Goal: Task Accomplishment & Management: Manage account settings

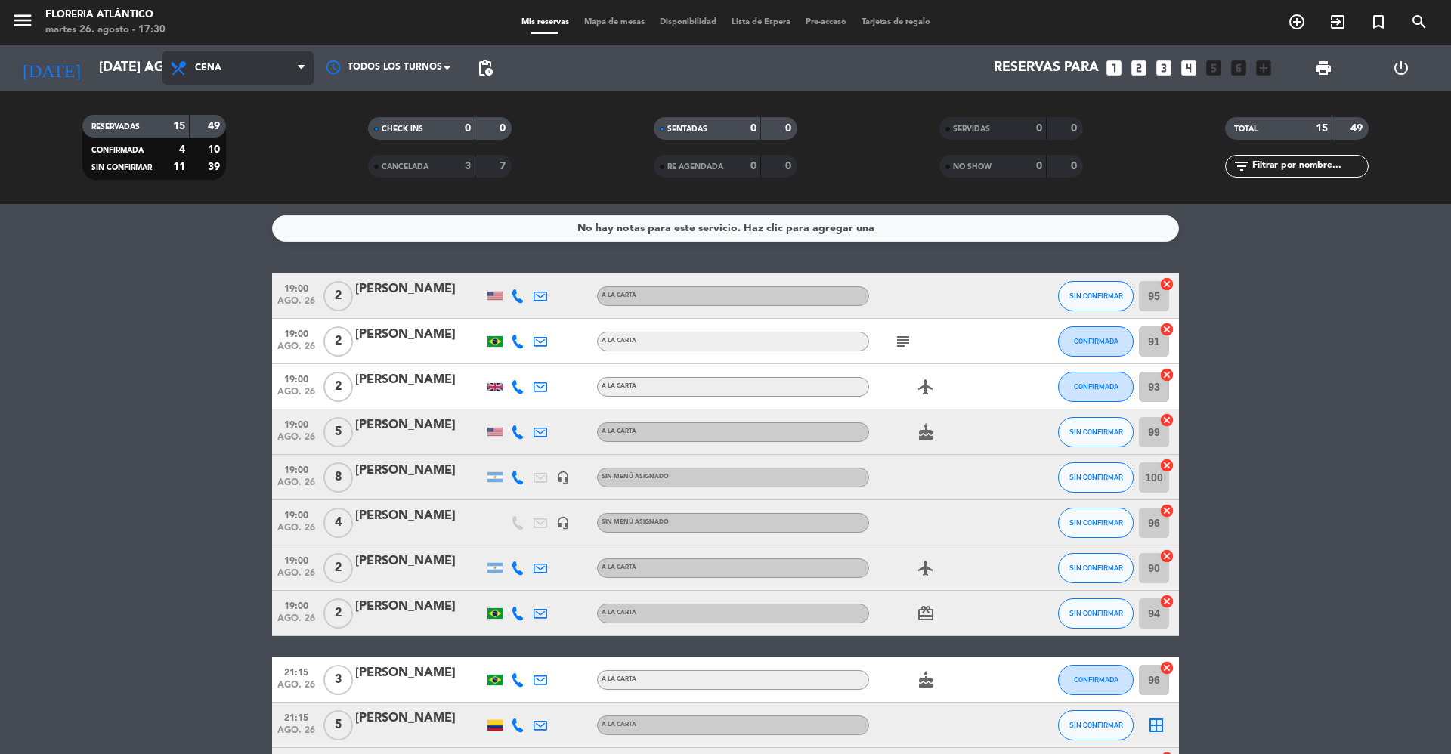
click at [298, 67] on icon at bounding box center [301, 68] width 7 height 12
click at [304, 68] on icon at bounding box center [301, 68] width 7 height 12
click at [302, 70] on icon at bounding box center [301, 68] width 7 height 12
click at [175, 66] on icon at bounding box center [180, 68] width 22 height 18
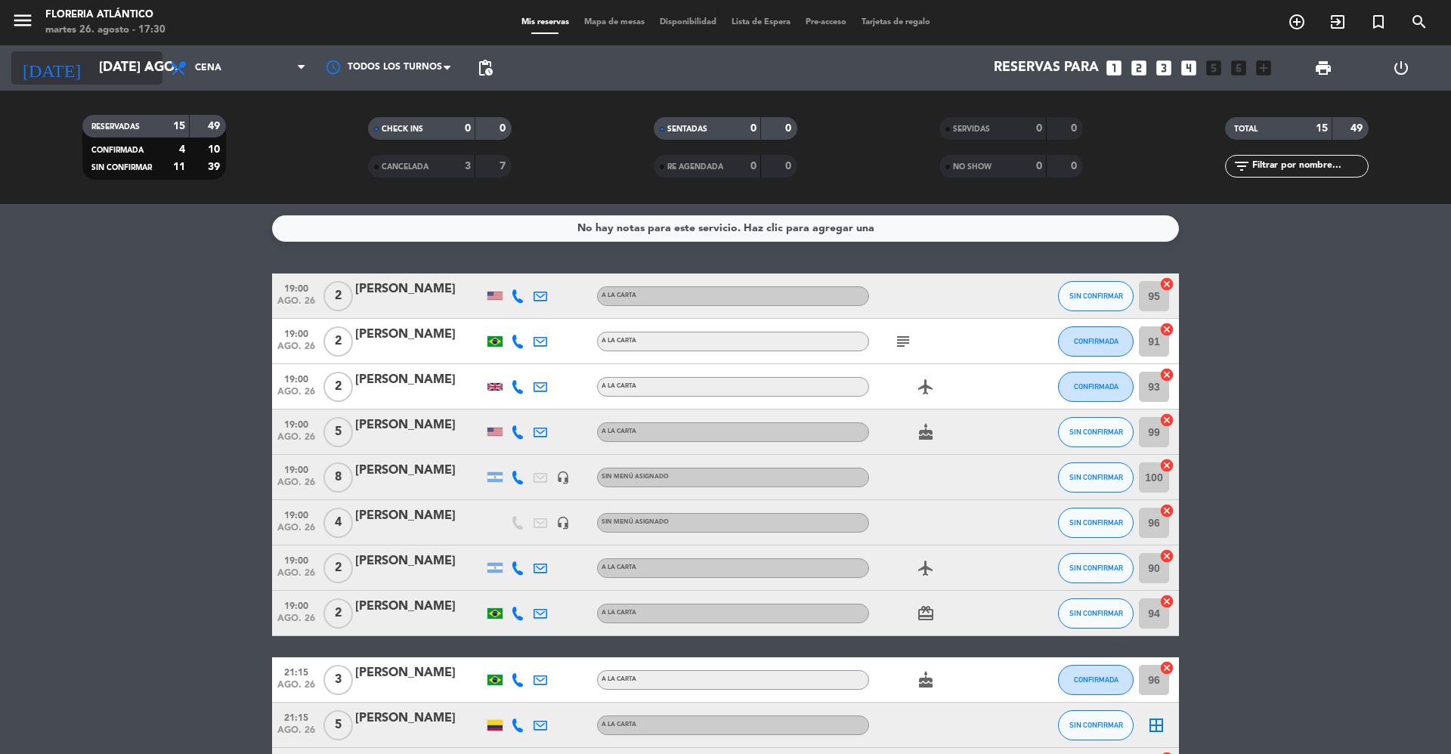
click at [161, 65] on input "[DATE] ago." at bounding box center [178, 68] width 175 height 30
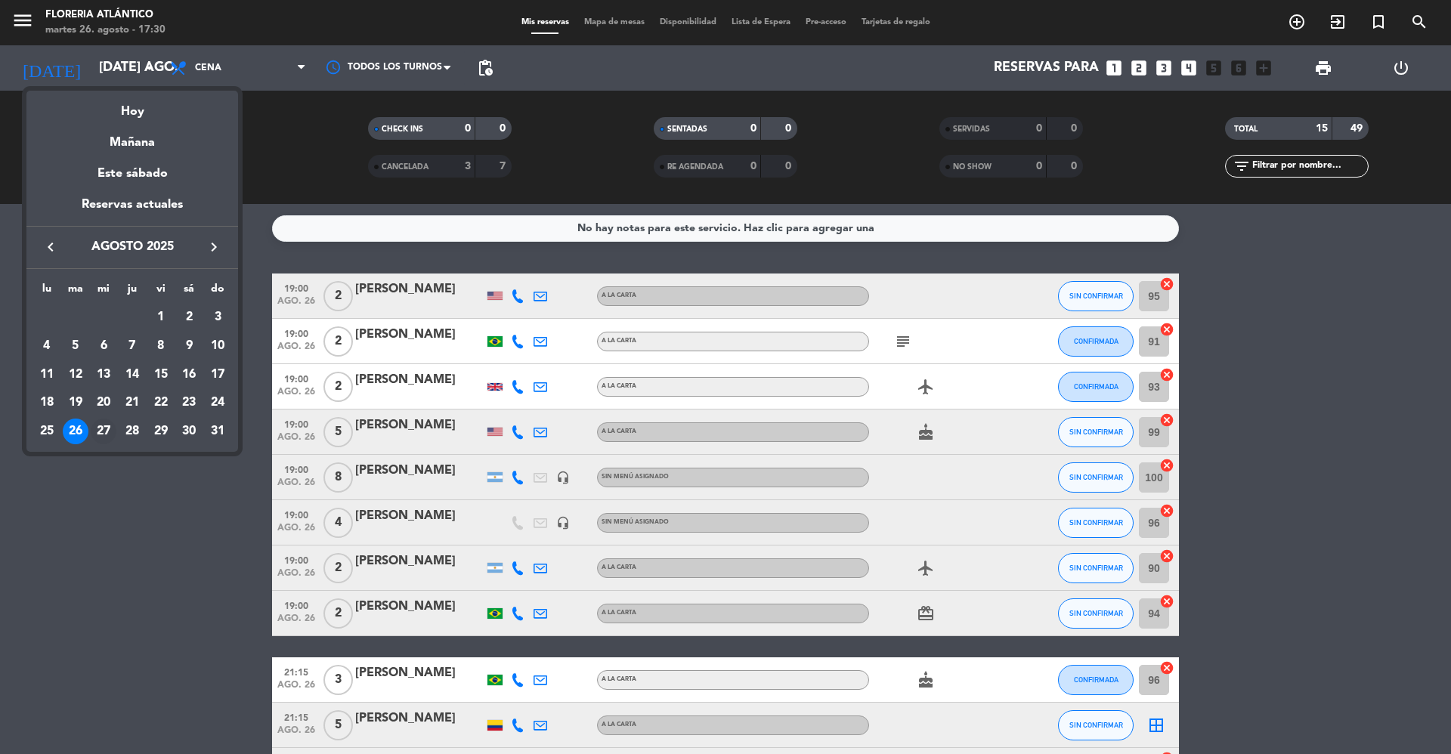
click at [103, 435] on div "27" at bounding box center [104, 432] width 26 height 26
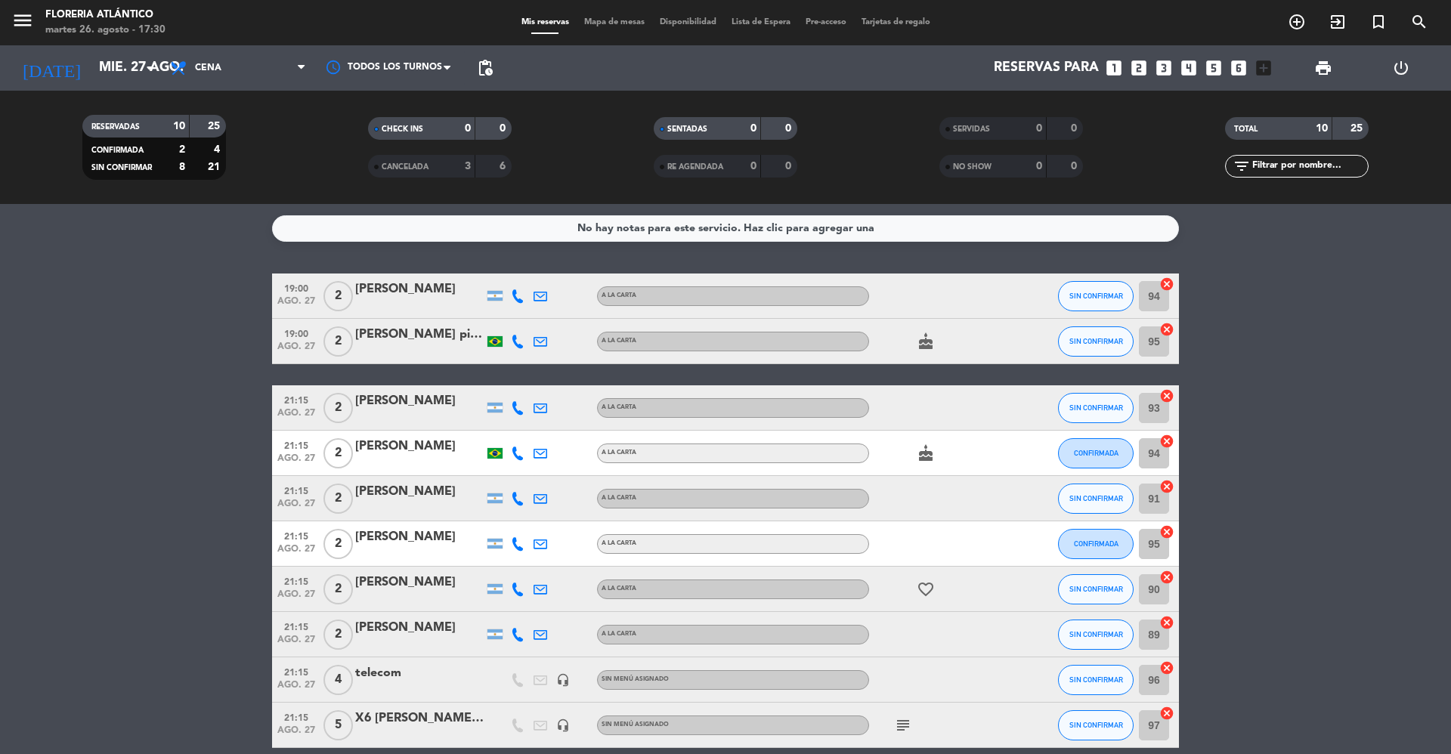
scroll to position [68, 0]
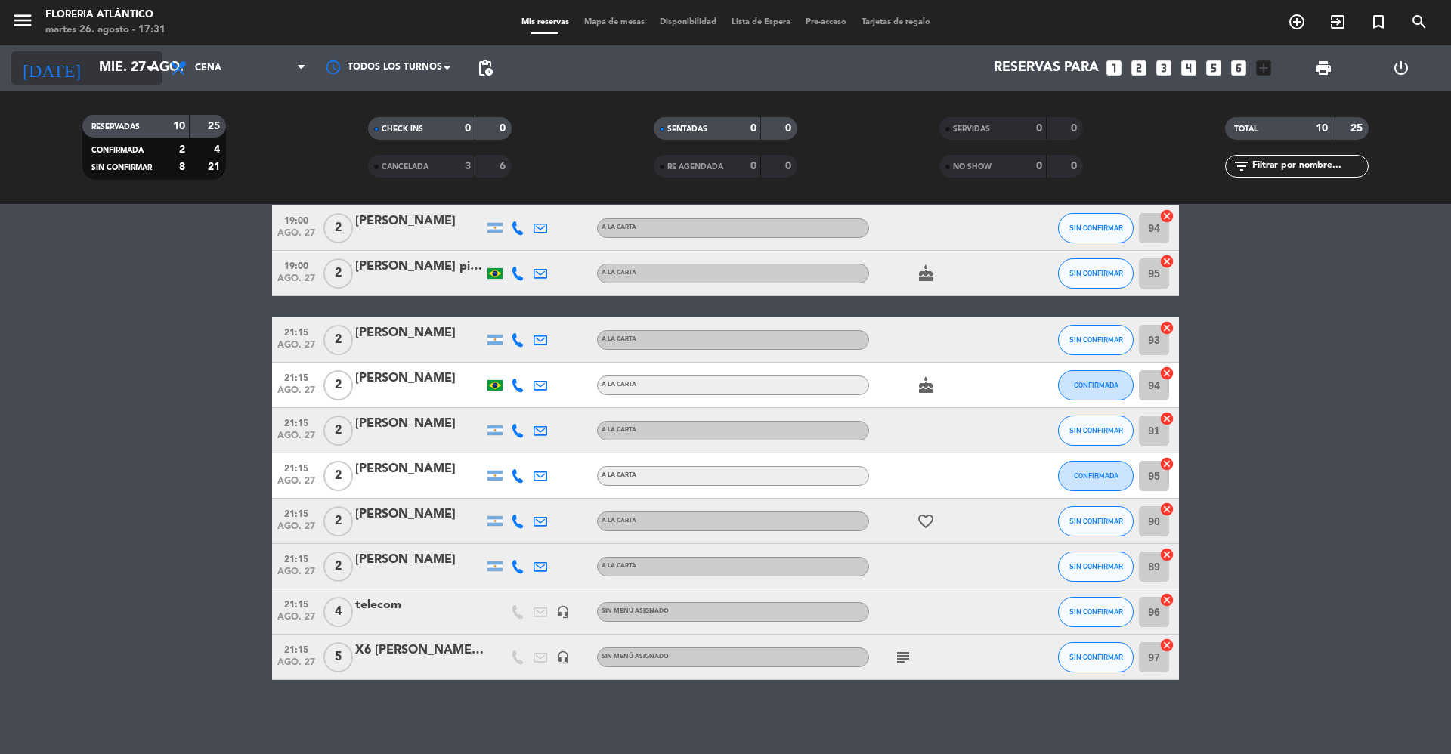
click at [147, 67] on icon "arrow_drop_down" at bounding box center [150, 68] width 18 height 18
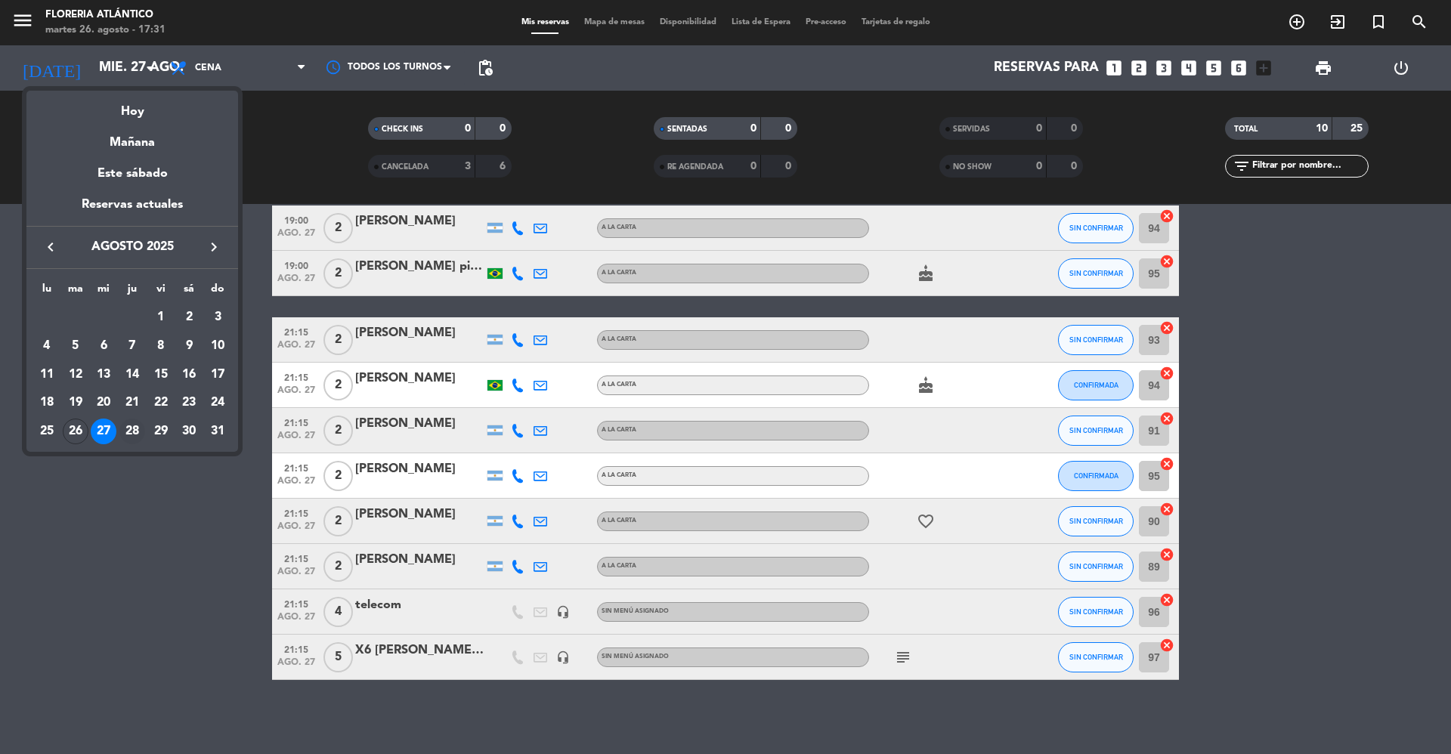
click at [131, 432] on div "28" at bounding box center [132, 432] width 26 height 26
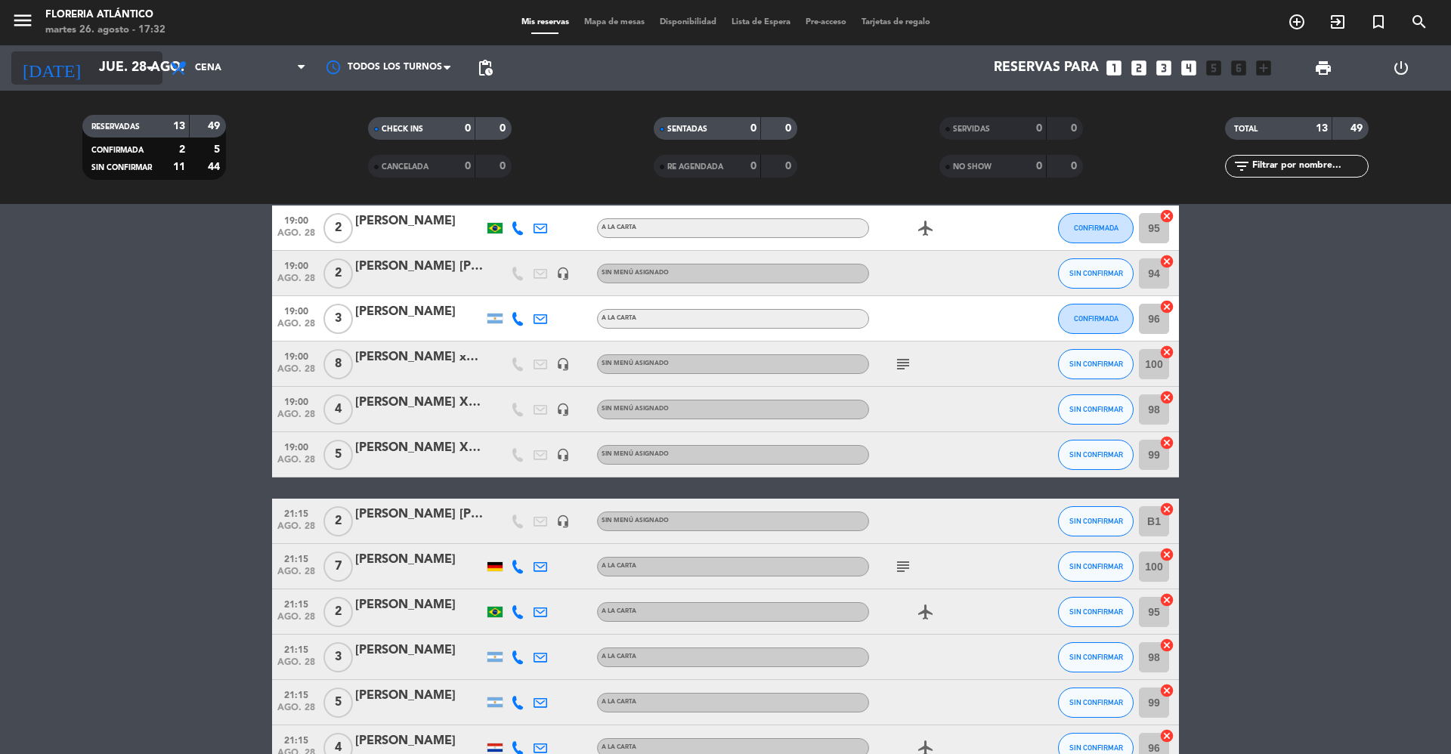
click at [152, 68] on icon "arrow_drop_down" at bounding box center [150, 68] width 18 height 18
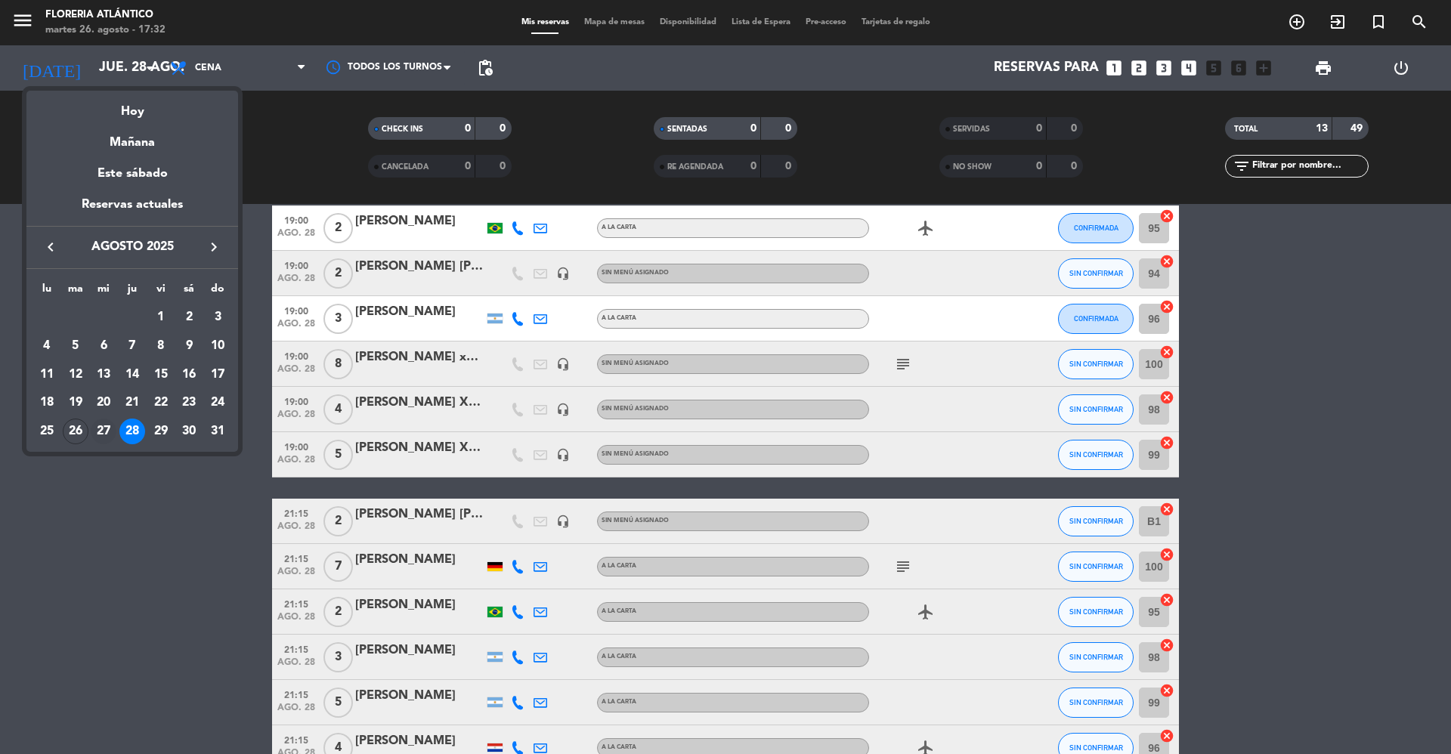
click at [106, 429] on div "27" at bounding box center [104, 432] width 26 height 26
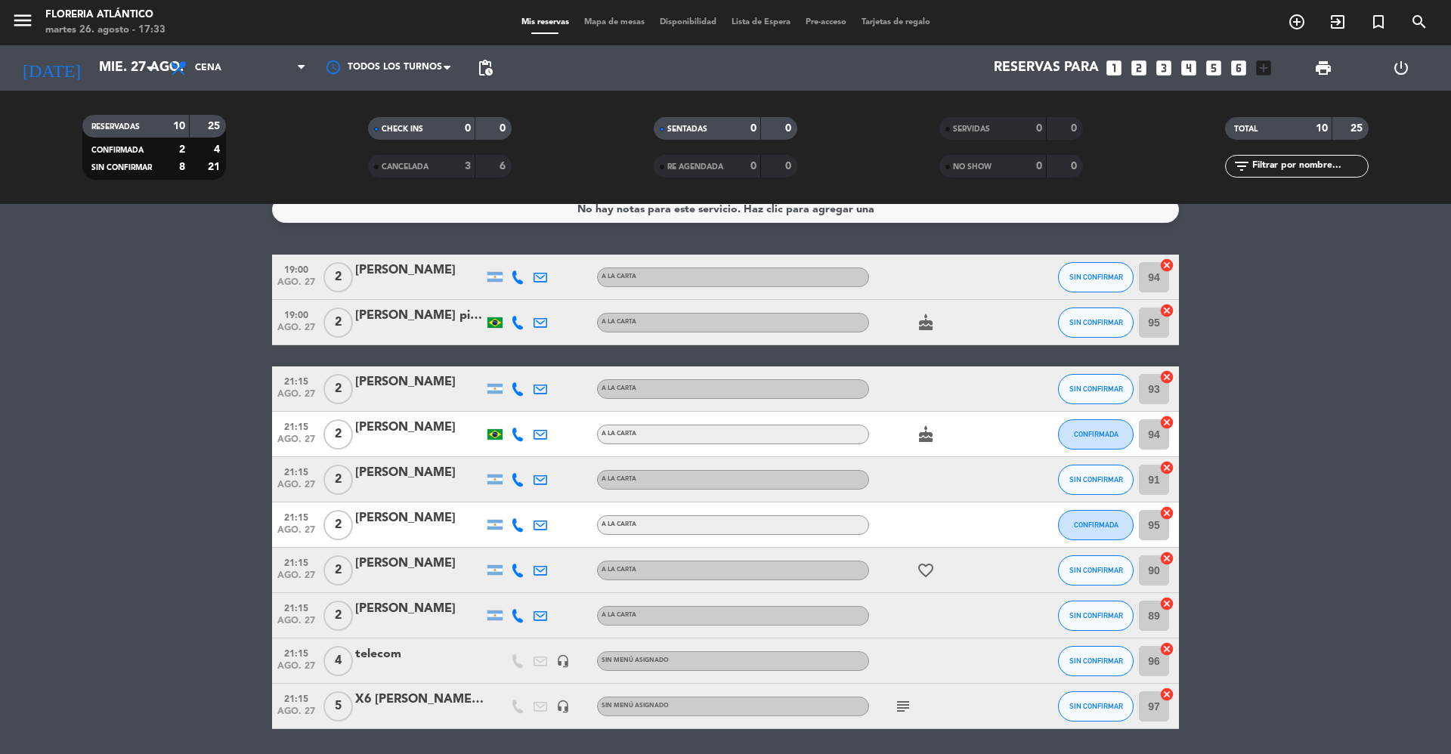
scroll to position [0, 0]
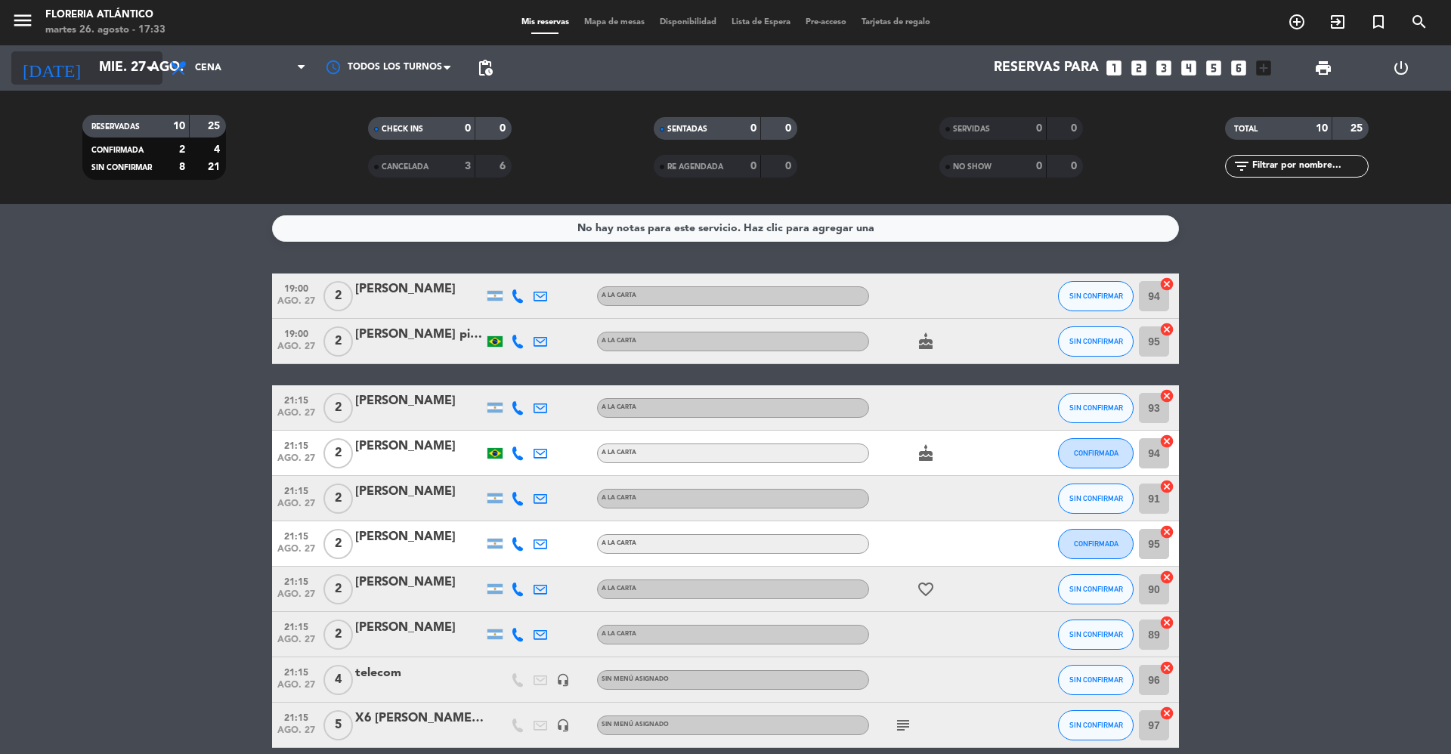
click at [133, 76] on input "mié. 27 ago." at bounding box center [178, 68] width 175 height 30
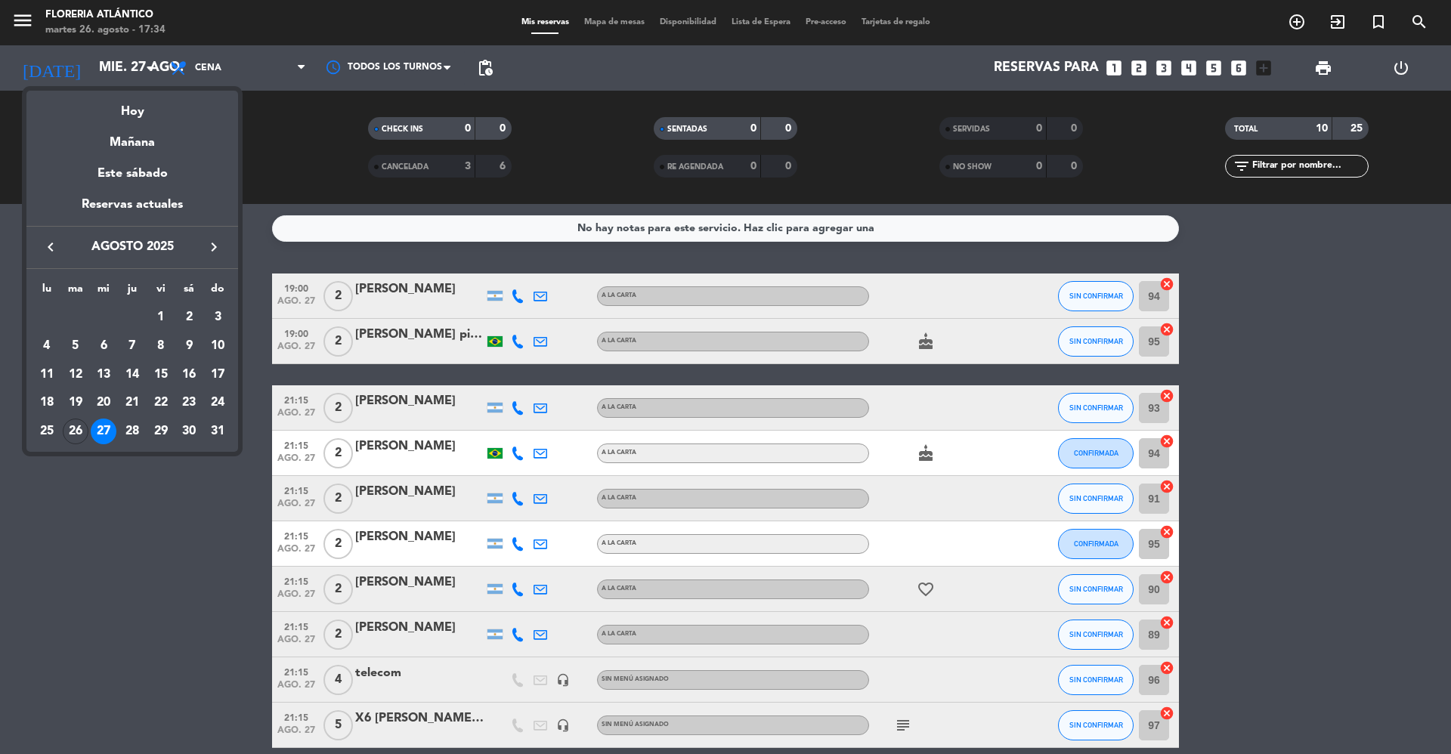
click at [98, 426] on div "27" at bounding box center [104, 432] width 26 height 26
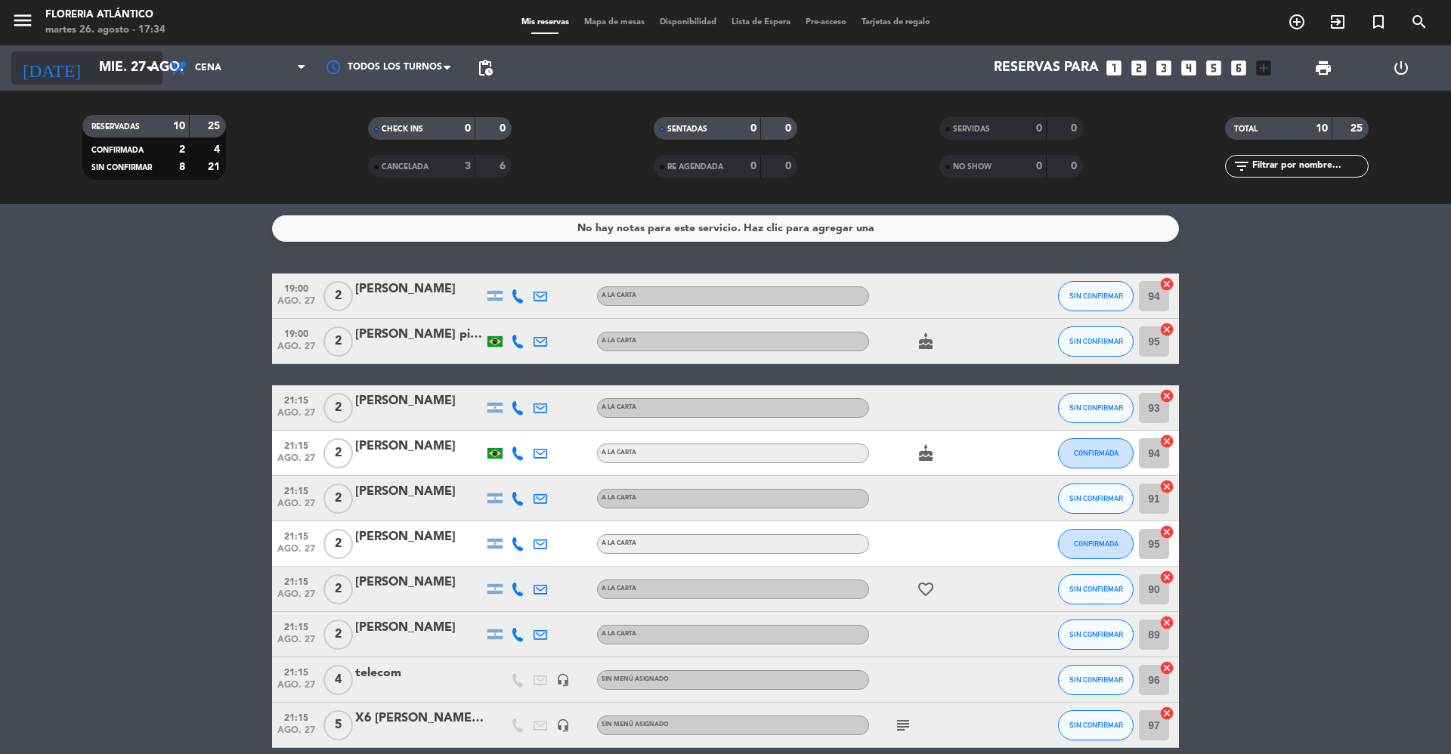
click at [116, 68] on input "mié. 27 ago." at bounding box center [178, 68] width 175 height 30
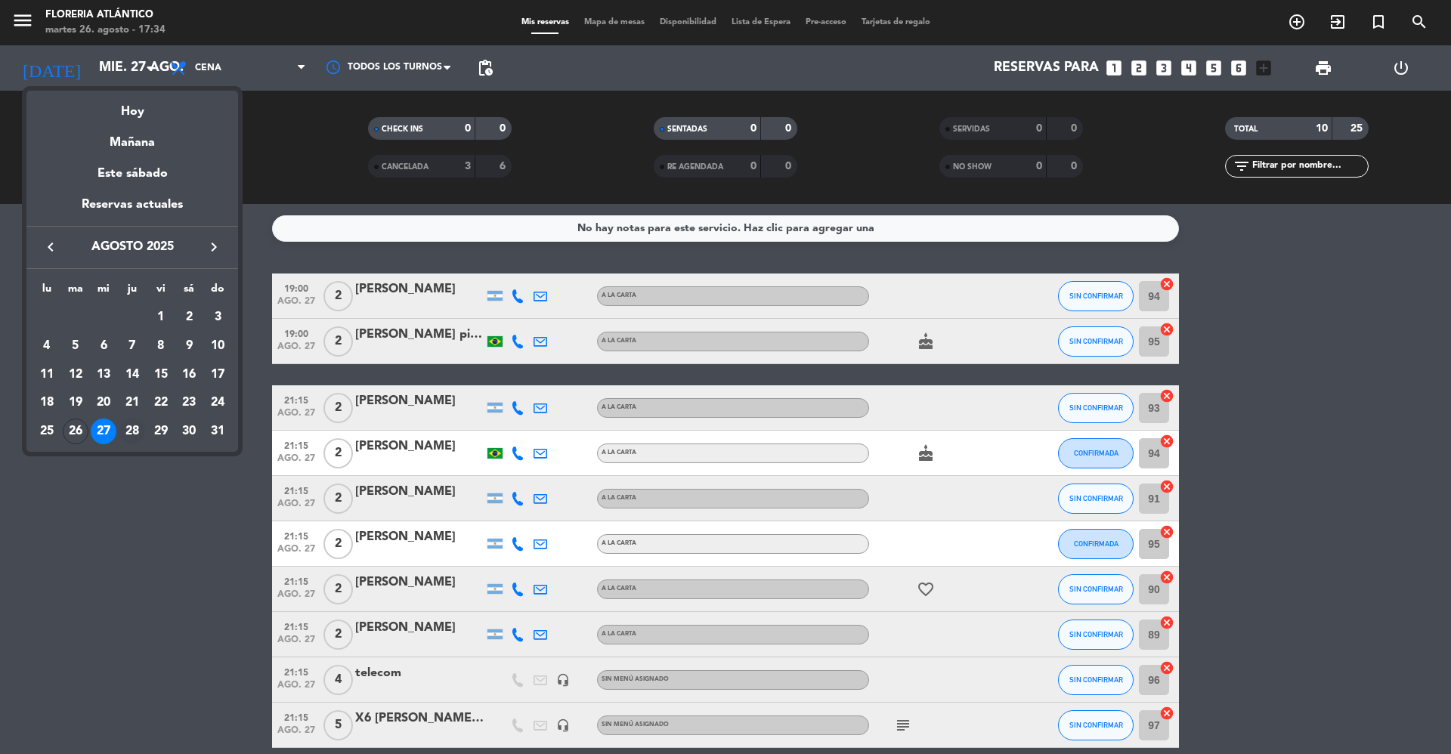
click at [131, 436] on div "28" at bounding box center [132, 432] width 26 height 26
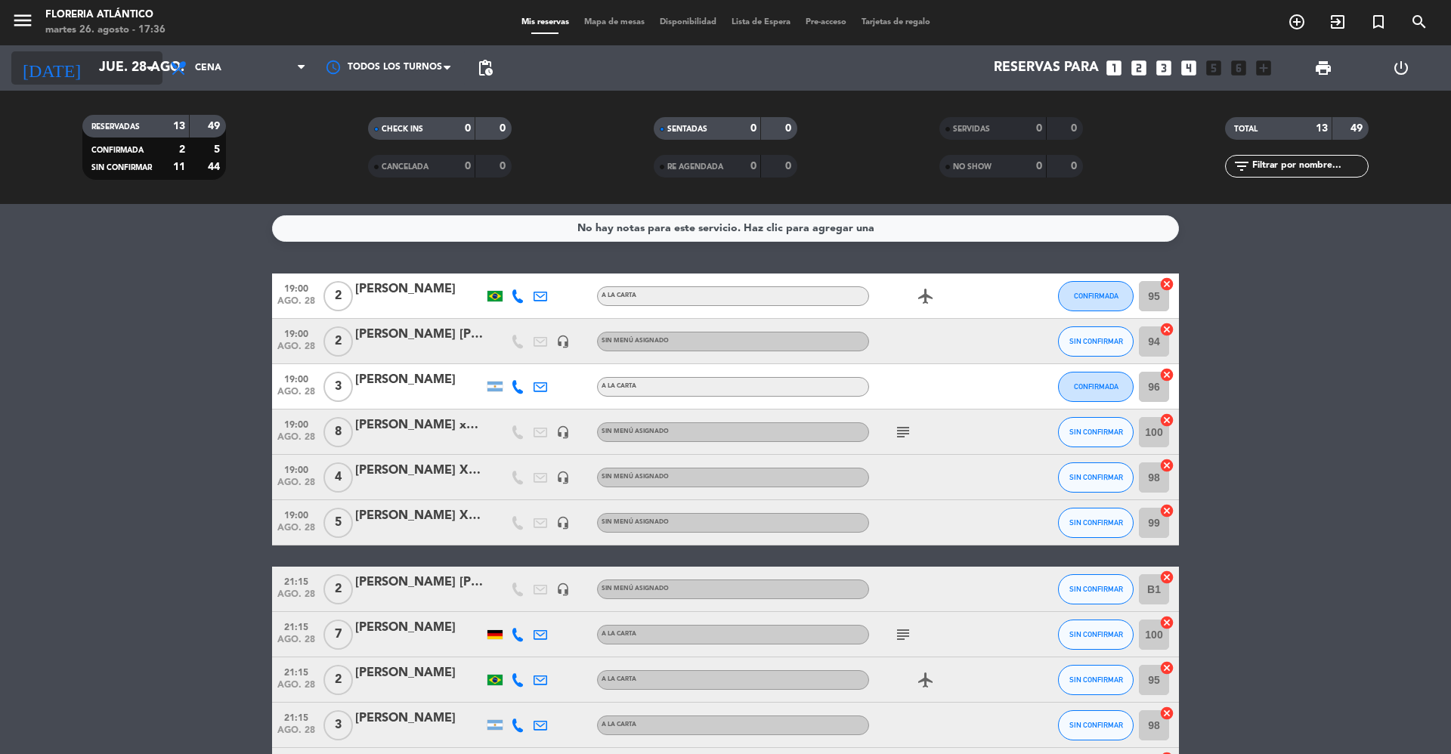
click at [148, 65] on icon "arrow_drop_down" at bounding box center [150, 68] width 18 height 18
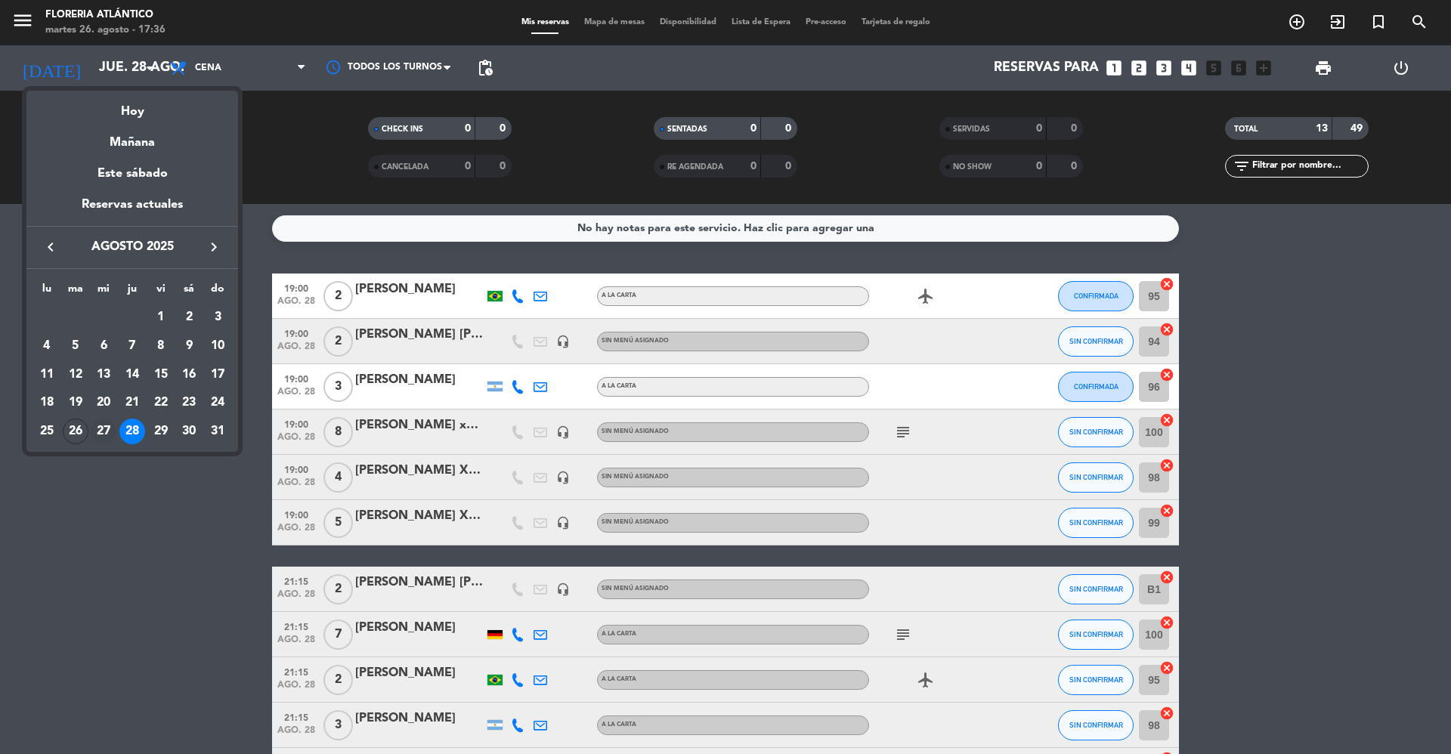
click at [106, 432] on div "27" at bounding box center [104, 432] width 26 height 26
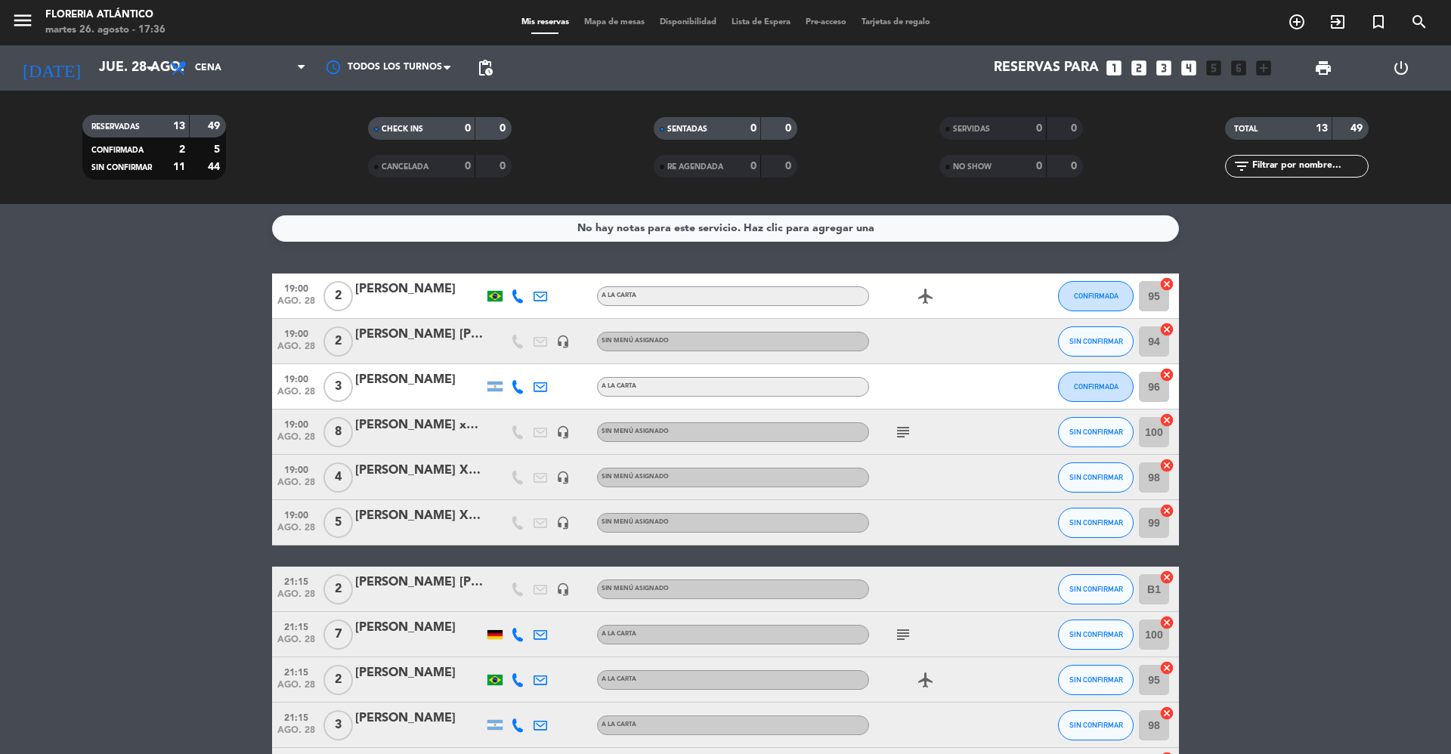
type input "mié. 27 ago."
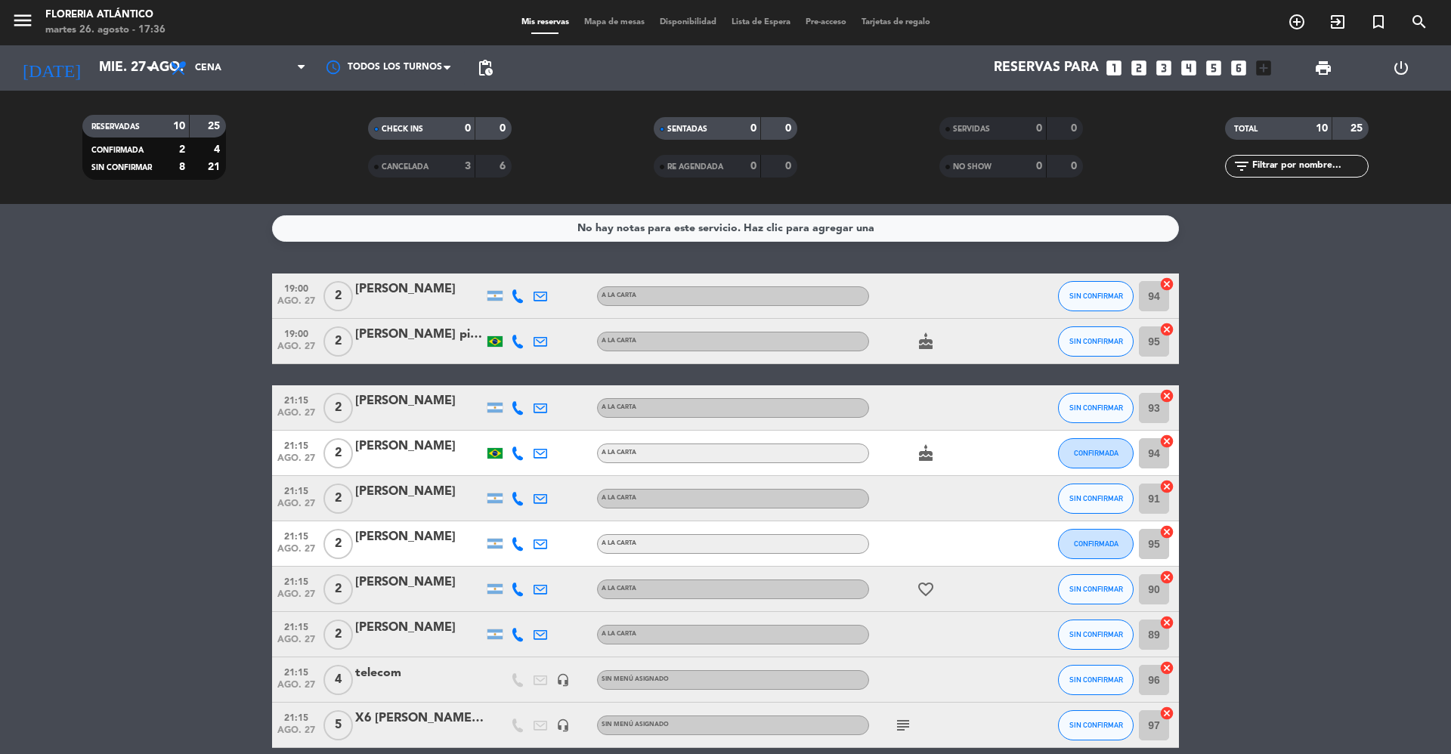
click at [623, 18] on span "Mapa de mesas" at bounding box center [614, 22] width 76 height 8
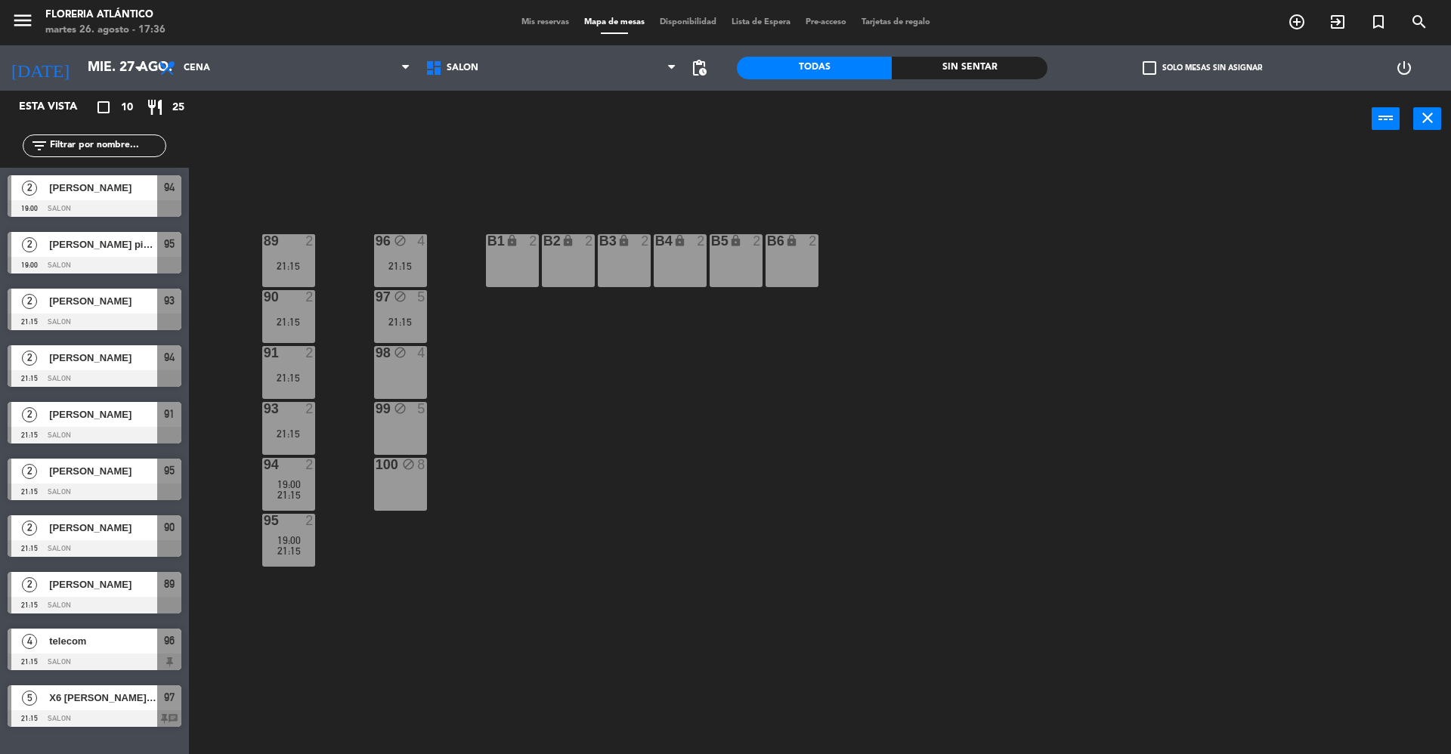
click at [402, 478] on div "100 block 8" at bounding box center [400, 484] width 53 height 53
click at [695, 116] on button "[GEOGRAPHIC_DATA]" at bounding box center [732, 118] width 91 height 30
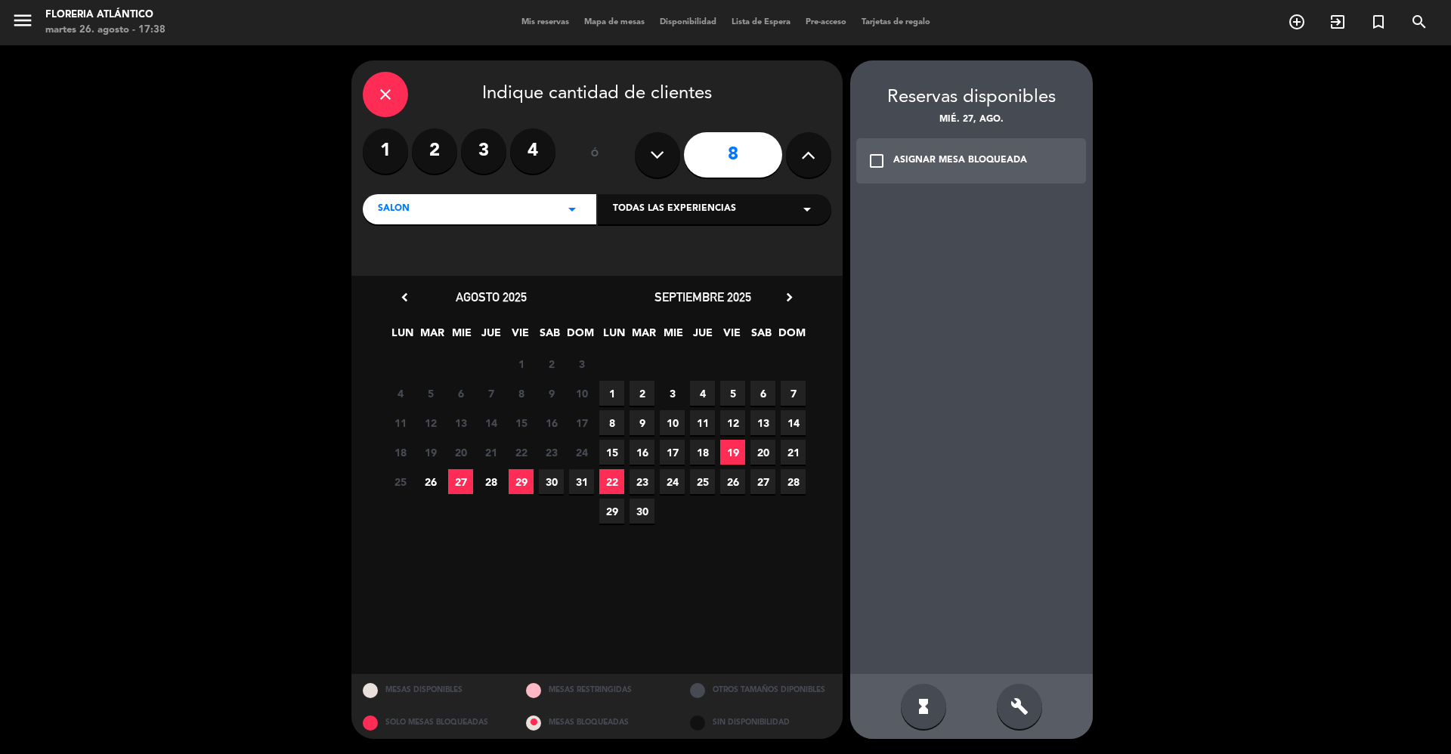
click at [459, 476] on span "27" at bounding box center [460, 481] width 25 height 25
click at [964, 163] on div "ASIGNAR MESA BLOQUEADA" at bounding box center [960, 160] width 134 height 15
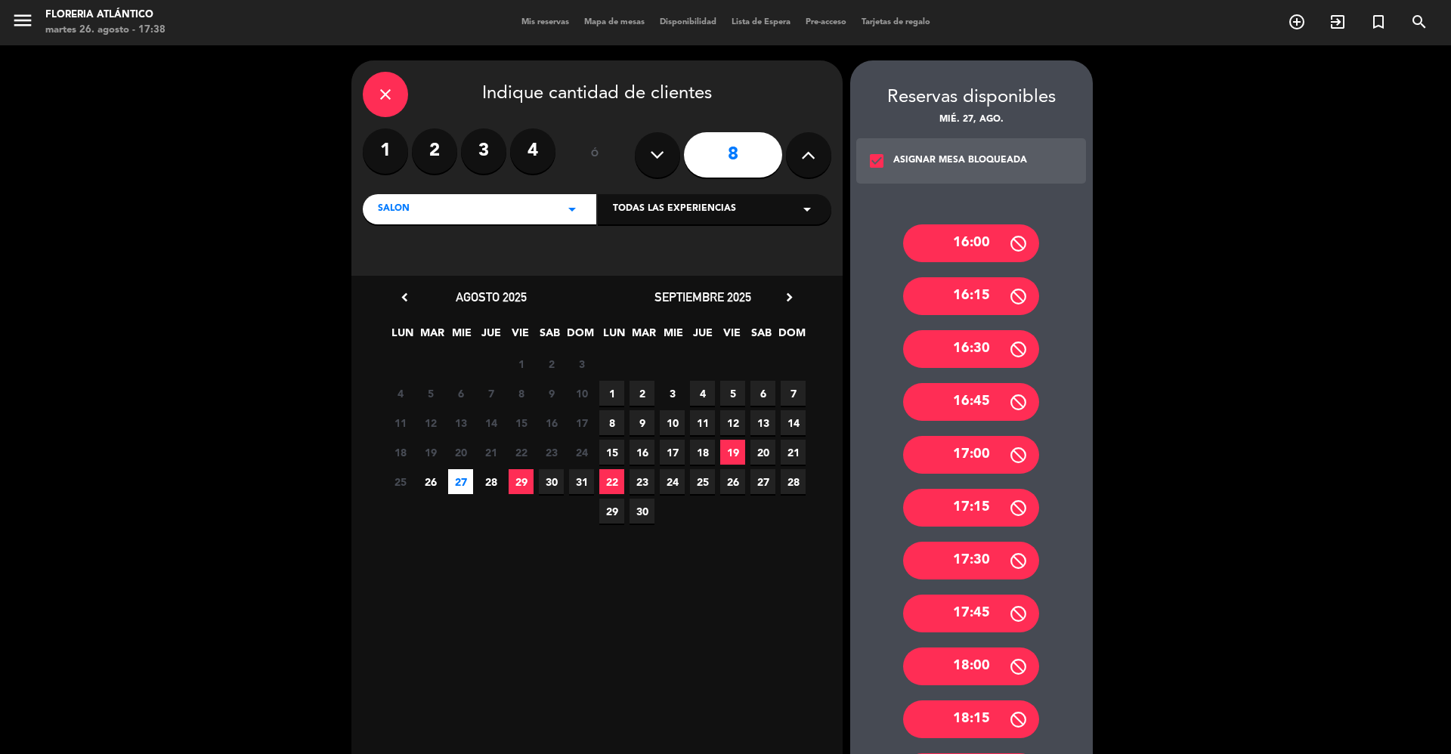
scroll to position [705, 0]
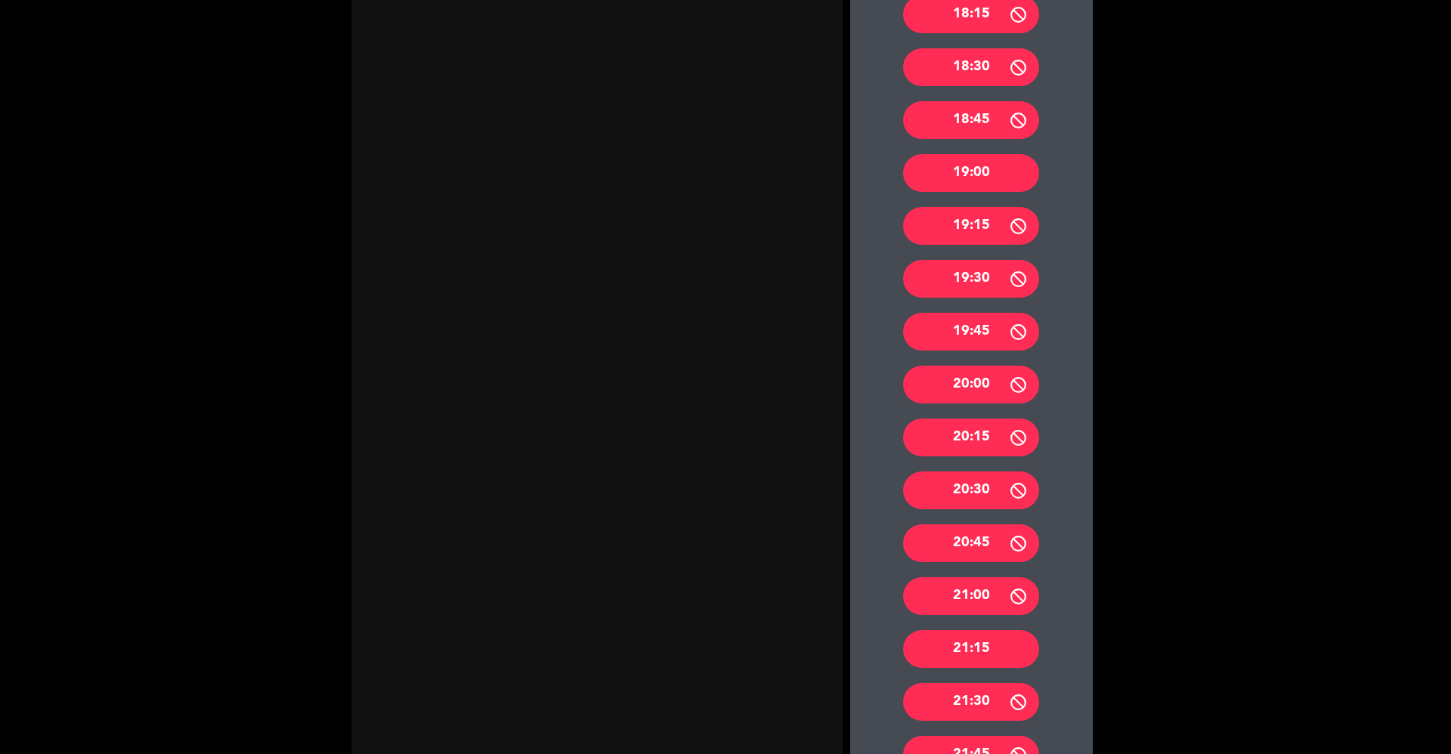
click at [955, 169] on div "19:00" at bounding box center [971, 173] width 136 height 38
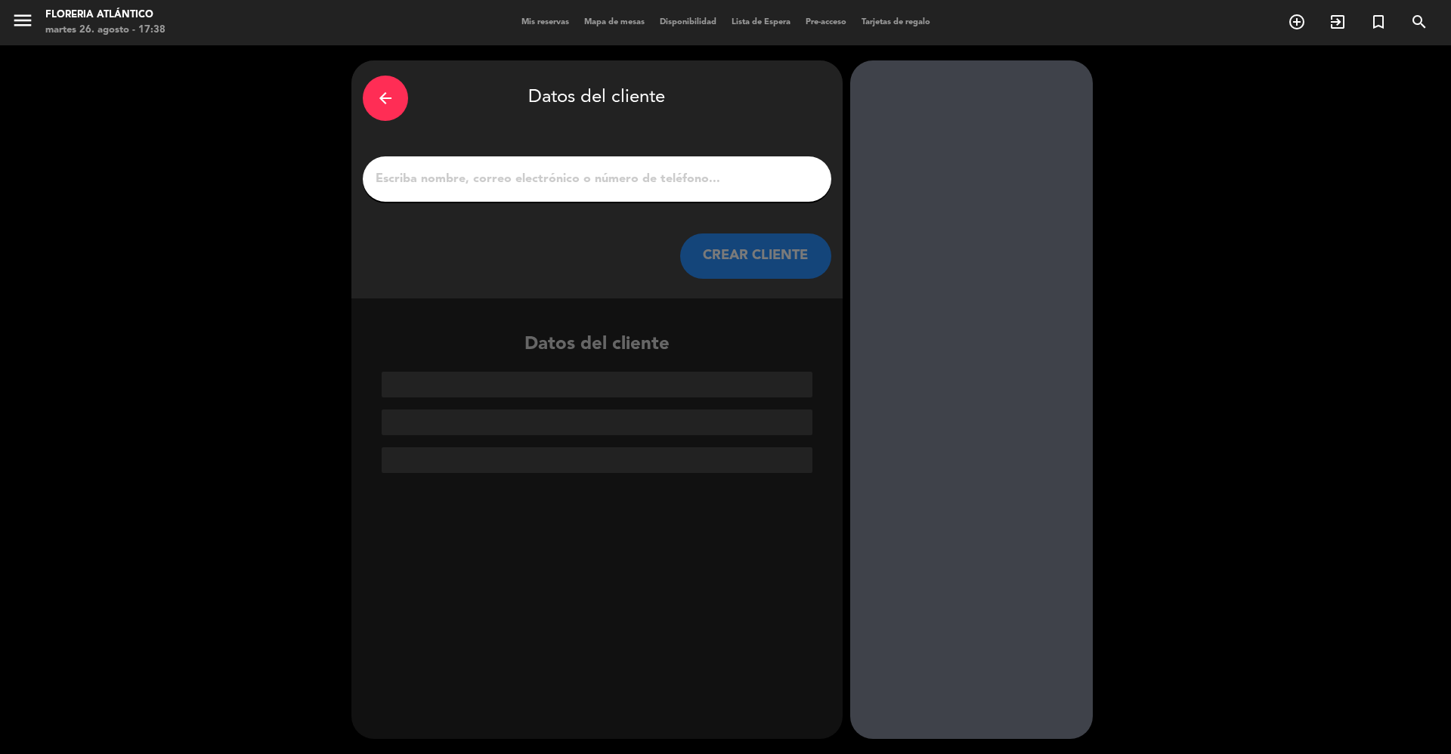
scroll to position [0, 0]
click at [705, 187] on input "1" at bounding box center [597, 178] width 446 height 21
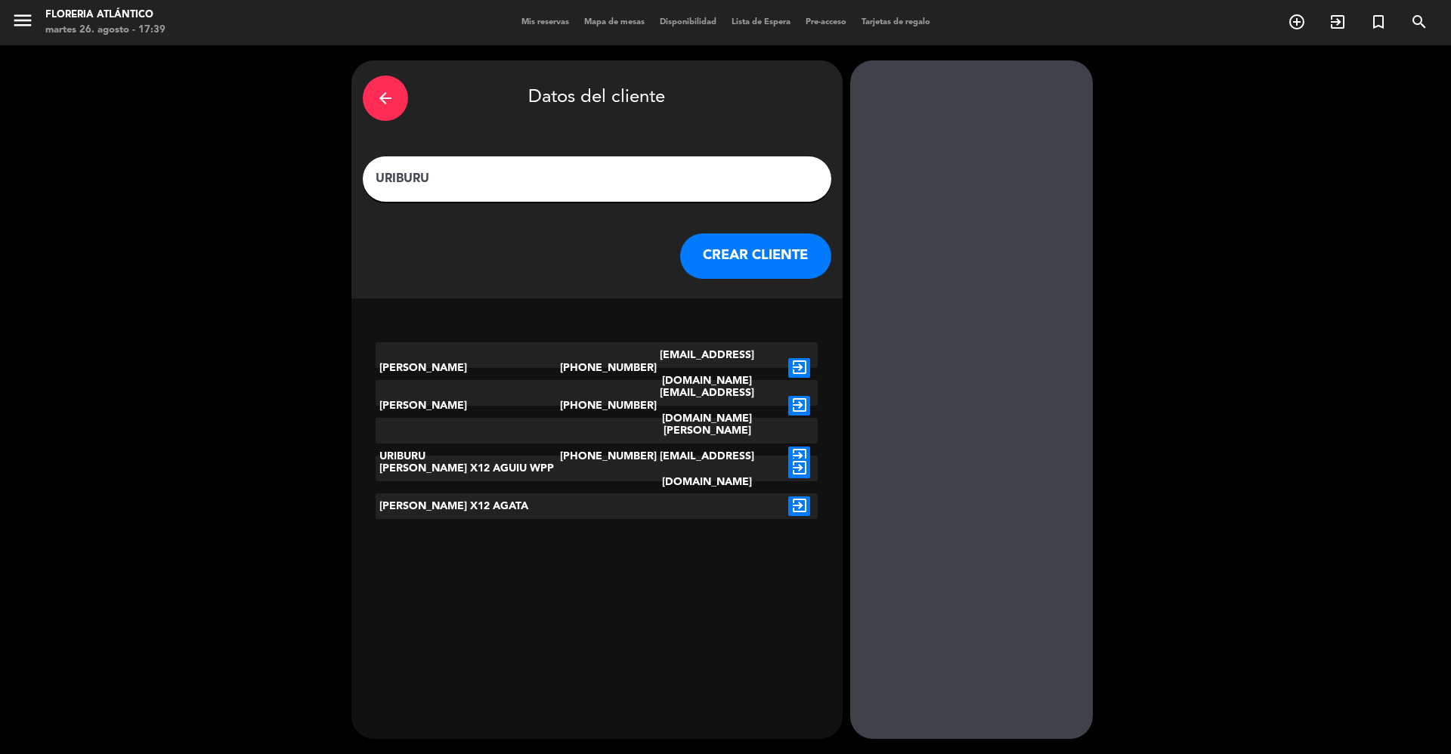
type input "URIBURU"
click at [736, 264] on button "CREAR CLIENTE" at bounding box center [755, 255] width 151 height 45
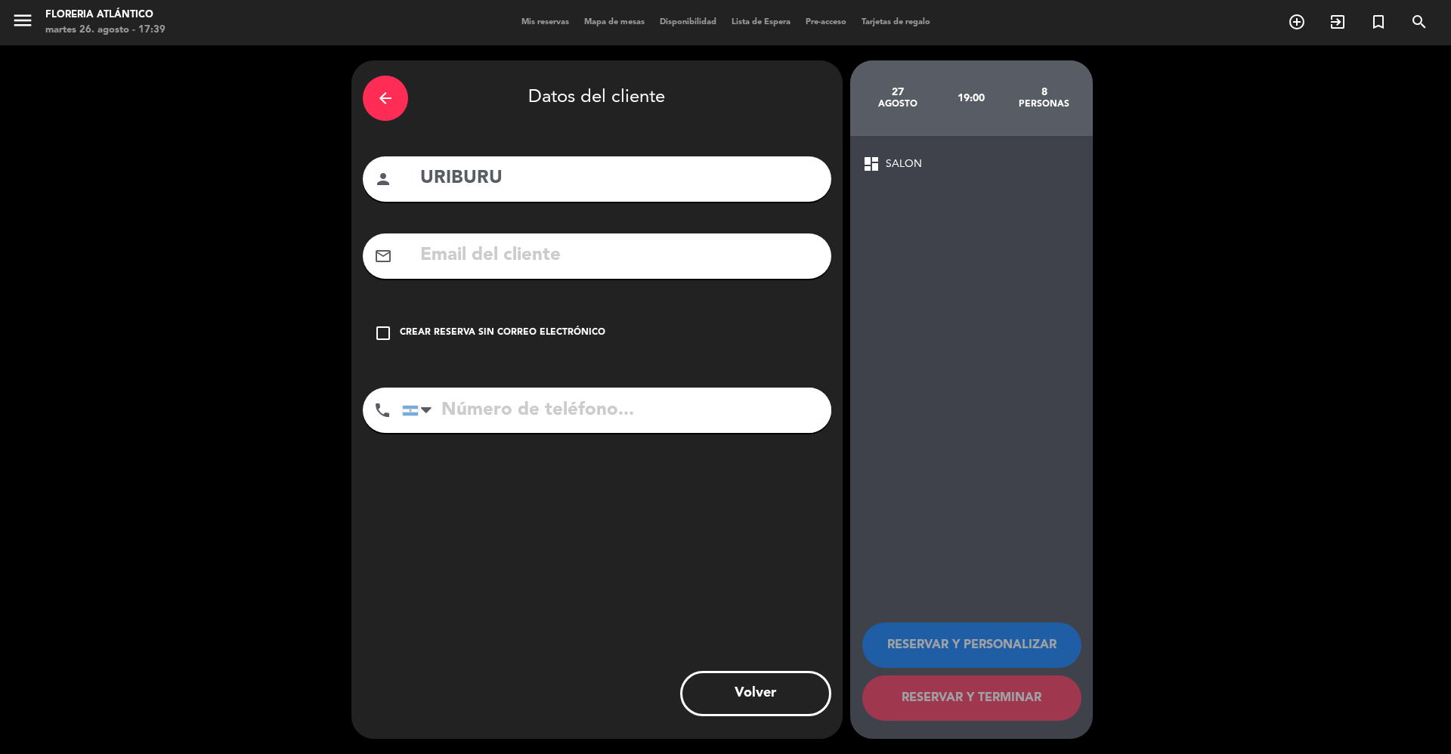
click at [437, 331] on div "Crear reserva sin correo electrónico" at bounding box center [502, 333] width 205 height 15
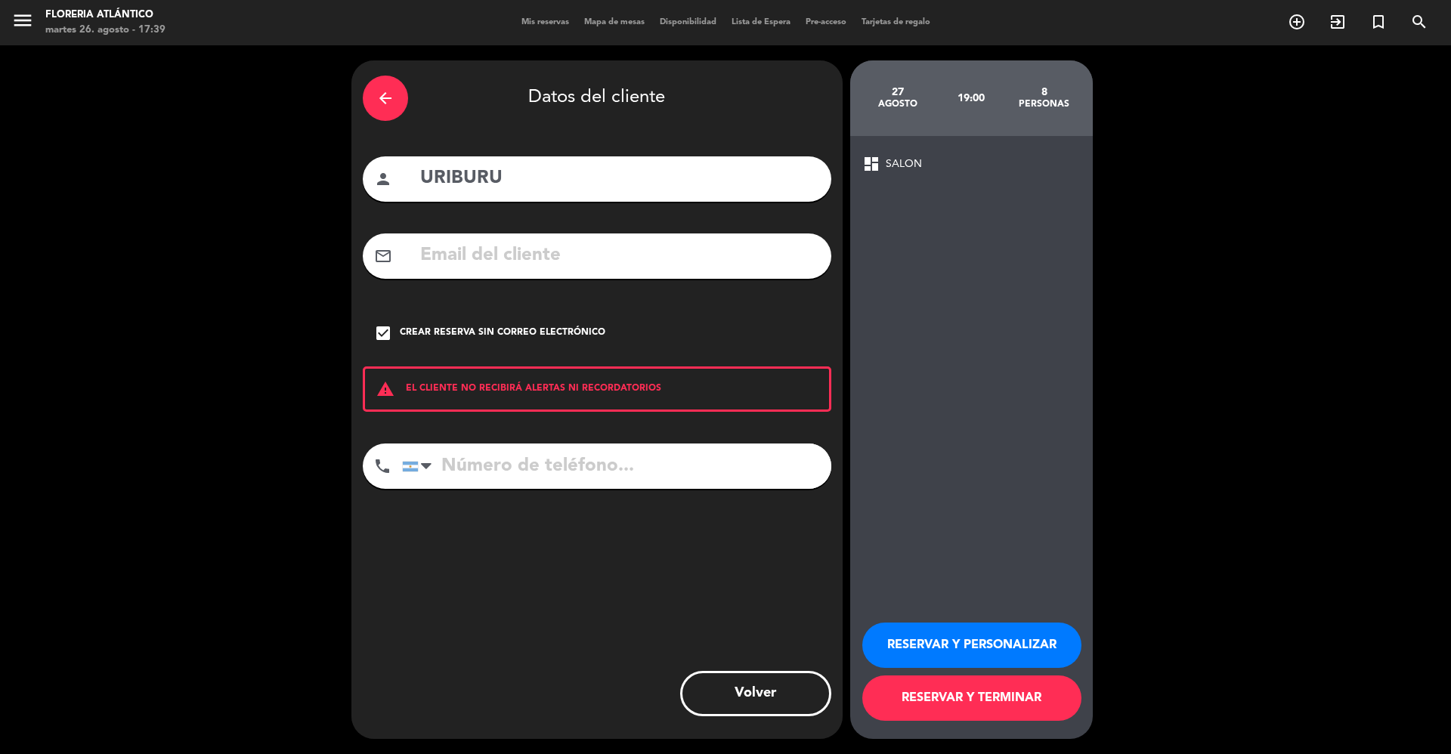
click at [941, 693] on button "RESERVAR Y TERMINAR" at bounding box center [971, 697] width 219 height 45
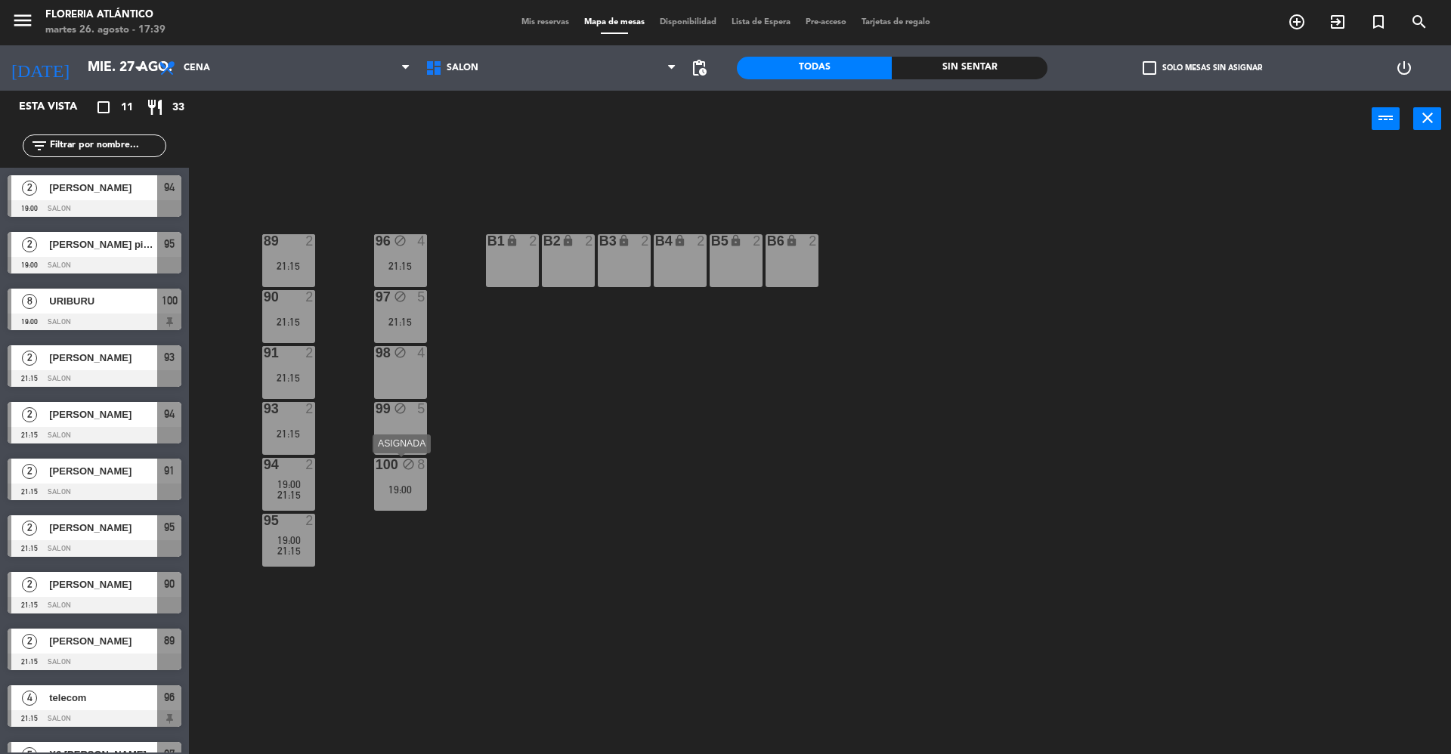
click at [400, 499] on div "100 block 8 19:00" at bounding box center [400, 484] width 53 height 53
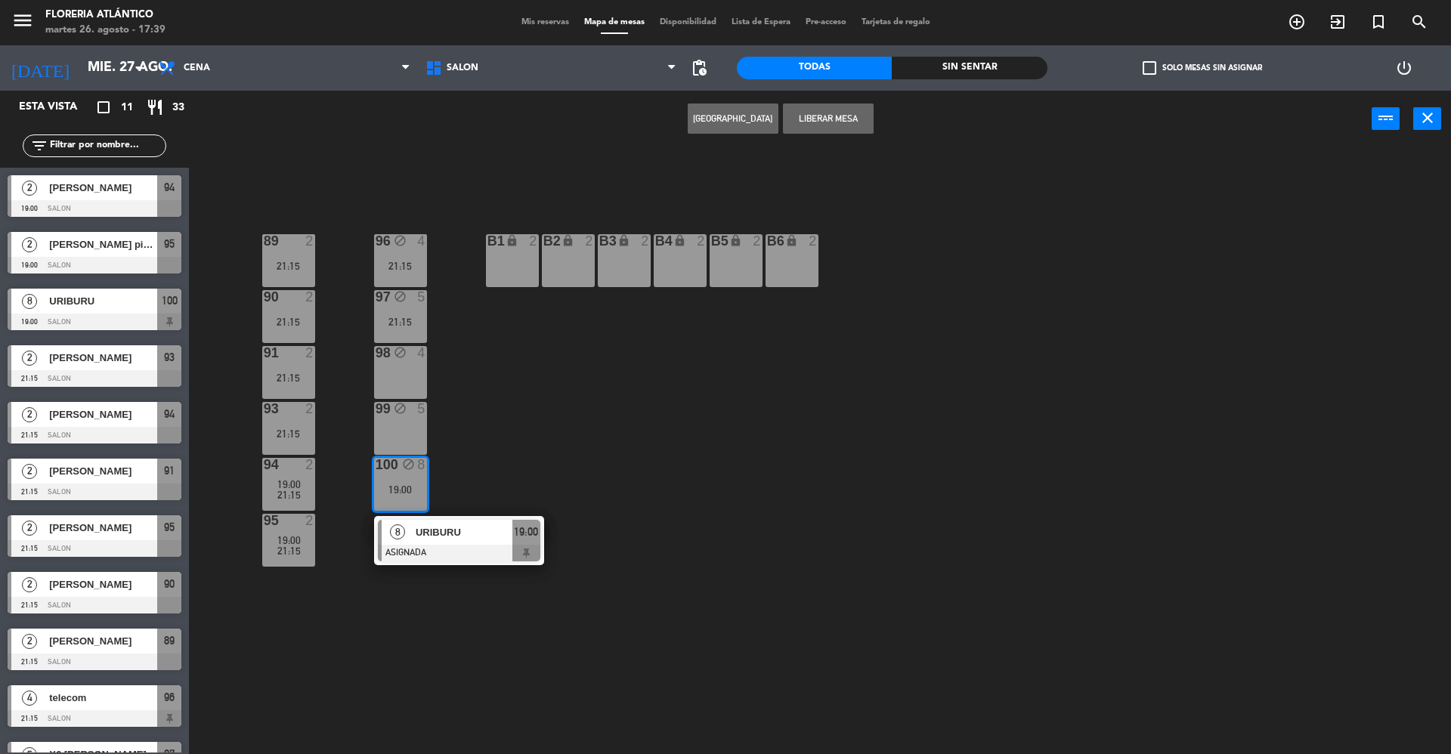
click at [405, 429] on div "99 block 5" at bounding box center [400, 428] width 53 height 53
click at [752, 127] on button "[GEOGRAPHIC_DATA]" at bounding box center [780, 118] width 91 height 30
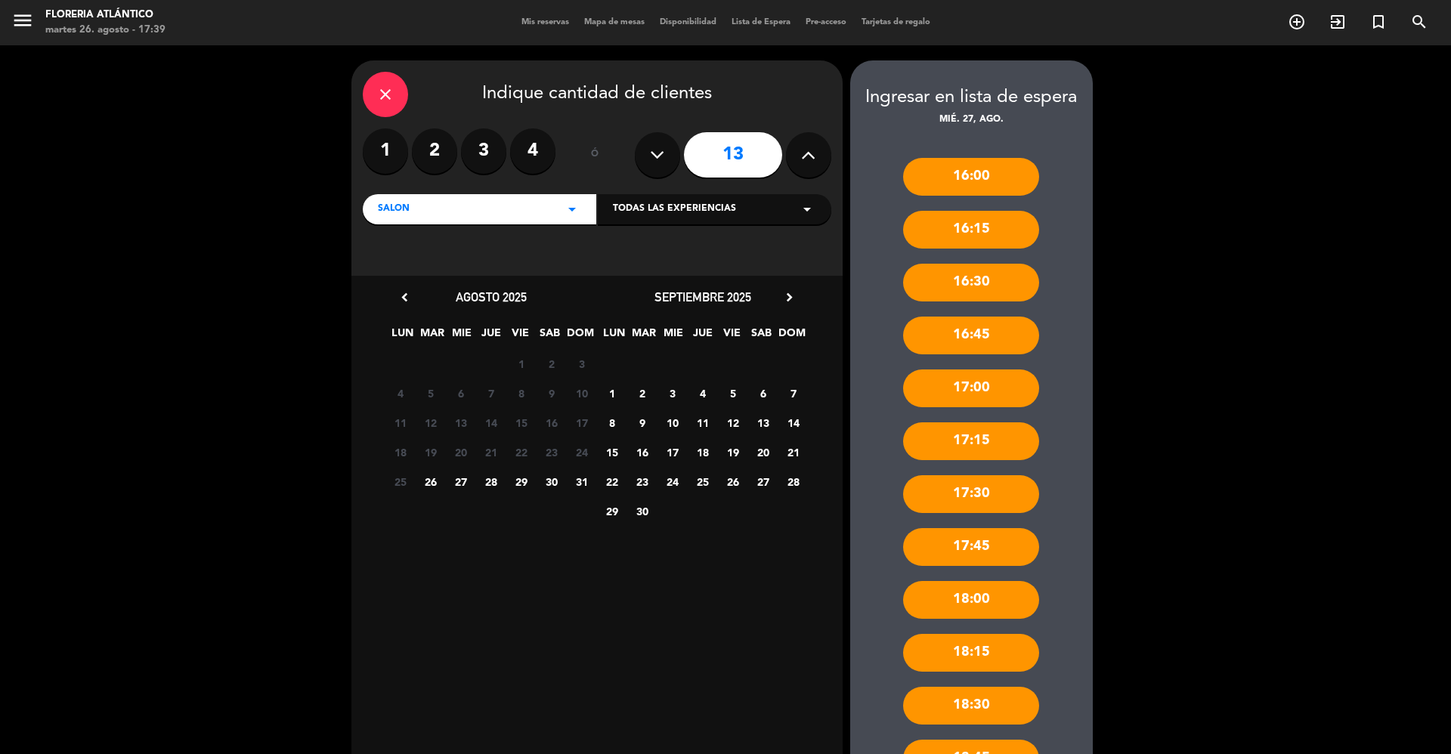
click at [455, 477] on span "27" at bounding box center [460, 481] width 25 height 25
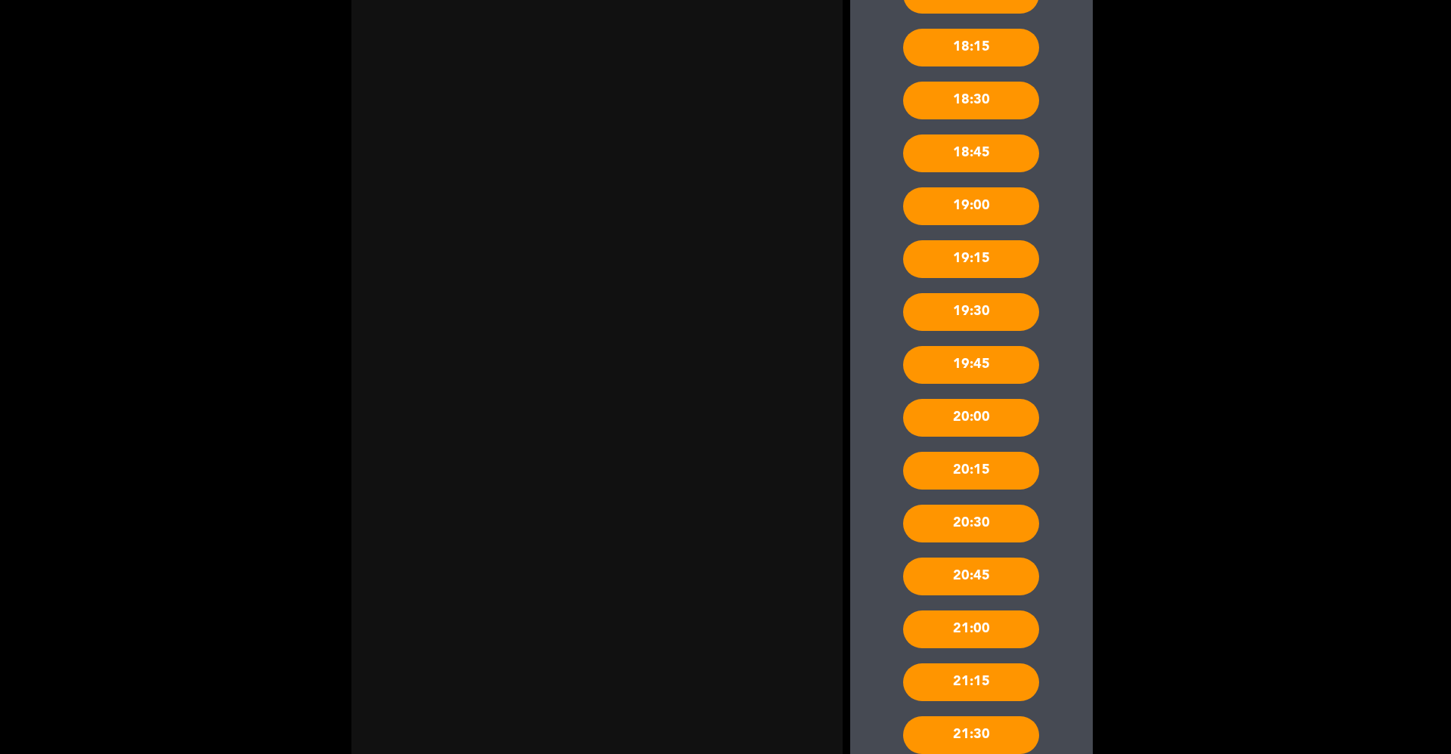
scroll to position [604, 0]
click at [998, 206] on div "19:00" at bounding box center [971, 207] width 136 height 38
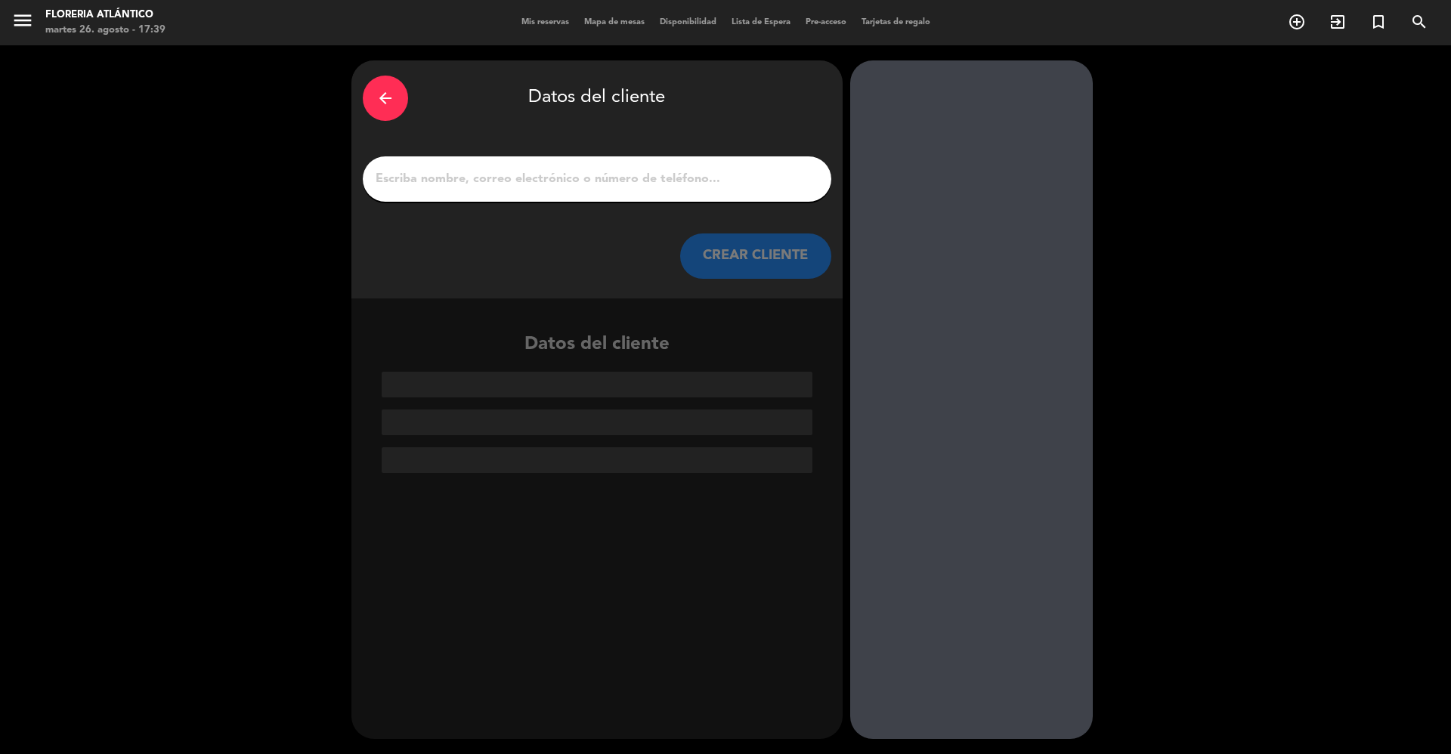
drag, startPoint x: 508, startPoint y: 178, endPoint x: 517, endPoint y: 176, distance: 9.3
click at [509, 177] on input "1" at bounding box center [597, 178] width 446 height 21
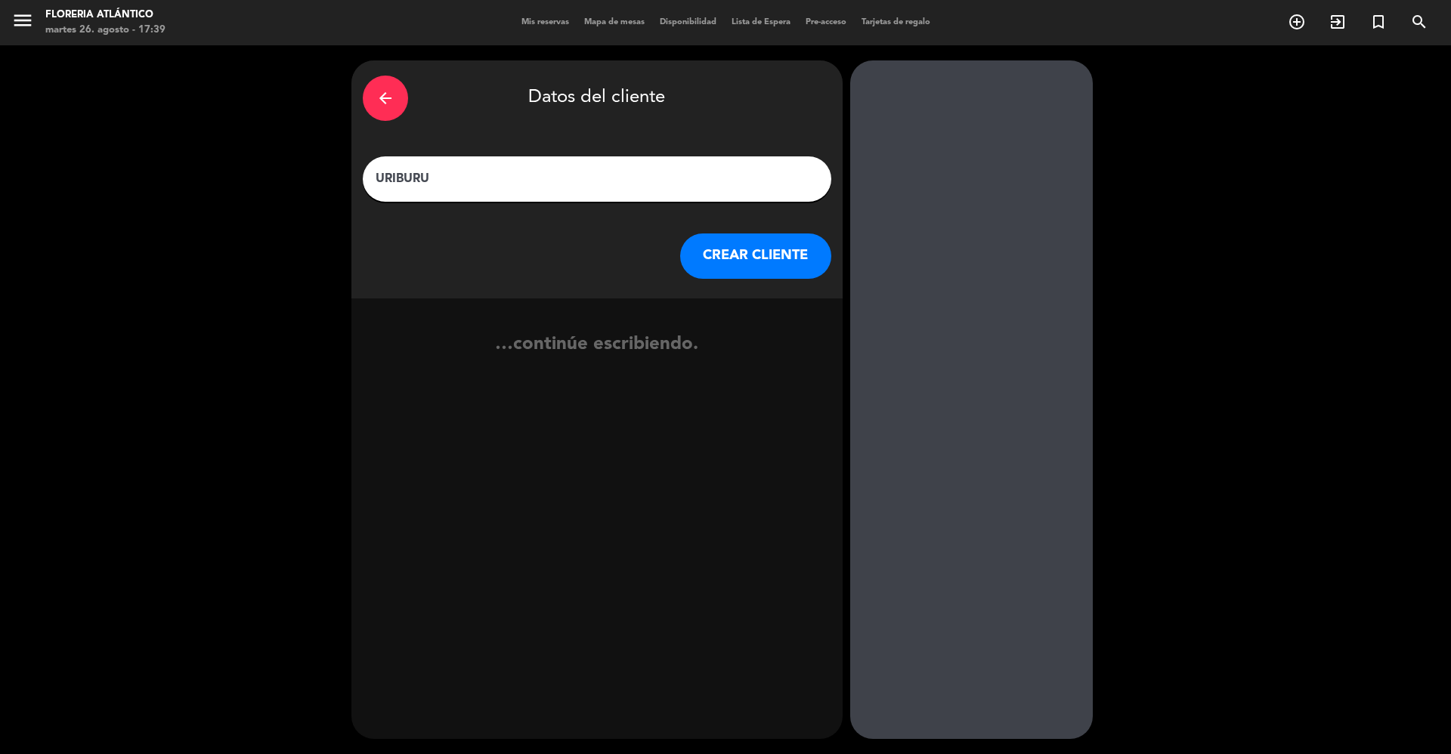
type input "URIBURU"
click at [735, 249] on button "CREAR CLIENTE" at bounding box center [755, 255] width 151 height 45
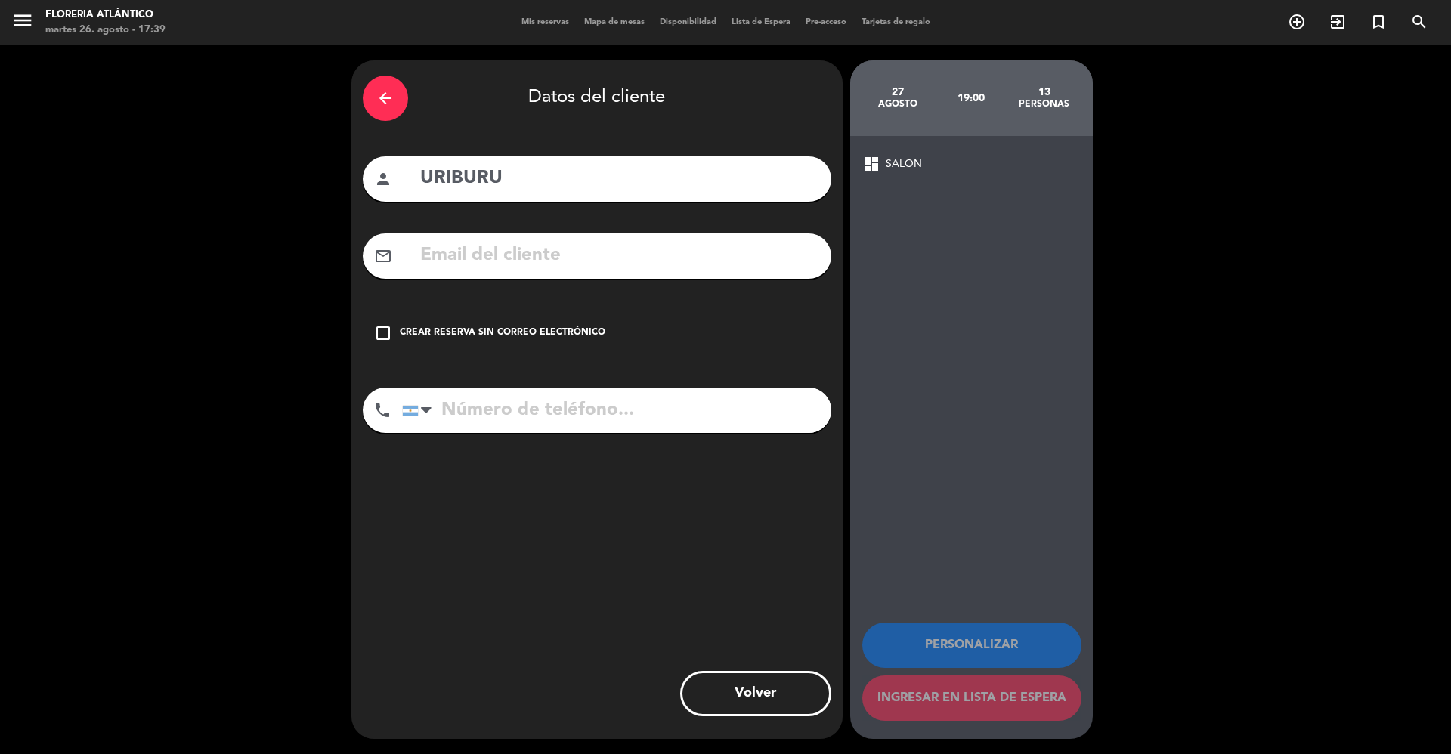
drag, startPoint x: 602, startPoint y: 323, endPoint x: 600, endPoint y: 331, distance: 7.9
click at [601, 323] on div "check_box_outline_blank Crear reserva sin correo electrónico" at bounding box center [597, 332] width 468 height 45
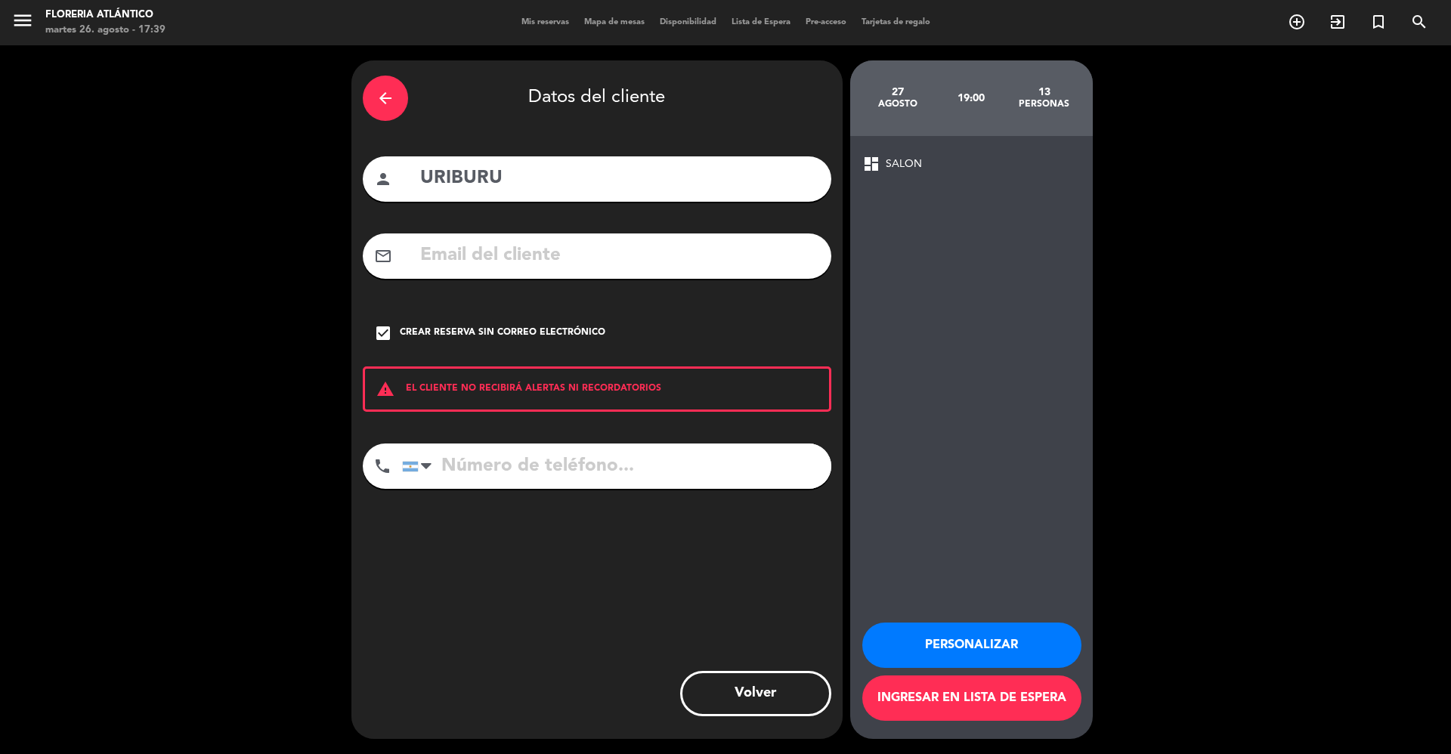
click at [984, 714] on button "Ingresar en lista de espera" at bounding box center [971, 697] width 219 height 45
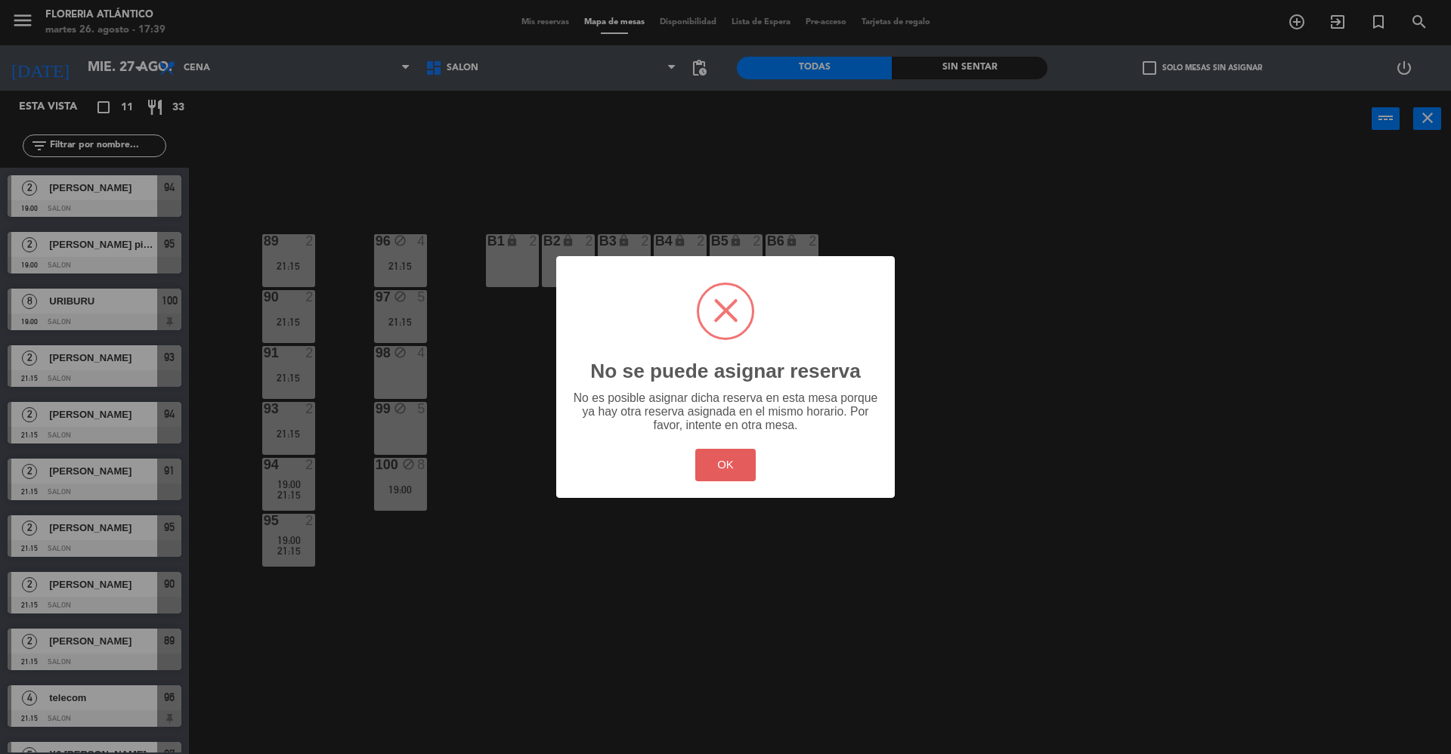
click at [720, 452] on button "OK" at bounding box center [725, 465] width 61 height 32
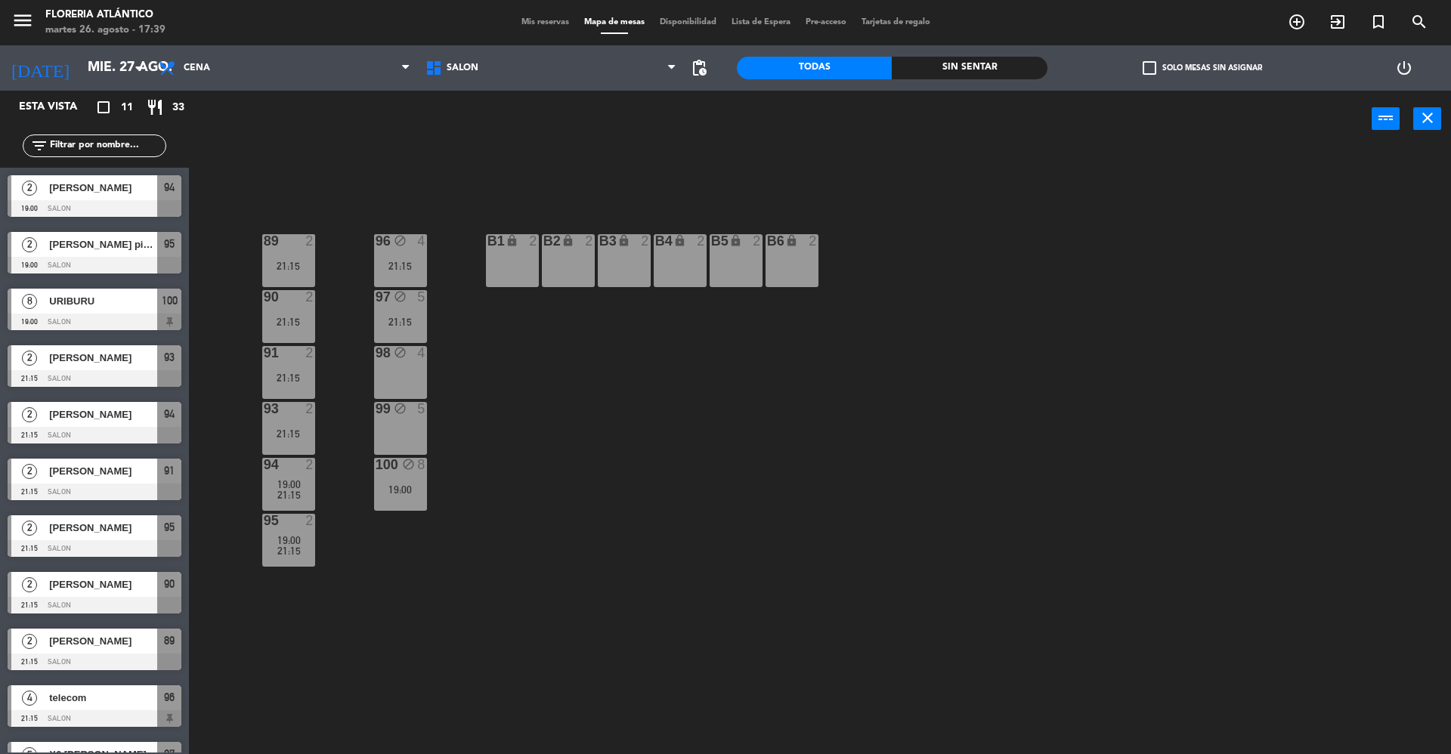
click at [415, 431] on div "99 block 5" at bounding box center [400, 428] width 53 height 53
click at [822, 121] on button "Liberar Mesa" at bounding box center [828, 118] width 91 height 30
click at [400, 433] on div "99 5" at bounding box center [400, 428] width 53 height 53
click at [716, 125] on button "[GEOGRAPHIC_DATA]" at bounding box center [732, 118] width 91 height 30
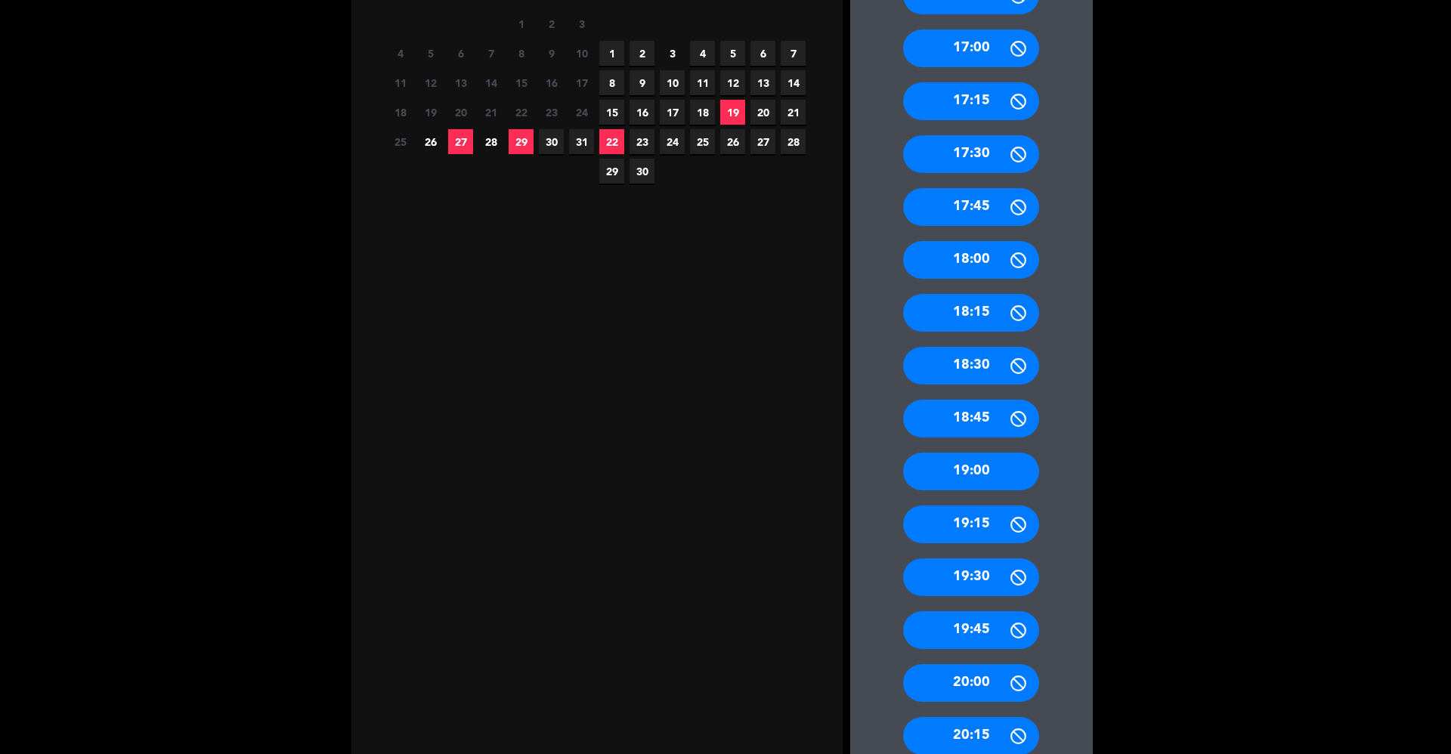
scroll to position [604, 0]
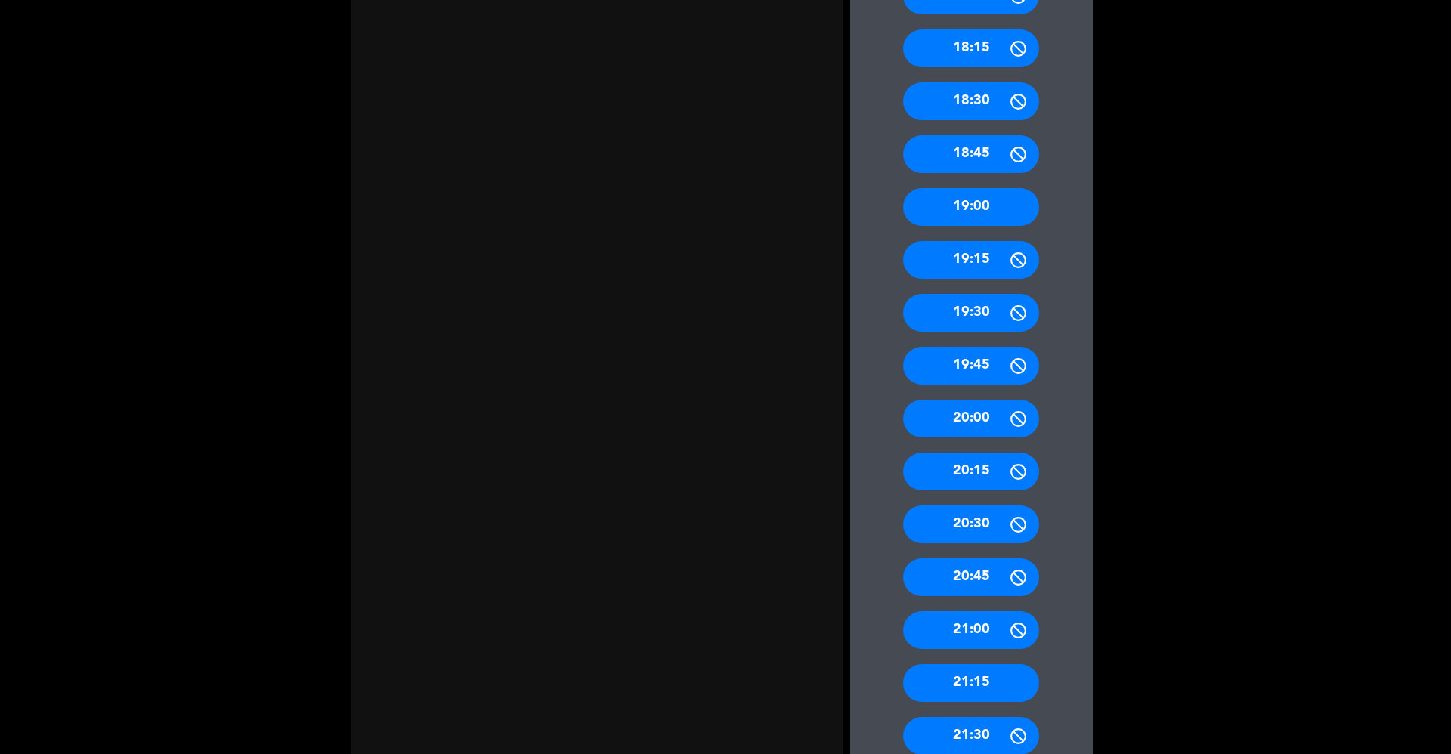
click at [980, 213] on div "19:00" at bounding box center [971, 207] width 136 height 38
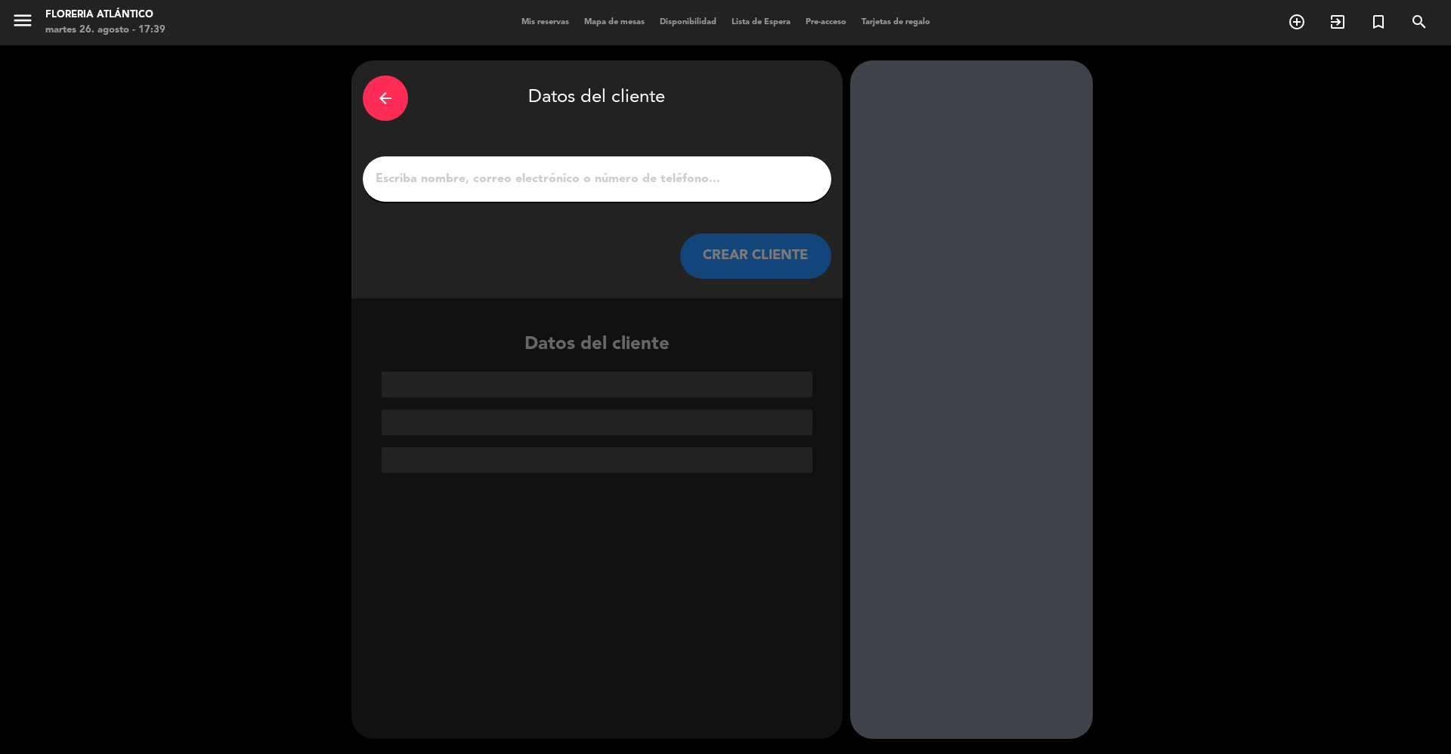
scroll to position [0, 0]
click at [737, 185] on input "1" at bounding box center [597, 178] width 446 height 21
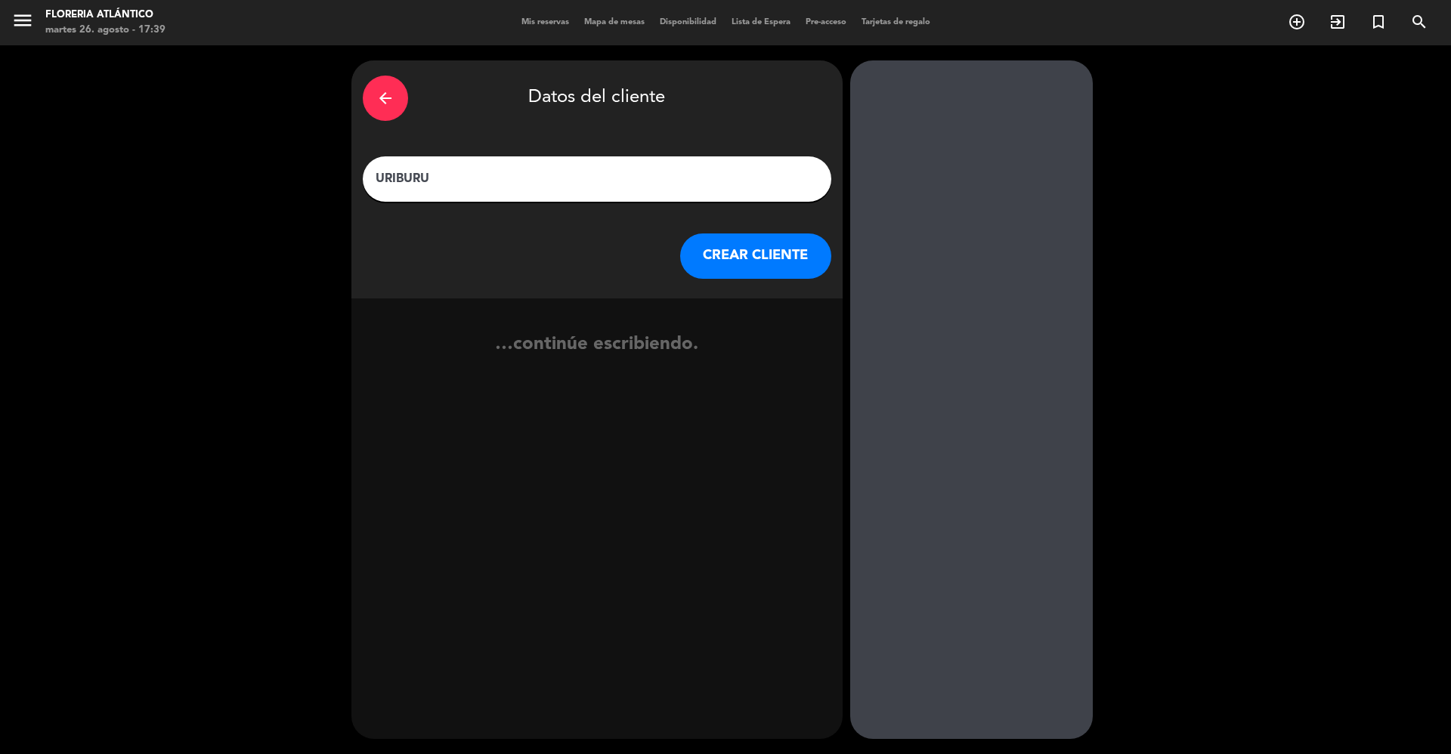
type input "URIBURU"
click at [772, 243] on button "CREAR CLIENTE" at bounding box center [755, 255] width 151 height 45
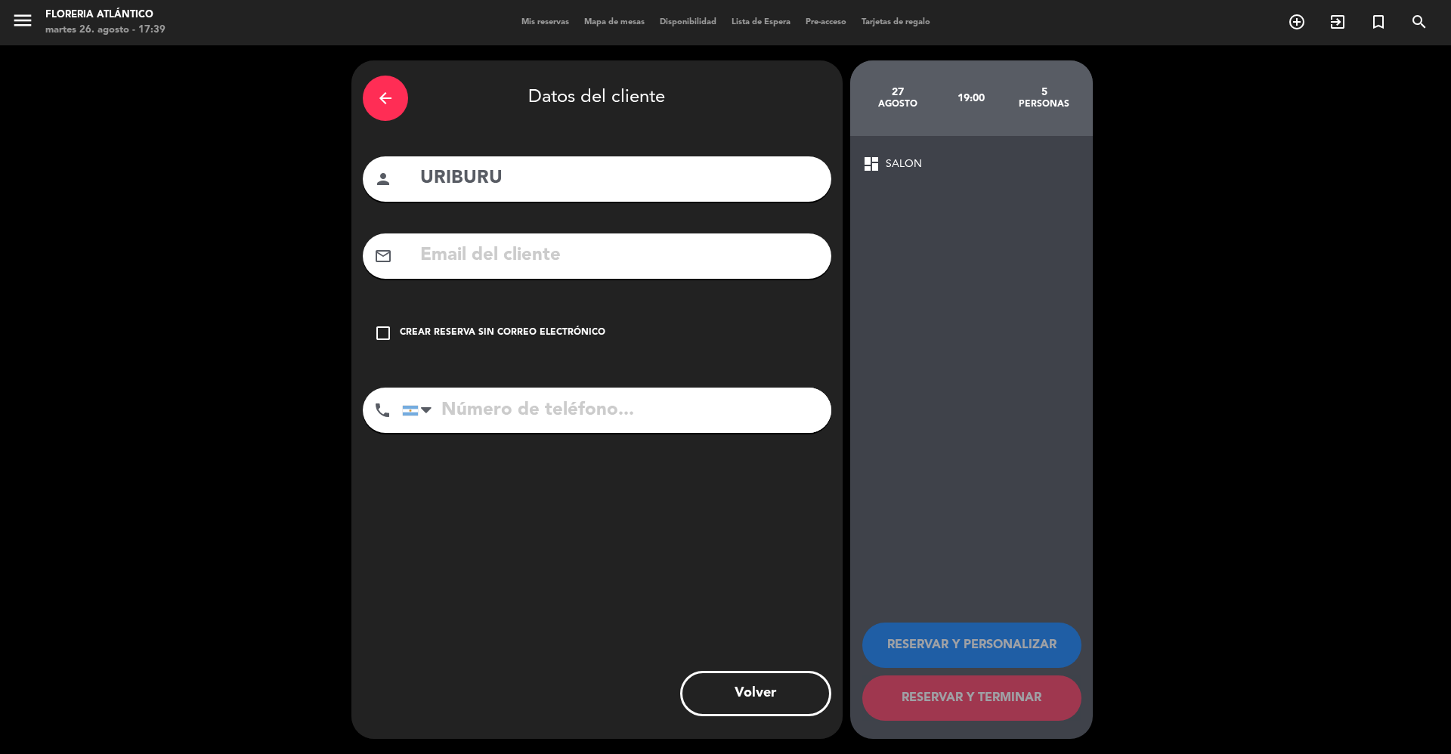
click at [555, 335] on div "Crear reserva sin correo electrónico" at bounding box center [502, 333] width 205 height 15
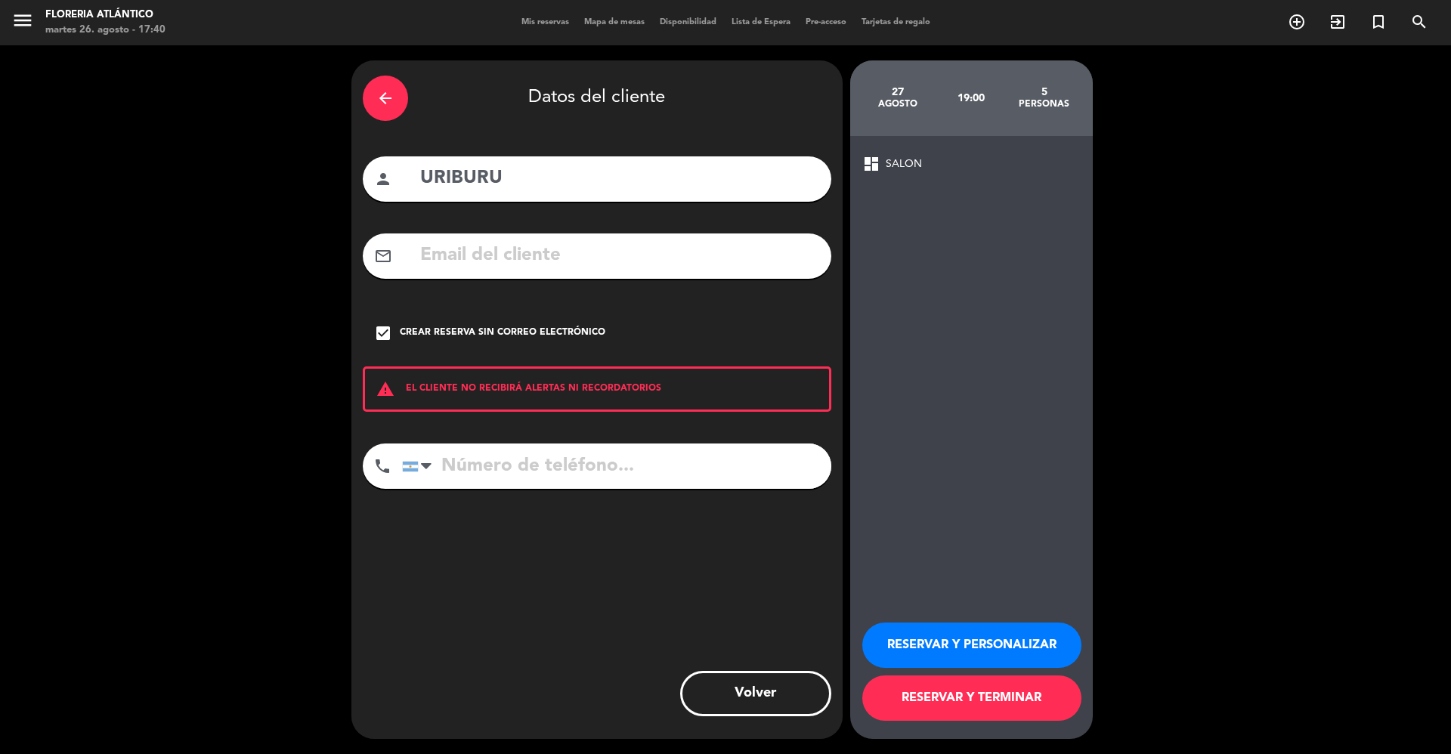
click at [1008, 681] on button "RESERVAR Y TERMINAR" at bounding box center [971, 697] width 219 height 45
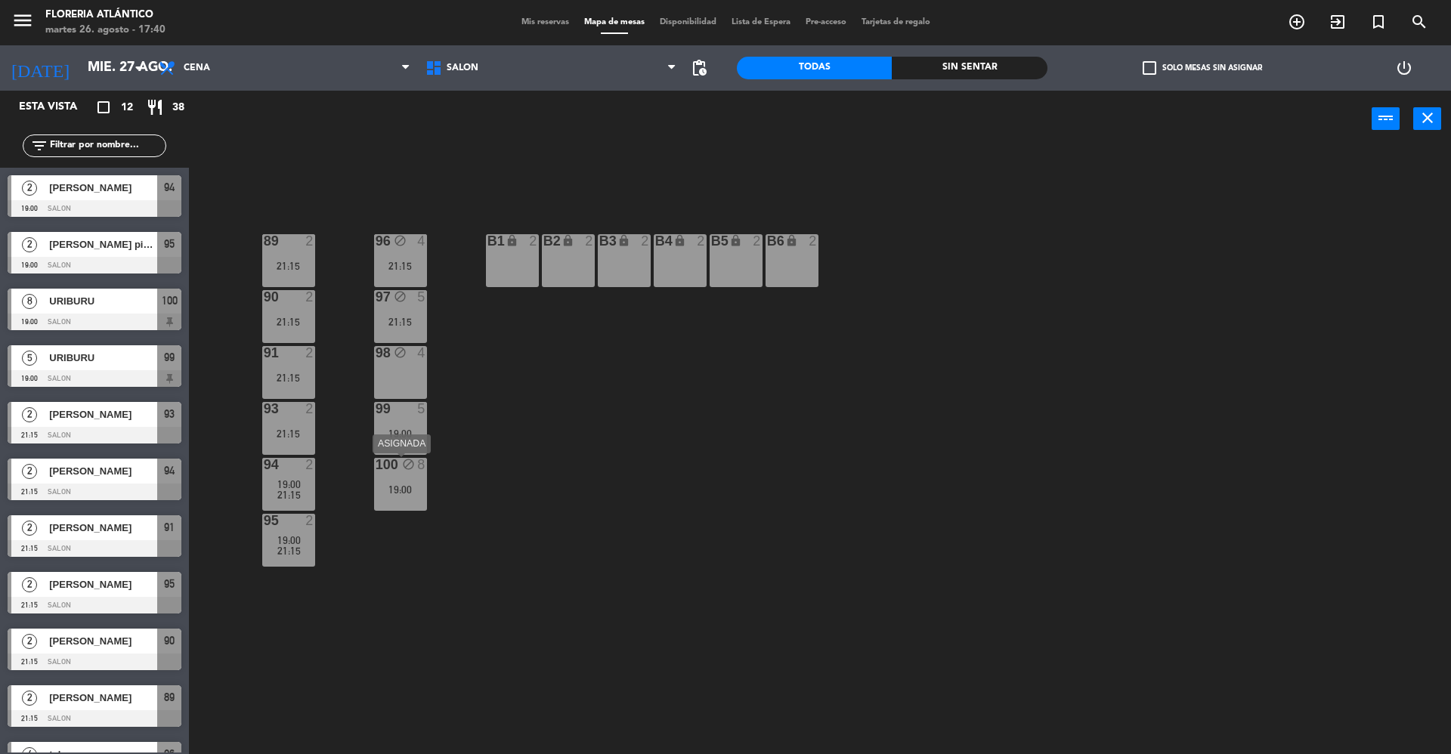
click at [411, 493] on div "19:00" at bounding box center [400, 489] width 53 height 11
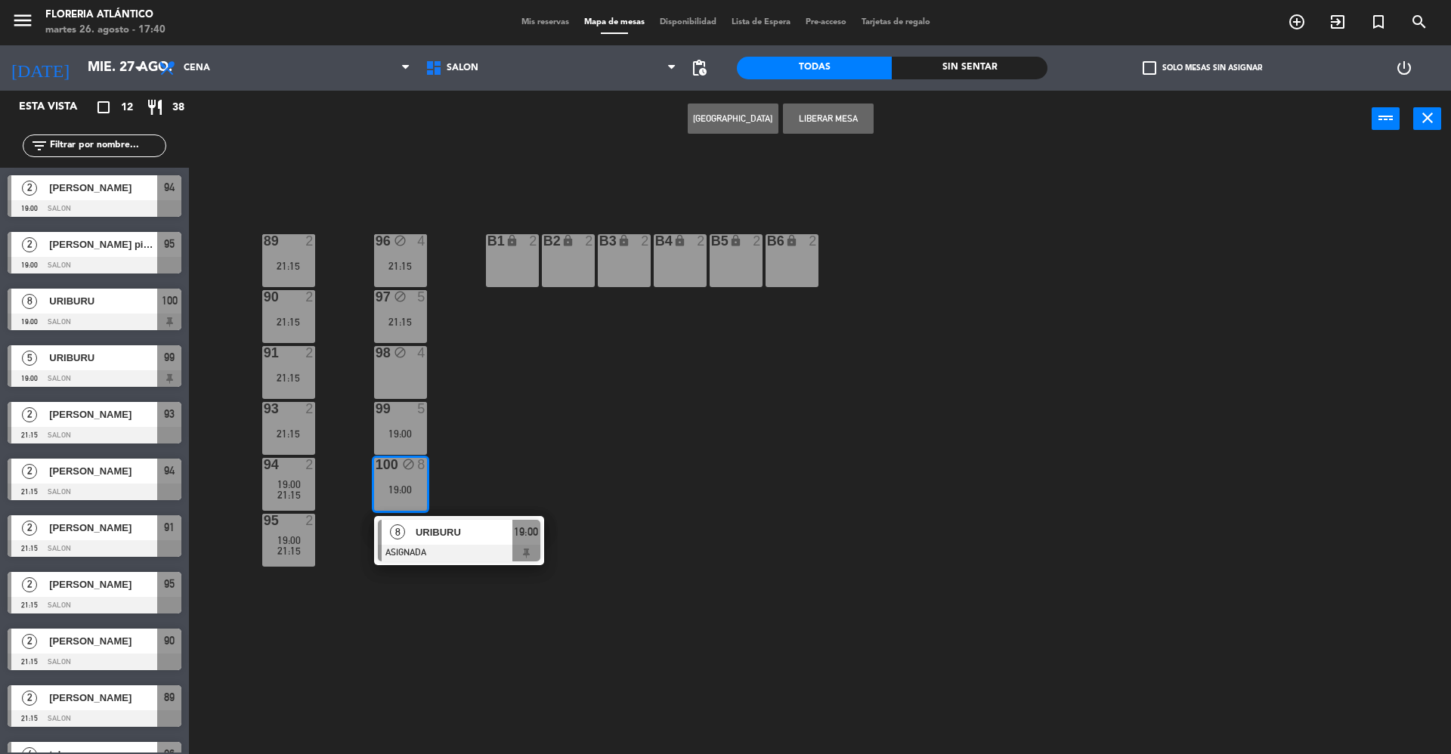
click at [393, 369] on div "98 block 4" at bounding box center [400, 372] width 53 height 53
click at [762, 121] on button "[GEOGRAPHIC_DATA]" at bounding box center [780, 118] width 91 height 30
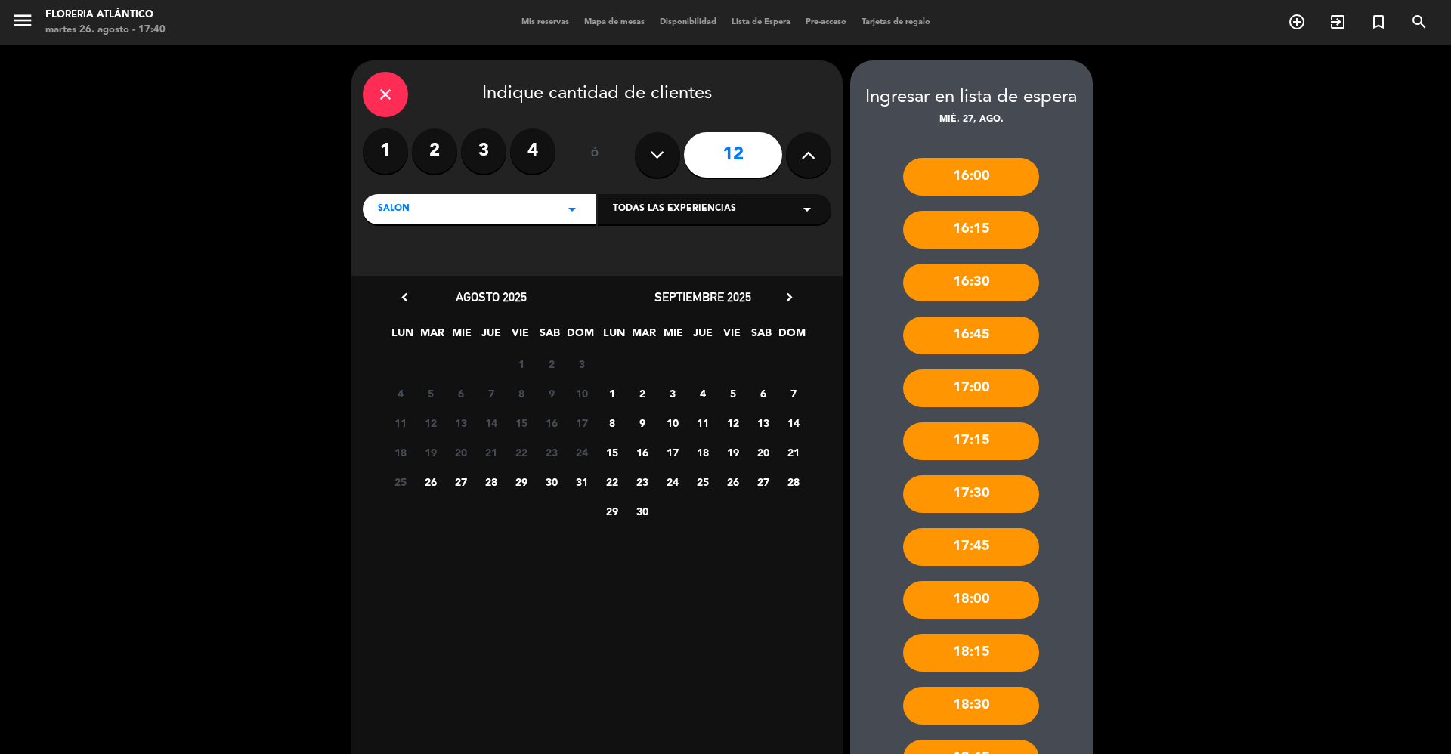
click at [462, 482] on span "27" at bounding box center [460, 481] width 25 height 25
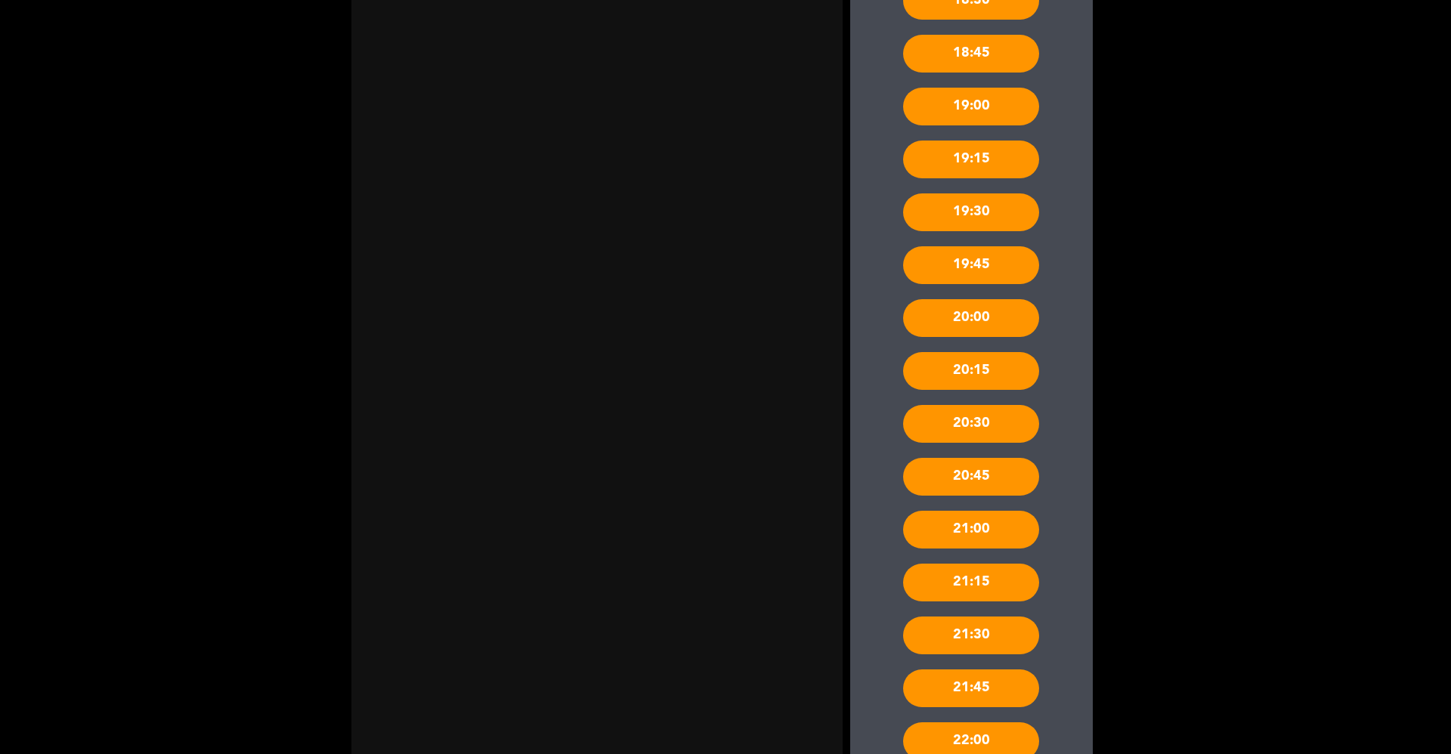
scroll to position [403, 0]
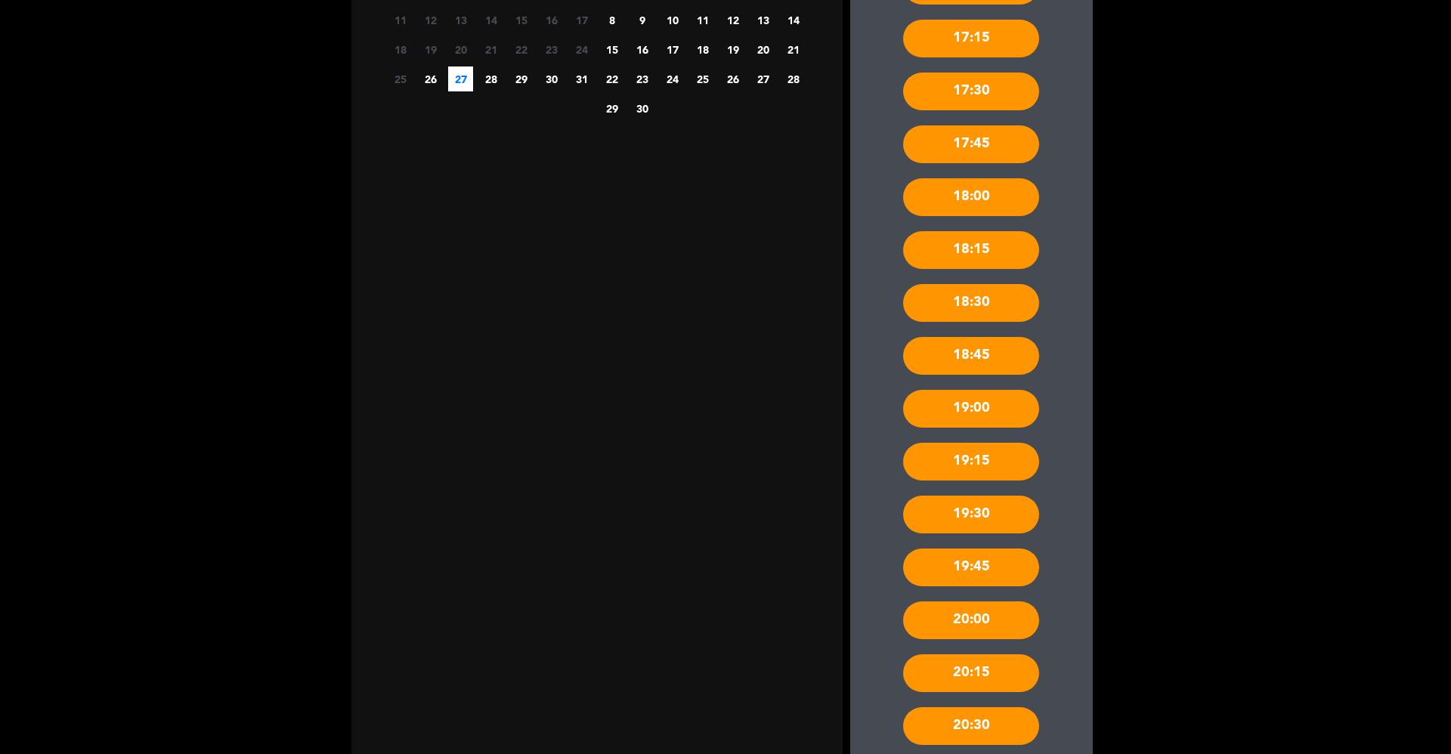
click at [986, 397] on div "19:00" at bounding box center [971, 409] width 136 height 38
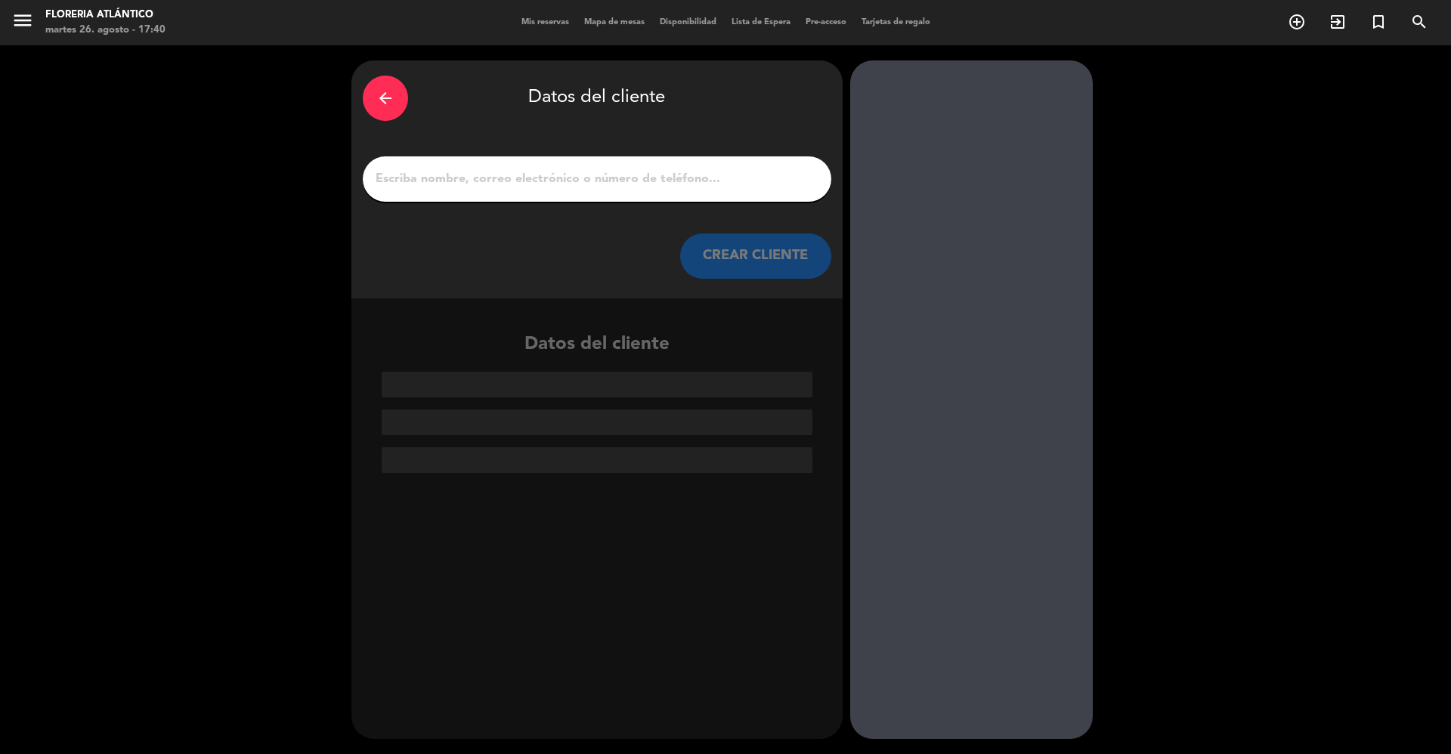
click at [539, 195] on div at bounding box center [597, 178] width 468 height 45
click at [542, 179] on input "1" at bounding box center [597, 178] width 446 height 21
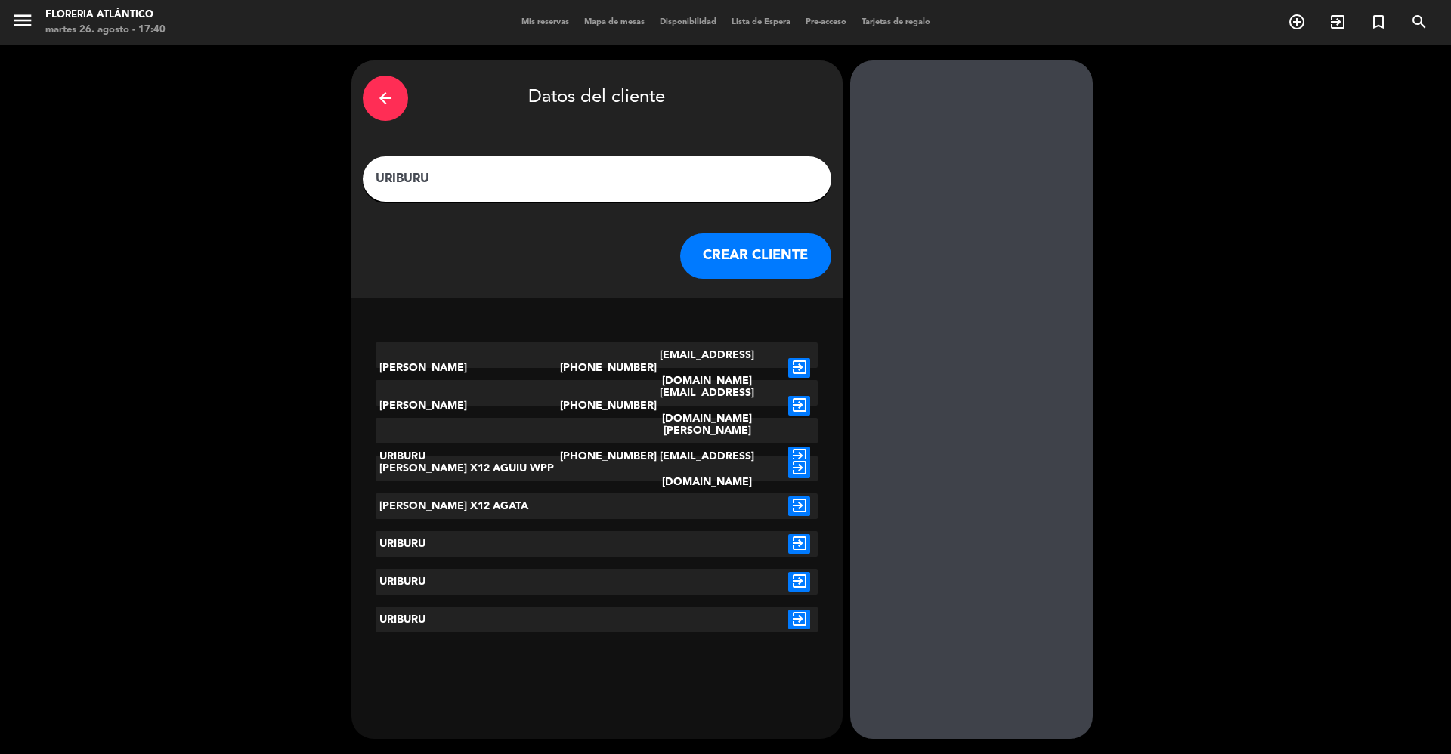
type input "URIBURU"
click at [752, 252] on button "CREAR CLIENTE" at bounding box center [755, 255] width 151 height 45
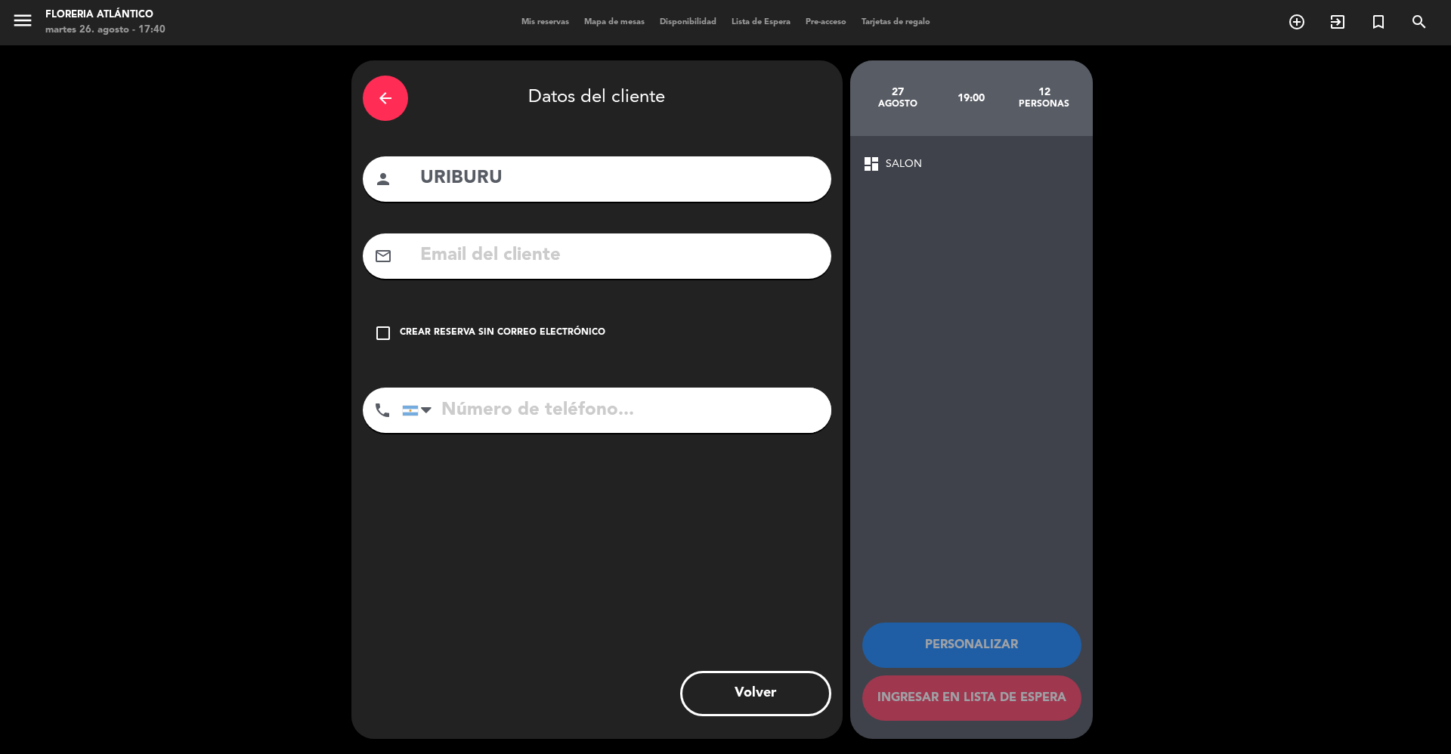
click at [440, 336] on div "Crear reserva sin correo electrónico" at bounding box center [502, 333] width 205 height 15
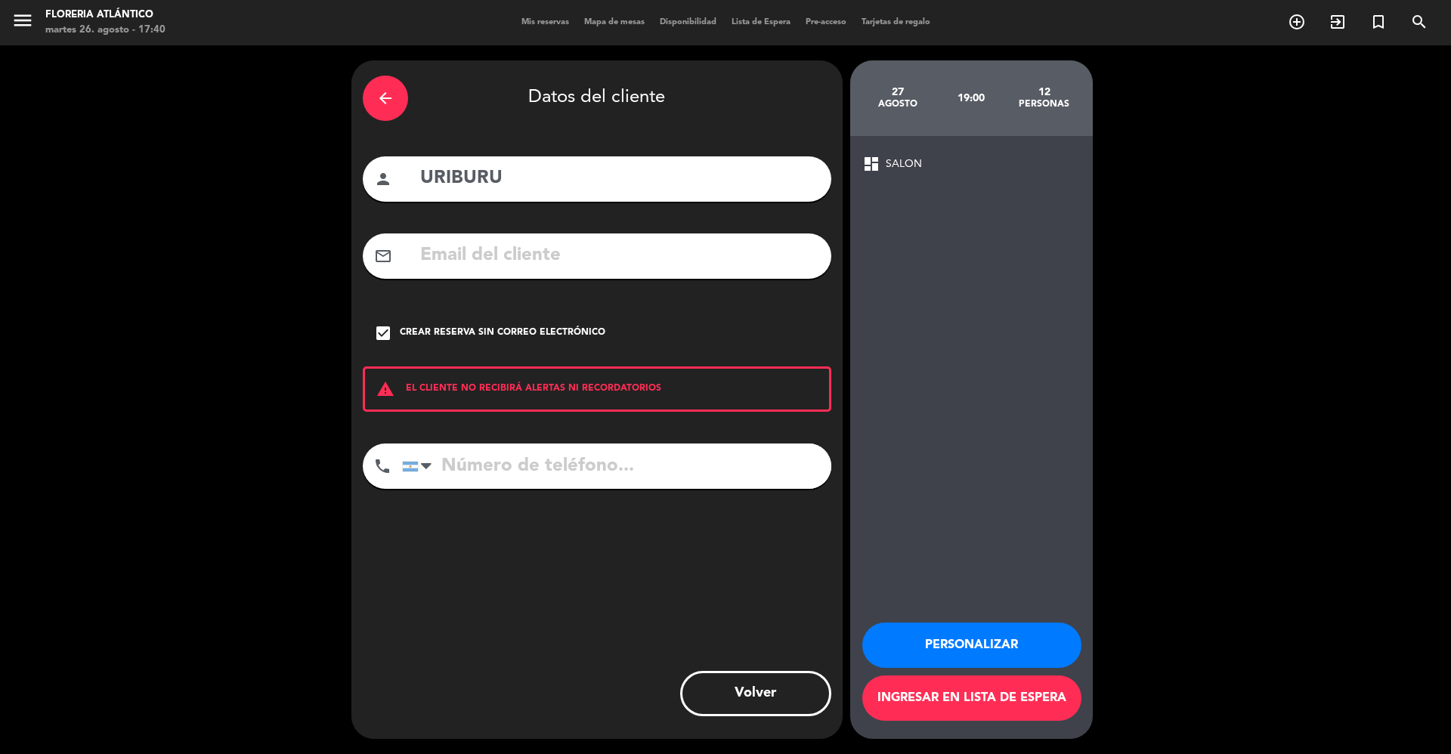
click at [938, 691] on button "Ingresar en lista de espera" at bounding box center [971, 697] width 219 height 45
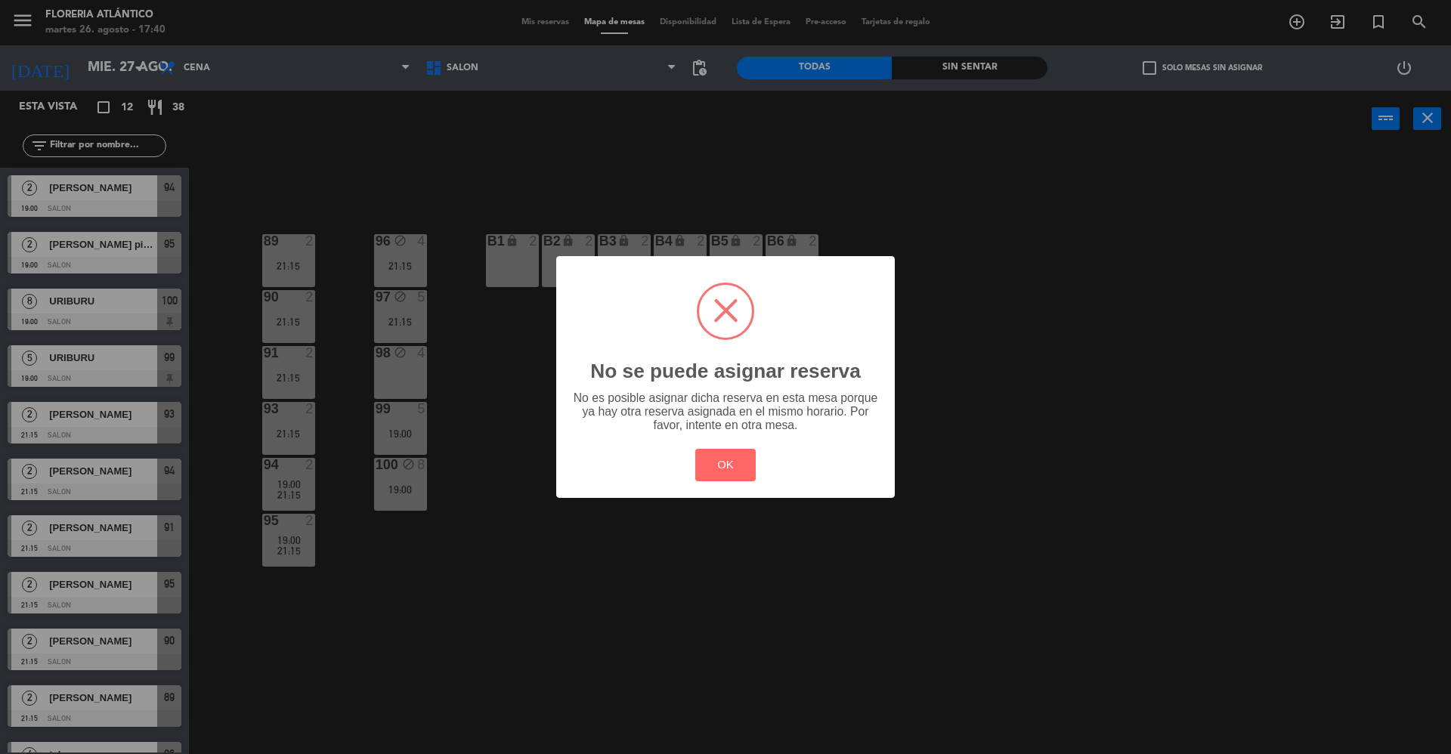
click at [718, 447] on div "OK Cancel" at bounding box center [725, 465] width 68 height 39
click at [718, 446] on div "OK Cancel" at bounding box center [725, 465] width 68 height 39
click at [728, 475] on button "OK" at bounding box center [725, 465] width 61 height 32
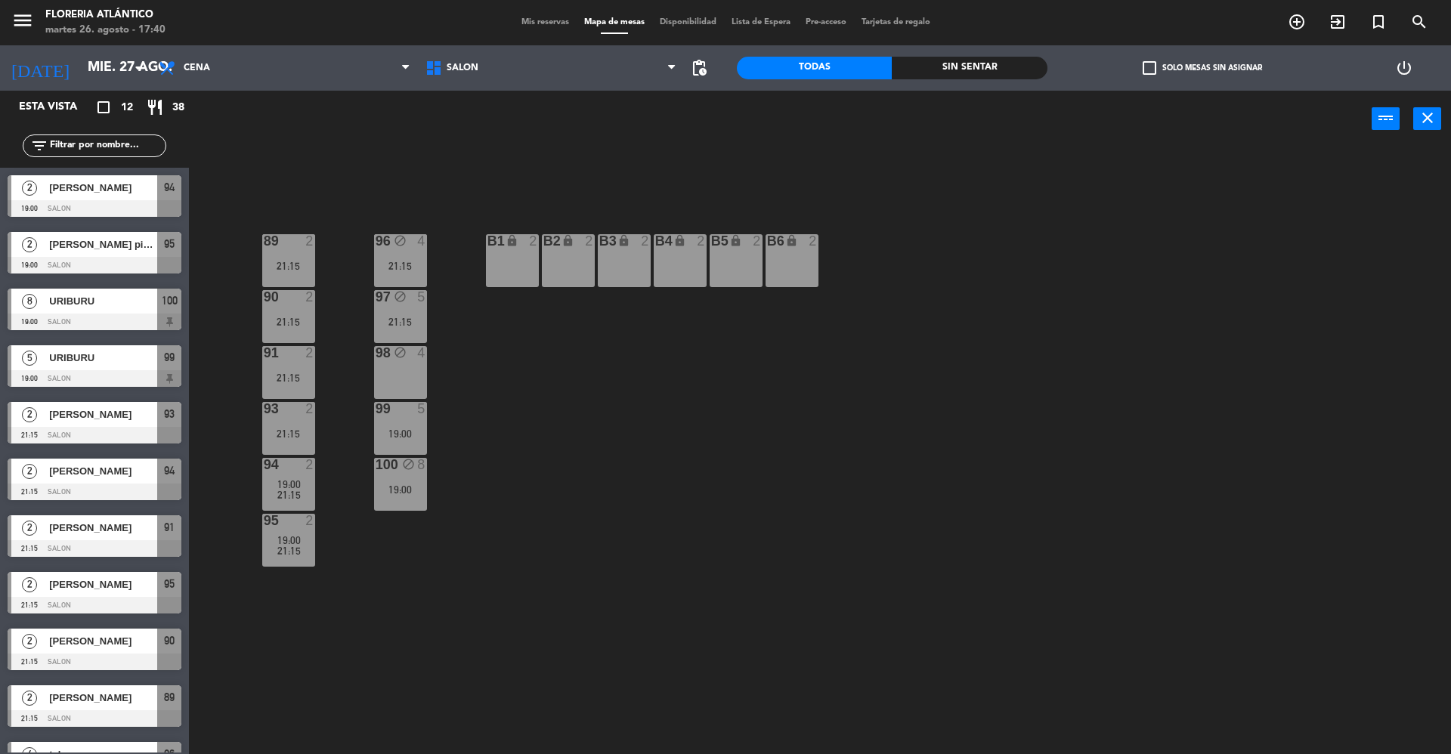
click at [415, 378] on div "98 block 4" at bounding box center [400, 372] width 53 height 53
click at [697, 125] on button "[GEOGRAPHIC_DATA]" at bounding box center [732, 118] width 91 height 30
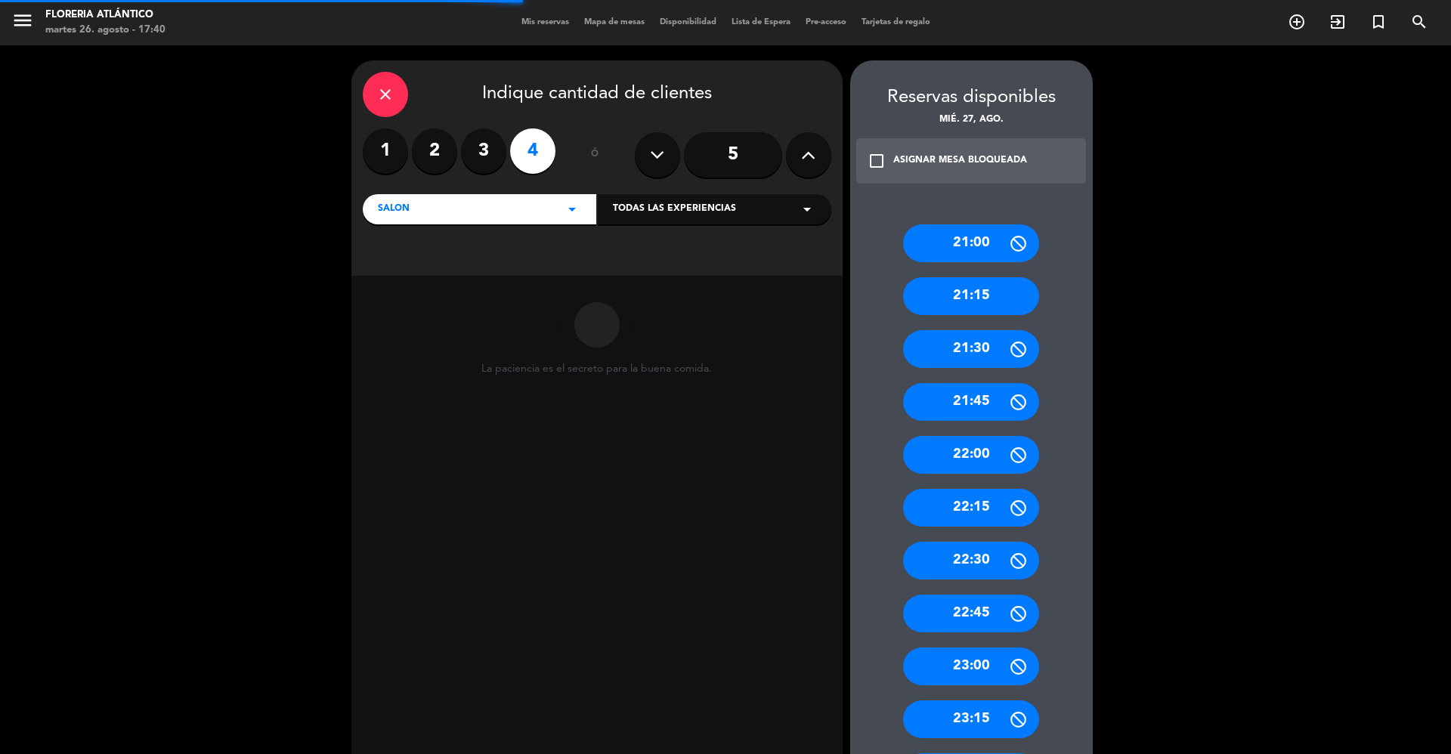
click at [400, 115] on div "close Indique cantidad de clientes" at bounding box center [597, 94] width 468 height 45
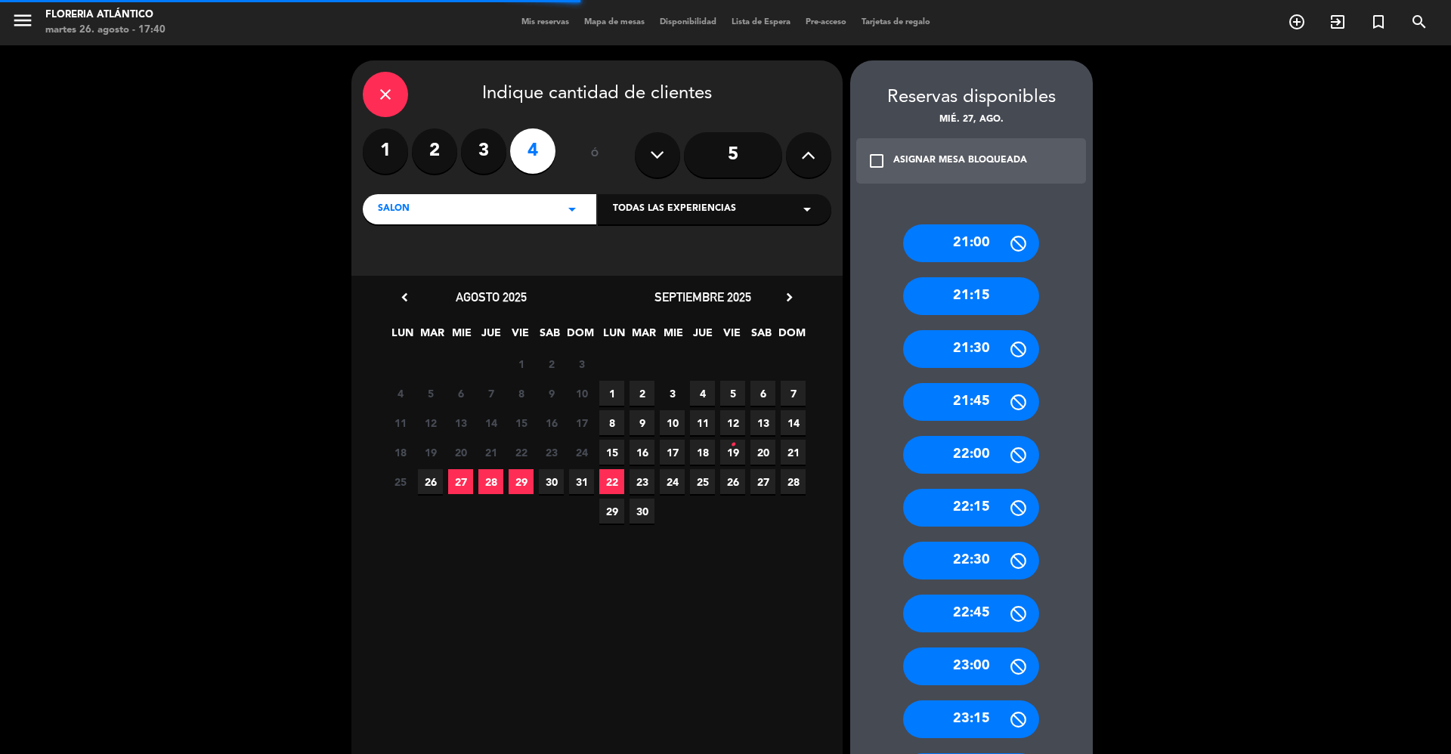
click at [388, 103] on icon "close" at bounding box center [385, 94] width 18 height 18
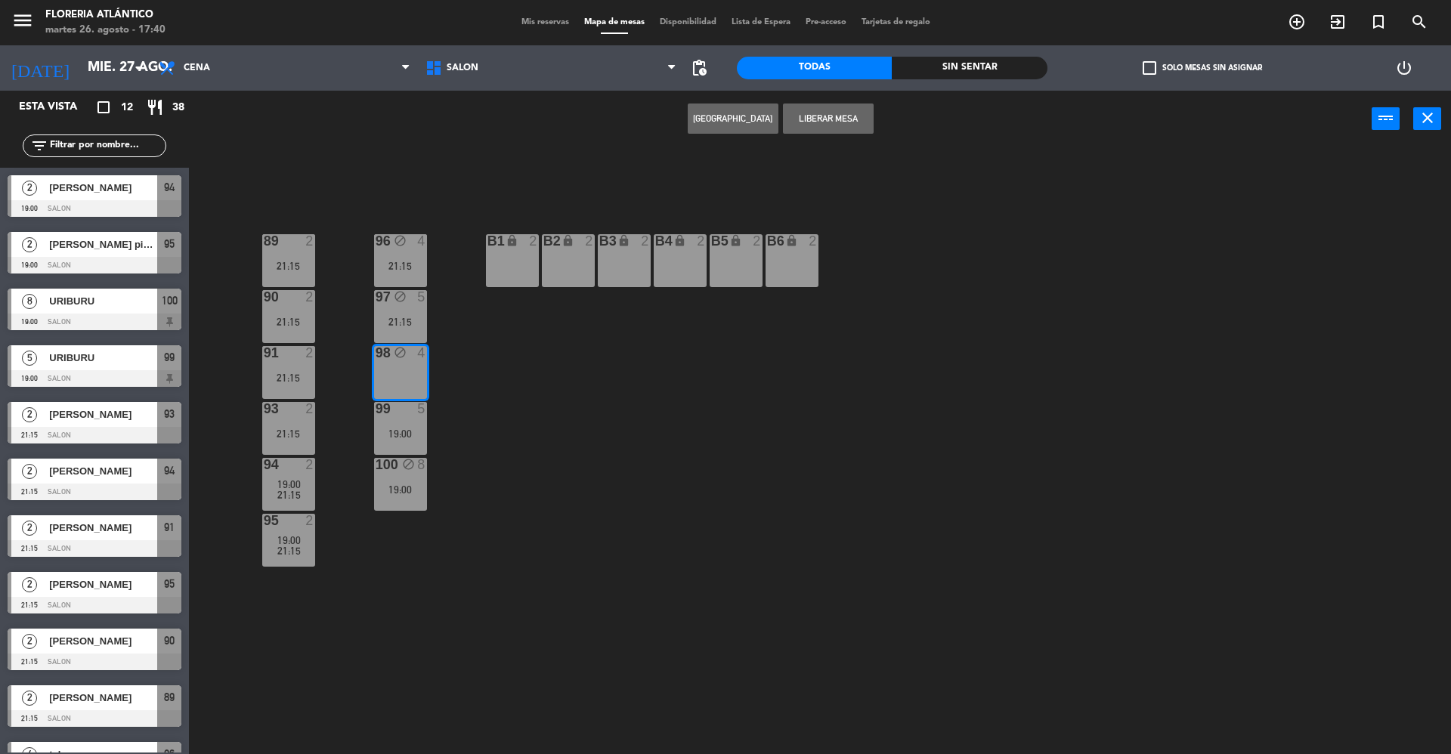
click at [798, 119] on button "Liberar Mesa" at bounding box center [828, 118] width 91 height 30
click at [397, 388] on div "98 4" at bounding box center [400, 372] width 53 height 53
click at [734, 122] on button "[GEOGRAPHIC_DATA]" at bounding box center [732, 118] width 91 height 30
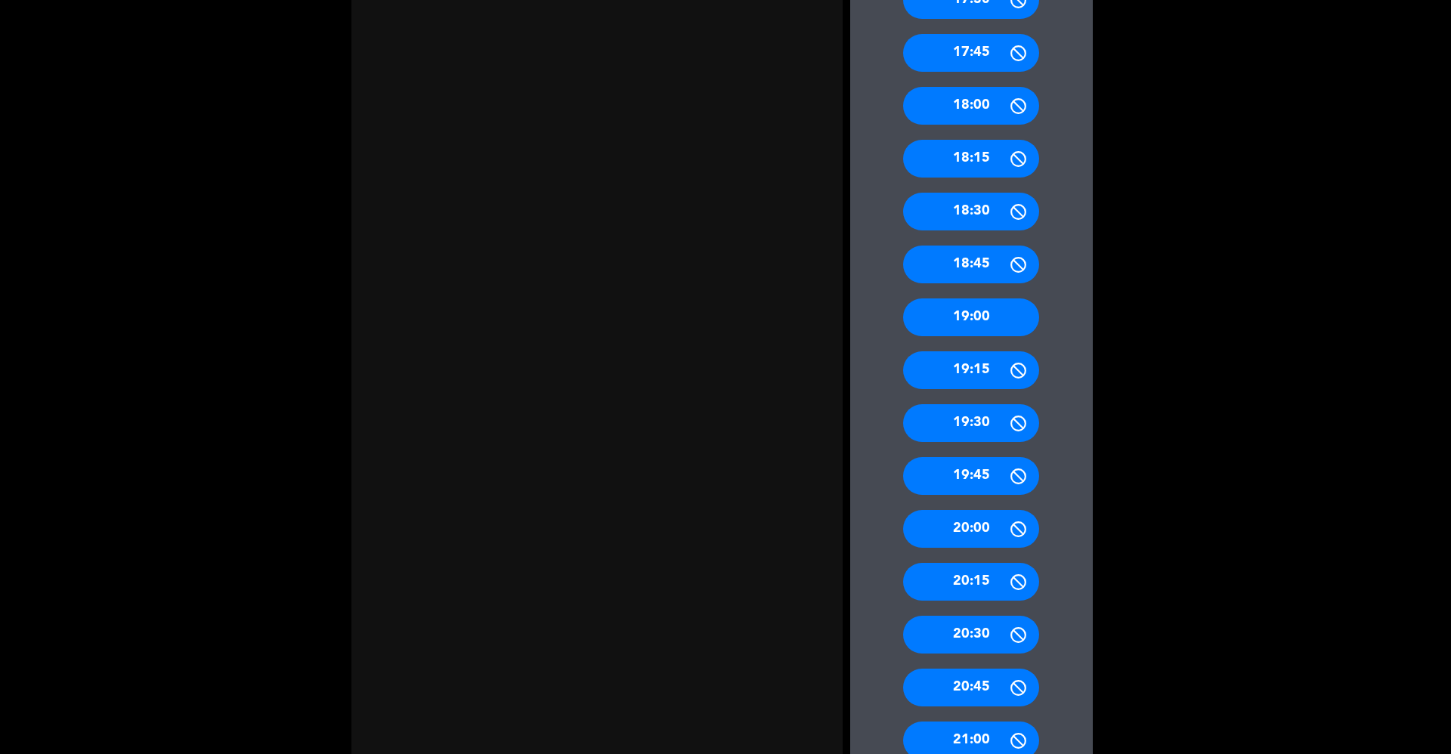
scroll to position [503, 0]
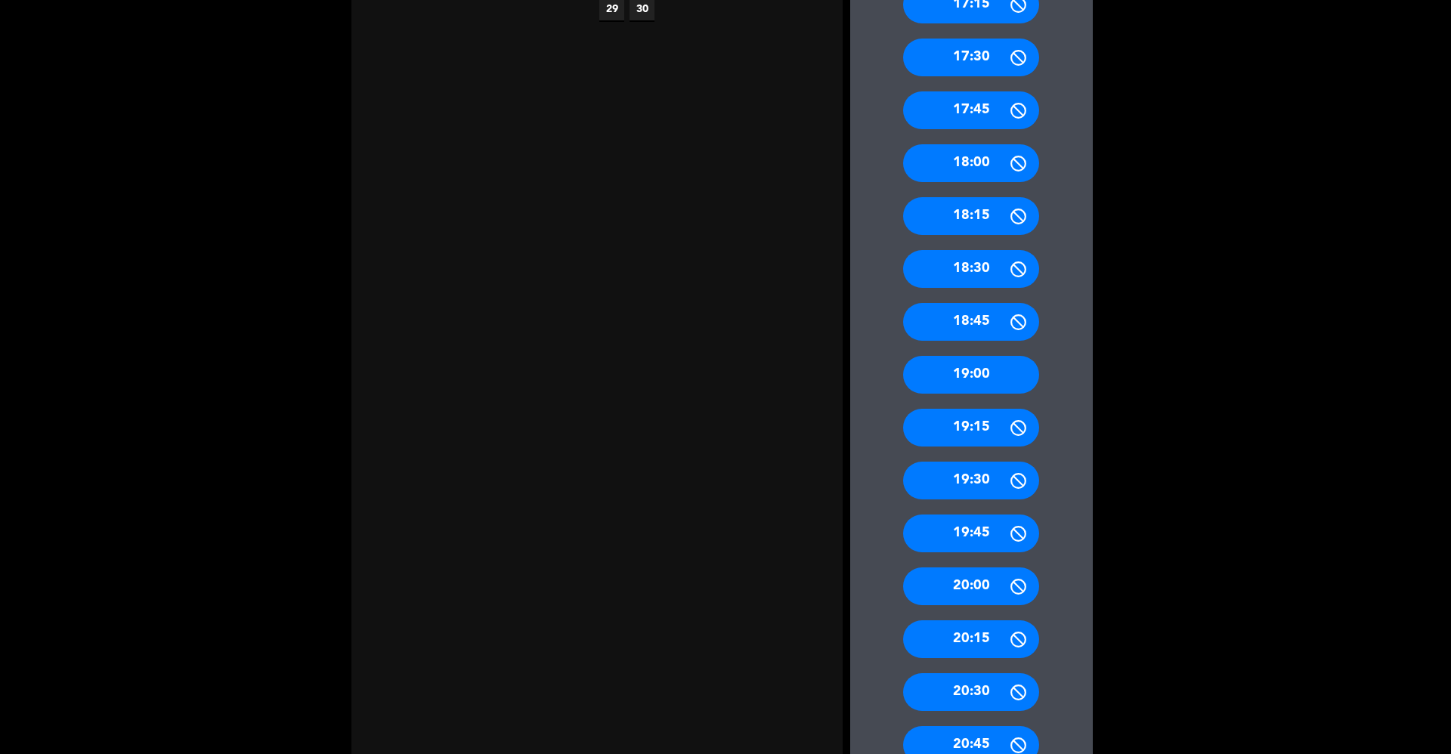
click at [996, 385] on div "19:00" at bounding box center [971, 375] width 136 height 38
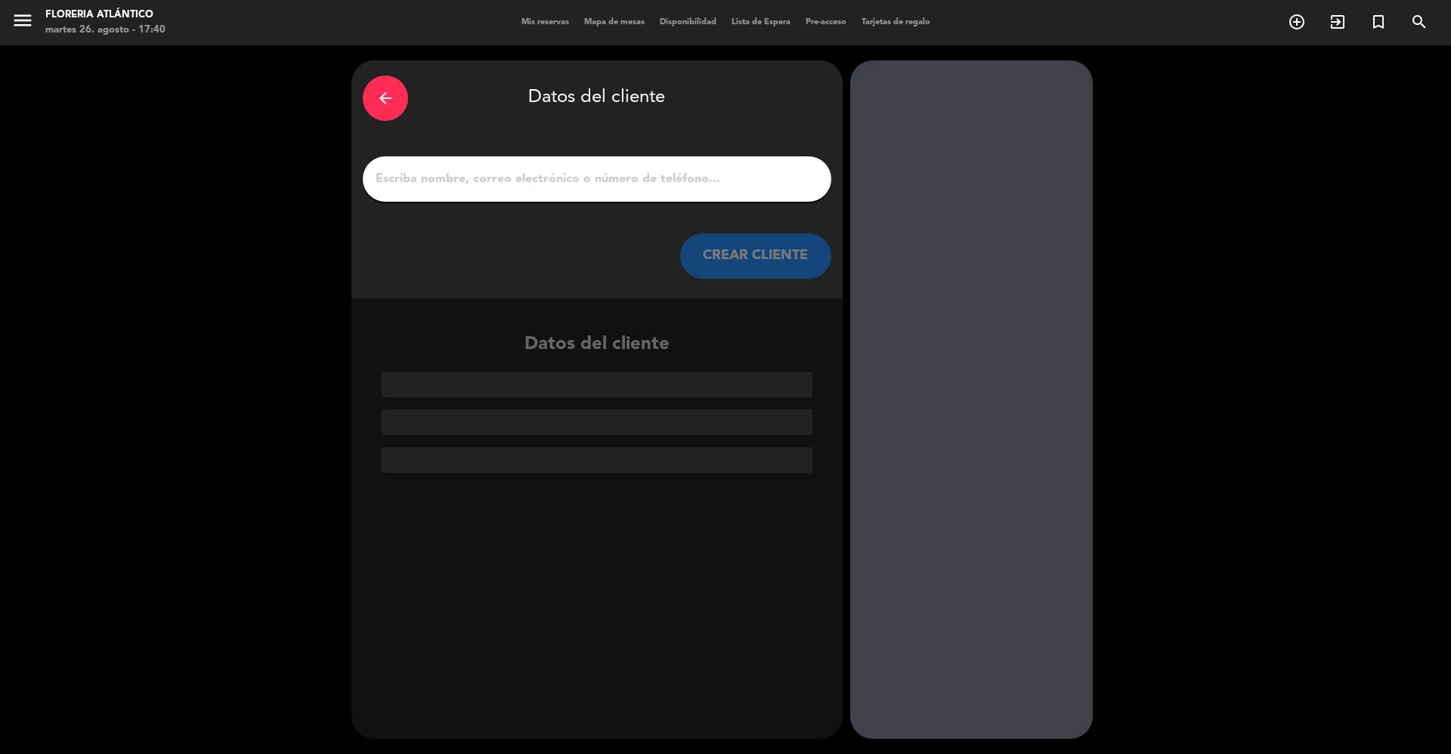
scroll to position [0, 0]
click at [437, 182] on input "1" at bounding box center [597, 178] width 446 height 21
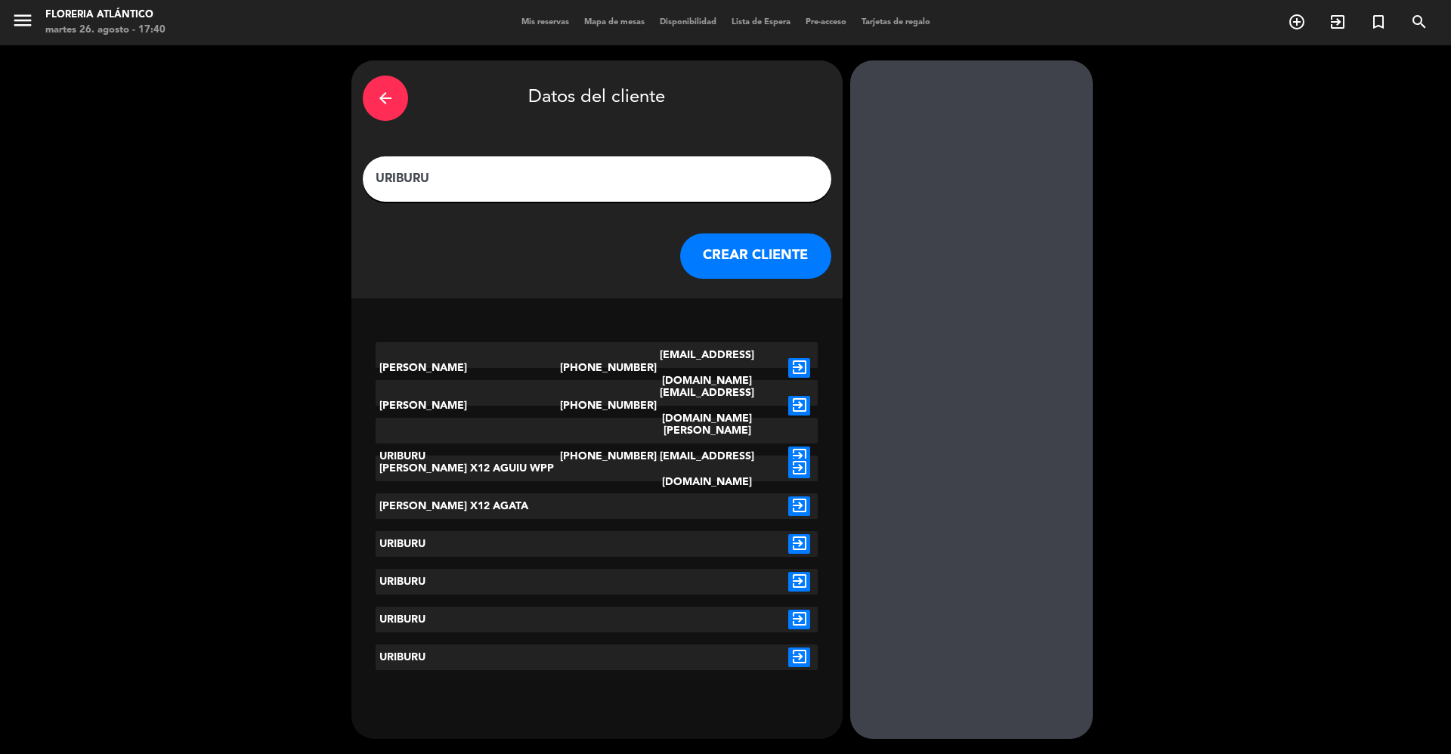
type input "URIBURU"
click at [710, 267] on button "CREAR CLIENTE" at bounding box center [755, 255] width 151 height 45
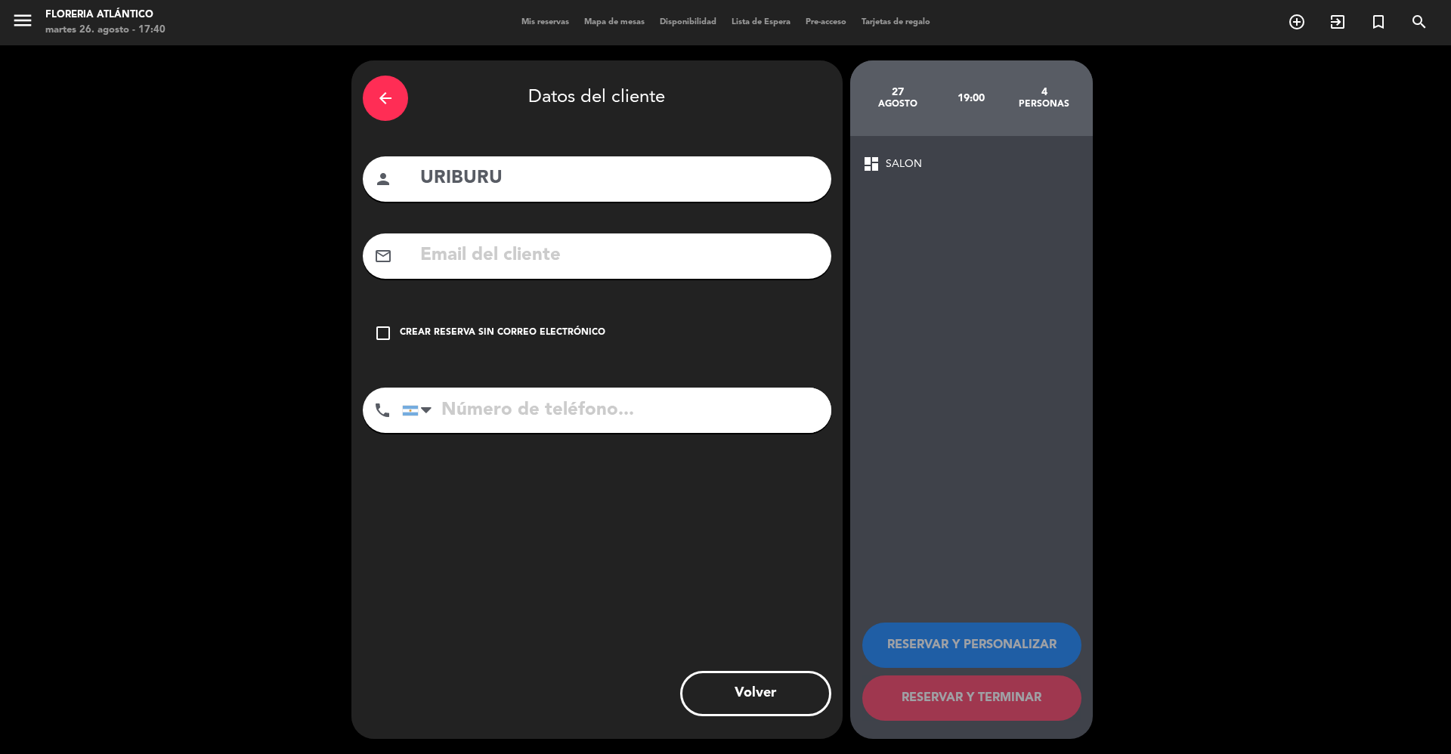
click at [502, 326] on div "Crear reserva sin correo electrónico" at bounding box center [502, 333] width 205 height 15
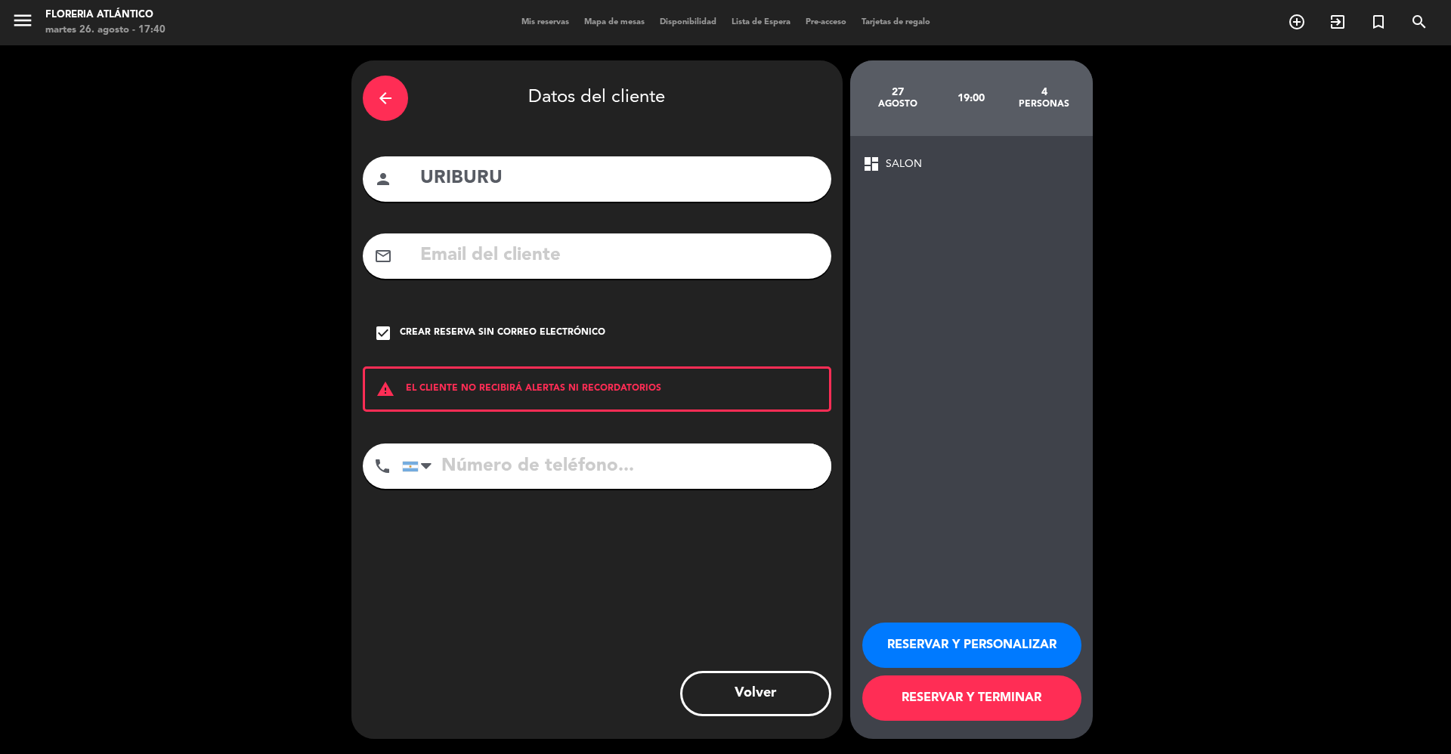
click at [988, 703] on button "RESERVAR Y TERMINAR" at bounding box center [971, 697] width 219 height 45
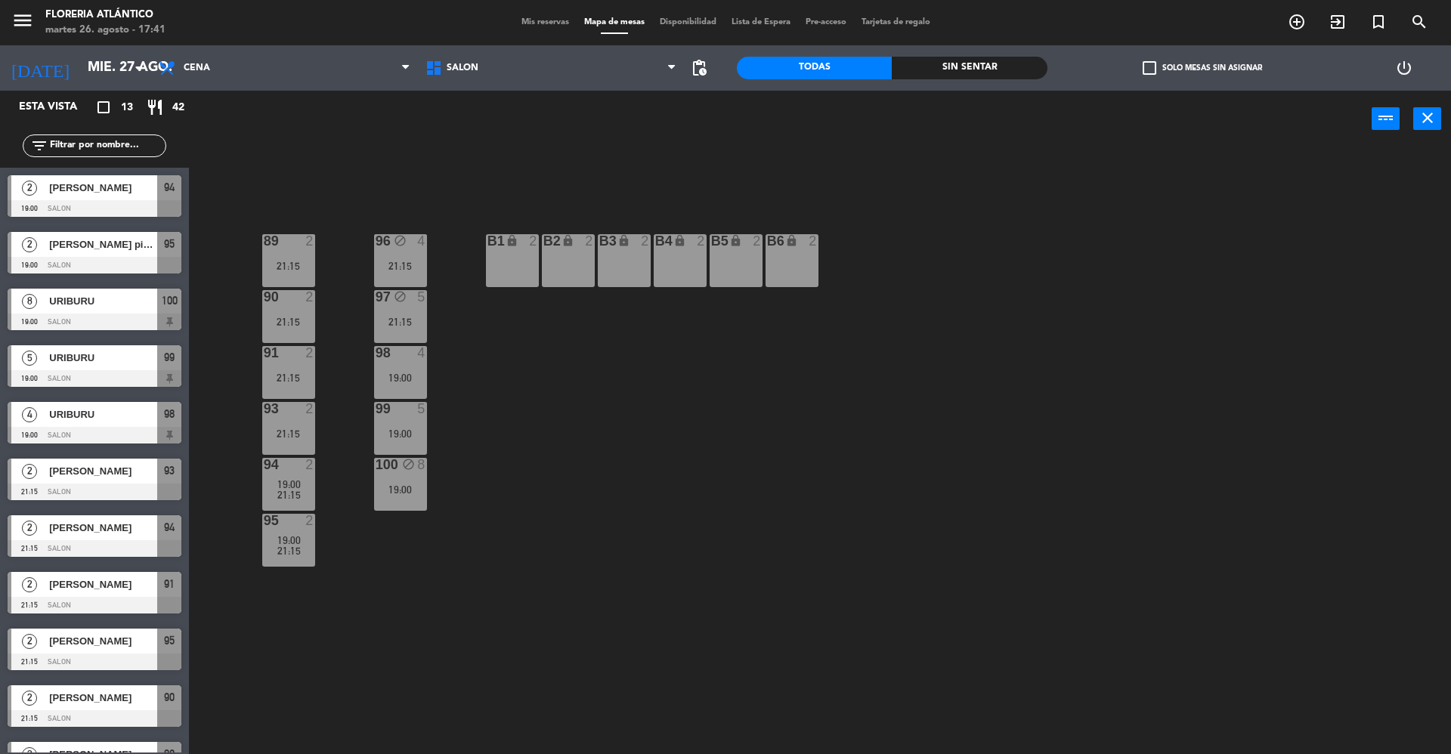
click at [517, 19] on span "Mis reservas" at bounding box center [545, 22] width 63 height 8
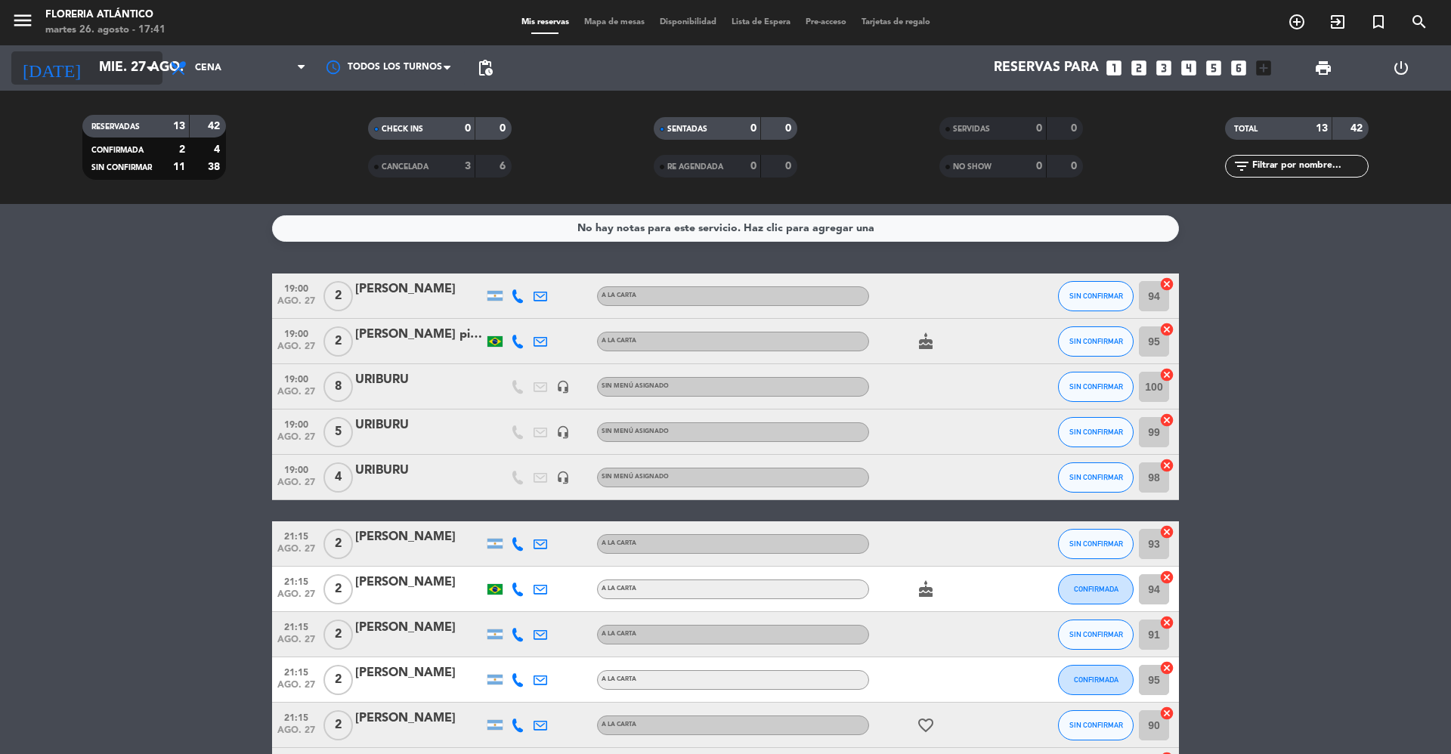
click at [128, 63] on input "mié. 27 ago." at bounding box center [178, 68] width 175 height 30
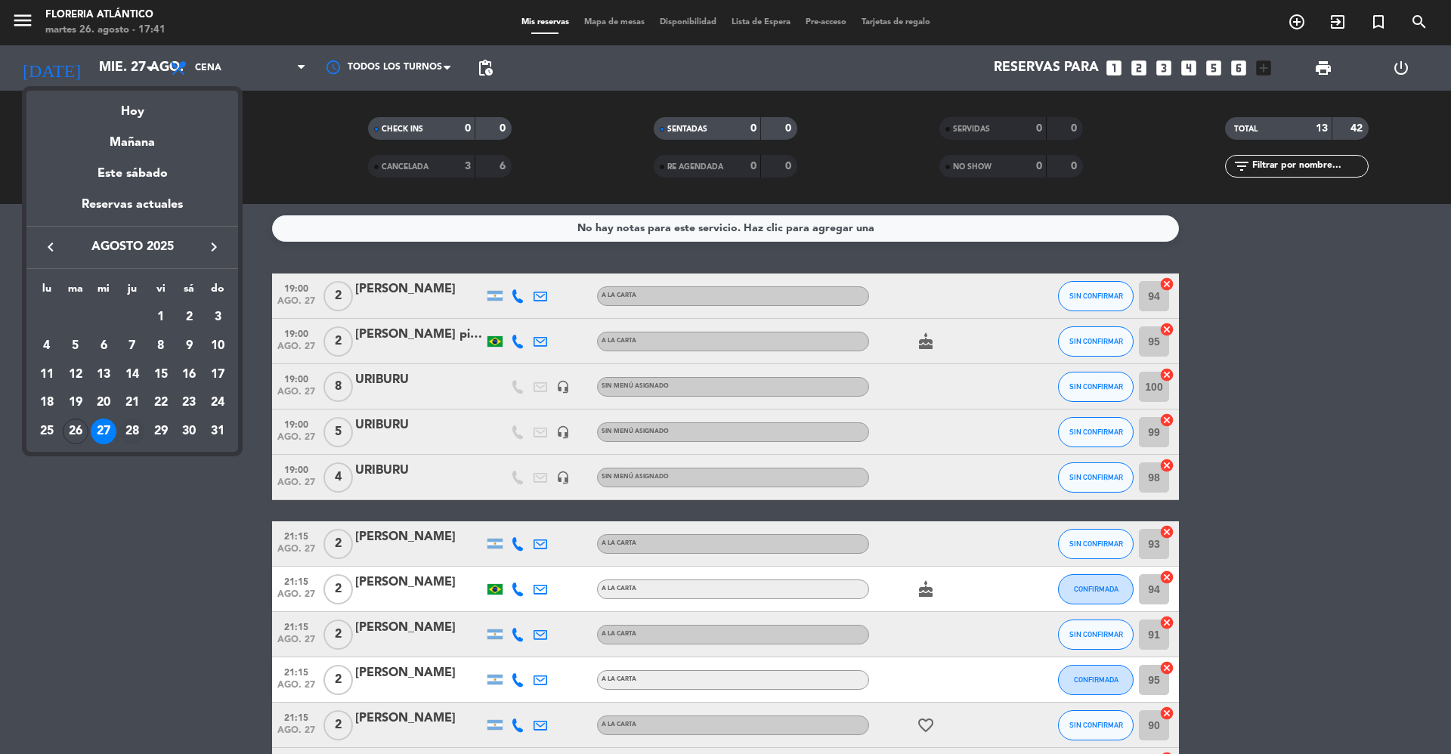
click at [133, 431] on div "28" at bounding box center [132, 432] width 26 height 26
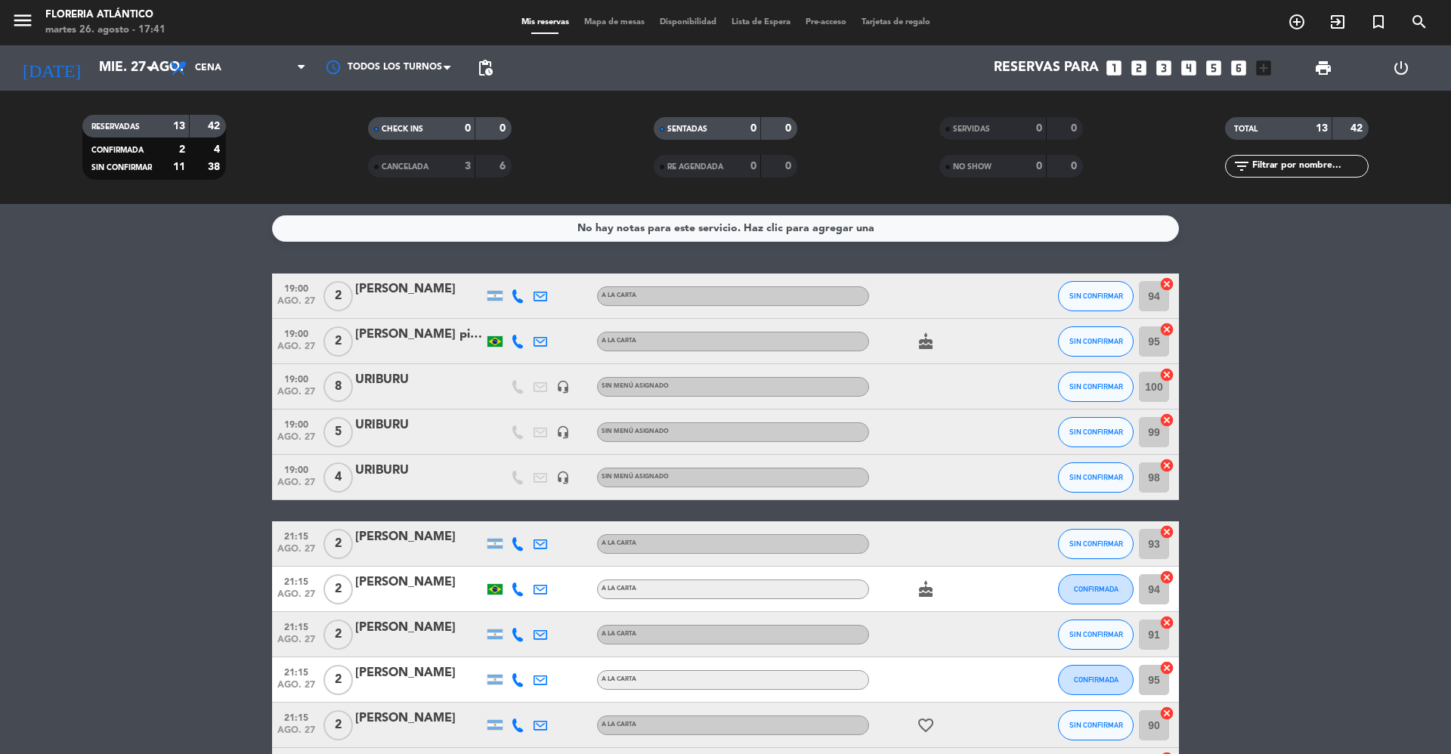
type input "jue. 28 ago."
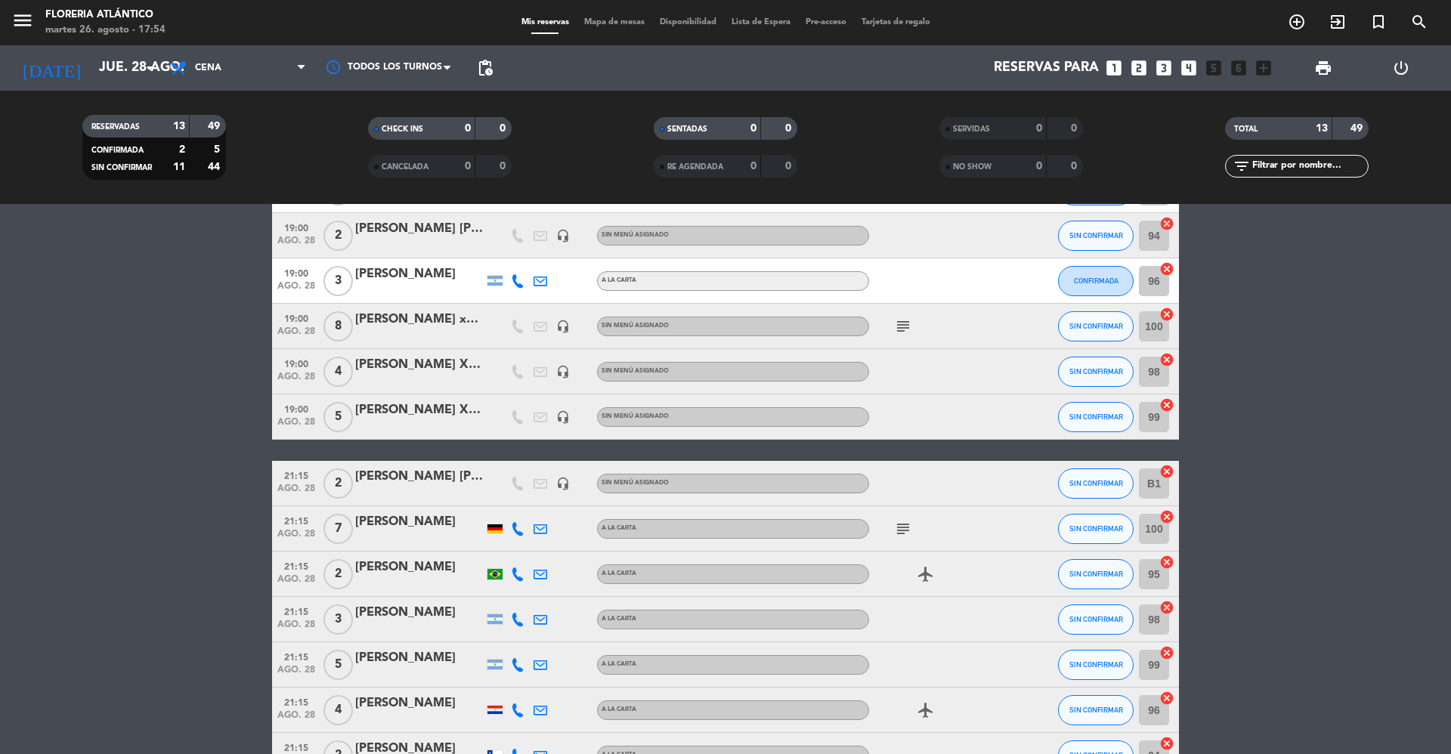
scroll to position [201, 0]
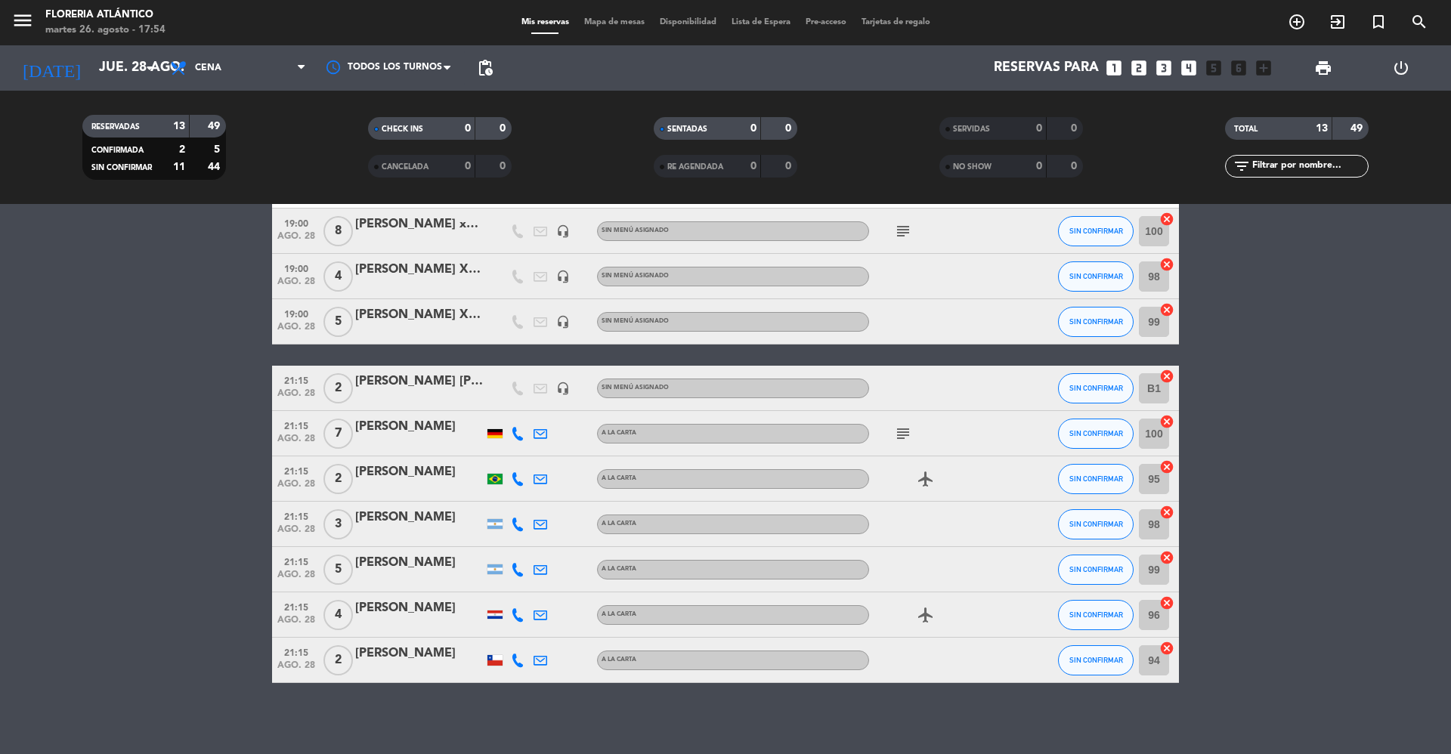
click at [626, 16] on div "Mis reservas Mapa de mesas Disponibilidad Lista de Espera Pre-acceso Tarjetas d…" at bounding box center [726, 23] width 424 height 14
click at [632, 18] on span "Mapa de mesas" at bounding box center [614, 22] width 76 height 8
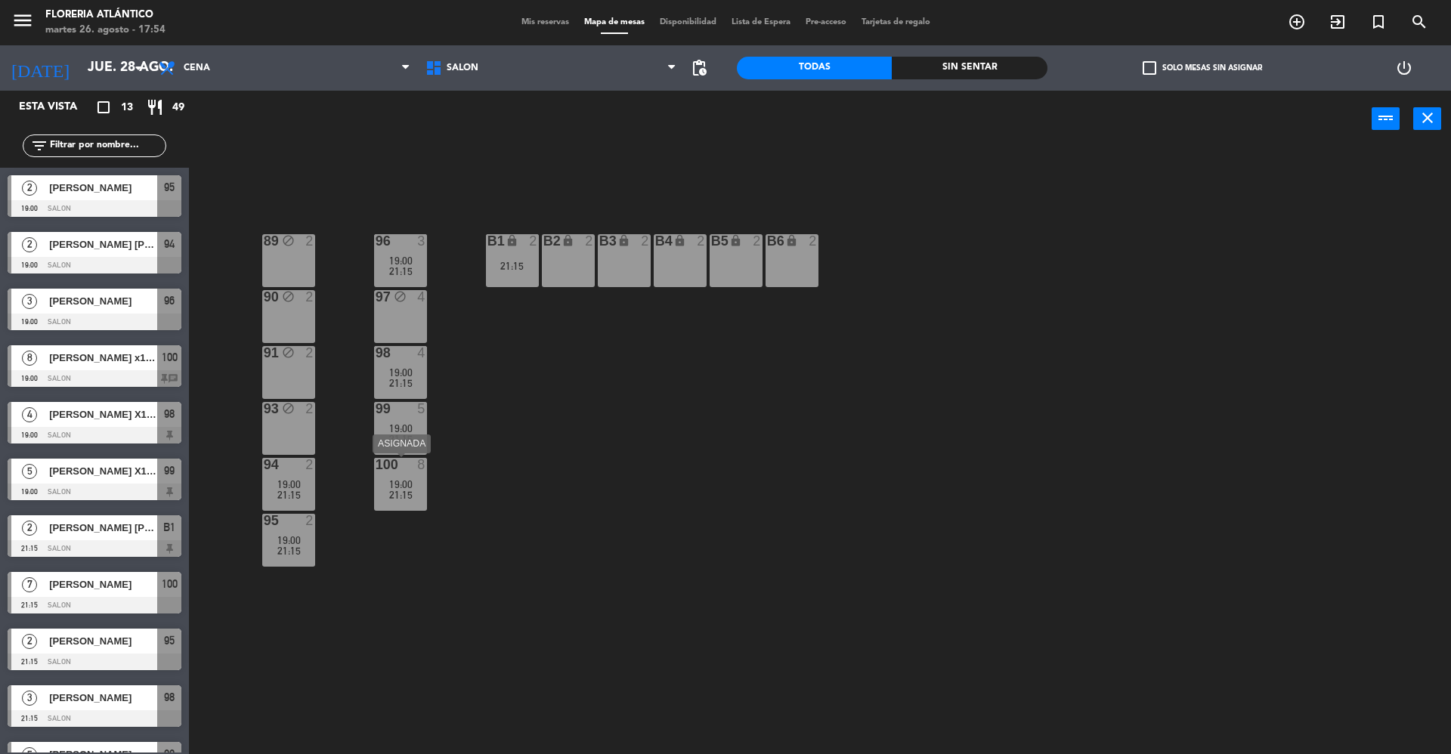
click at [399, 484] on span "19:00" at bounding box center [400, 484] width 23 height 12
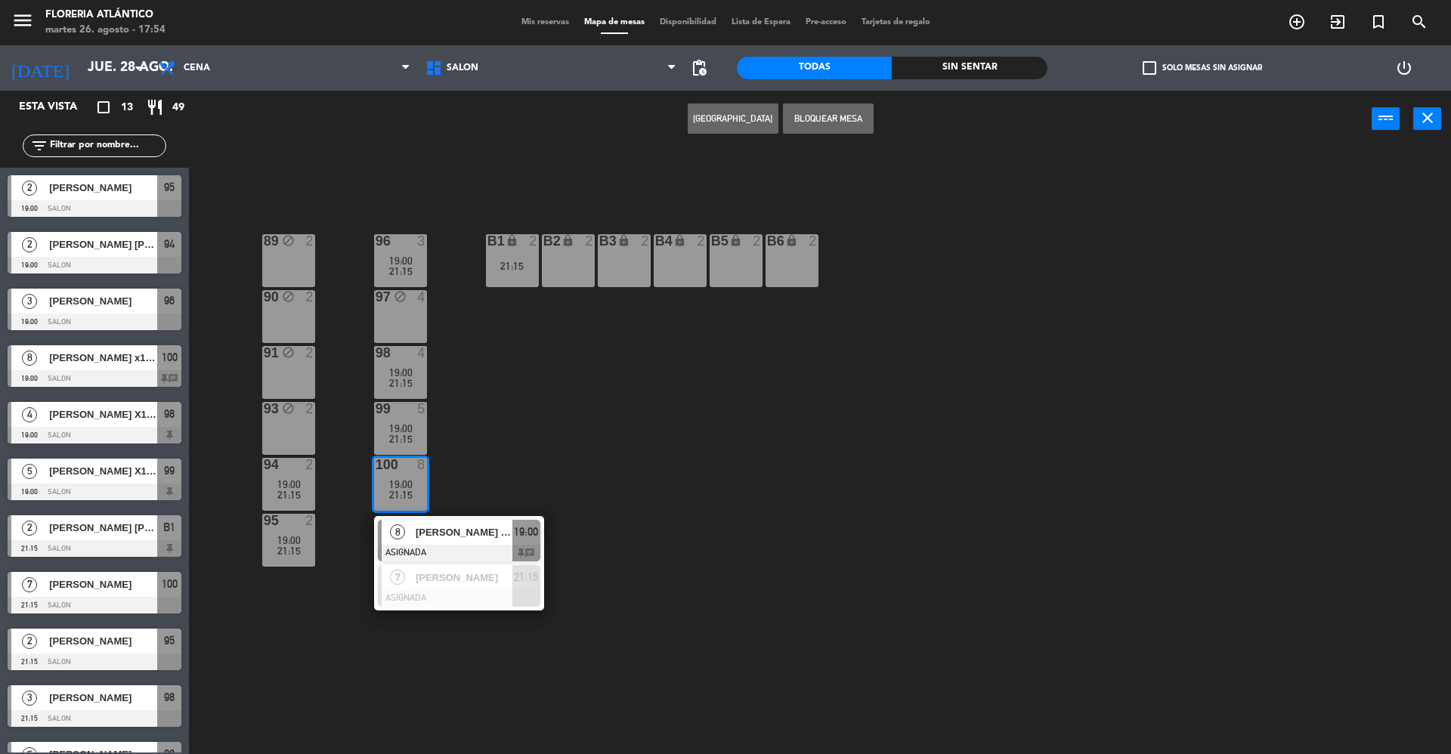
click at [468, 157] on div "89 block 2 96 3 19:00 21:15 B1 lock 2 21:15 B2 lock 2 B3 lock 2 B4 lock 2 B5 lo…" at bounding box center [826, 454] width 1247 height 607
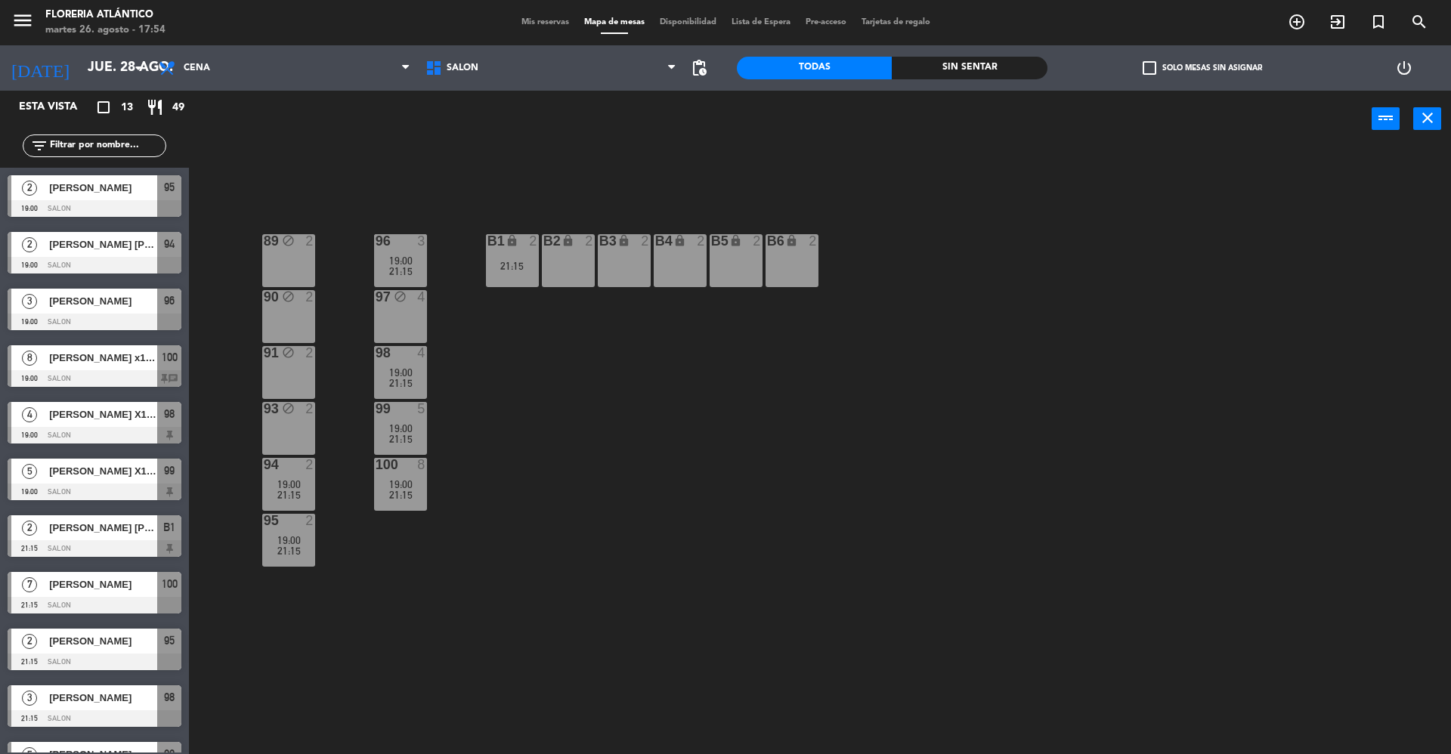
drag, startPoint x: 385, startPoint y: 475, endPoint x: 400, endPoint y: 449, distance: 30.8
click at [385, 474] on div "100 8 19:00 21:15" at bounding box center [400, 484] width 53 height 53
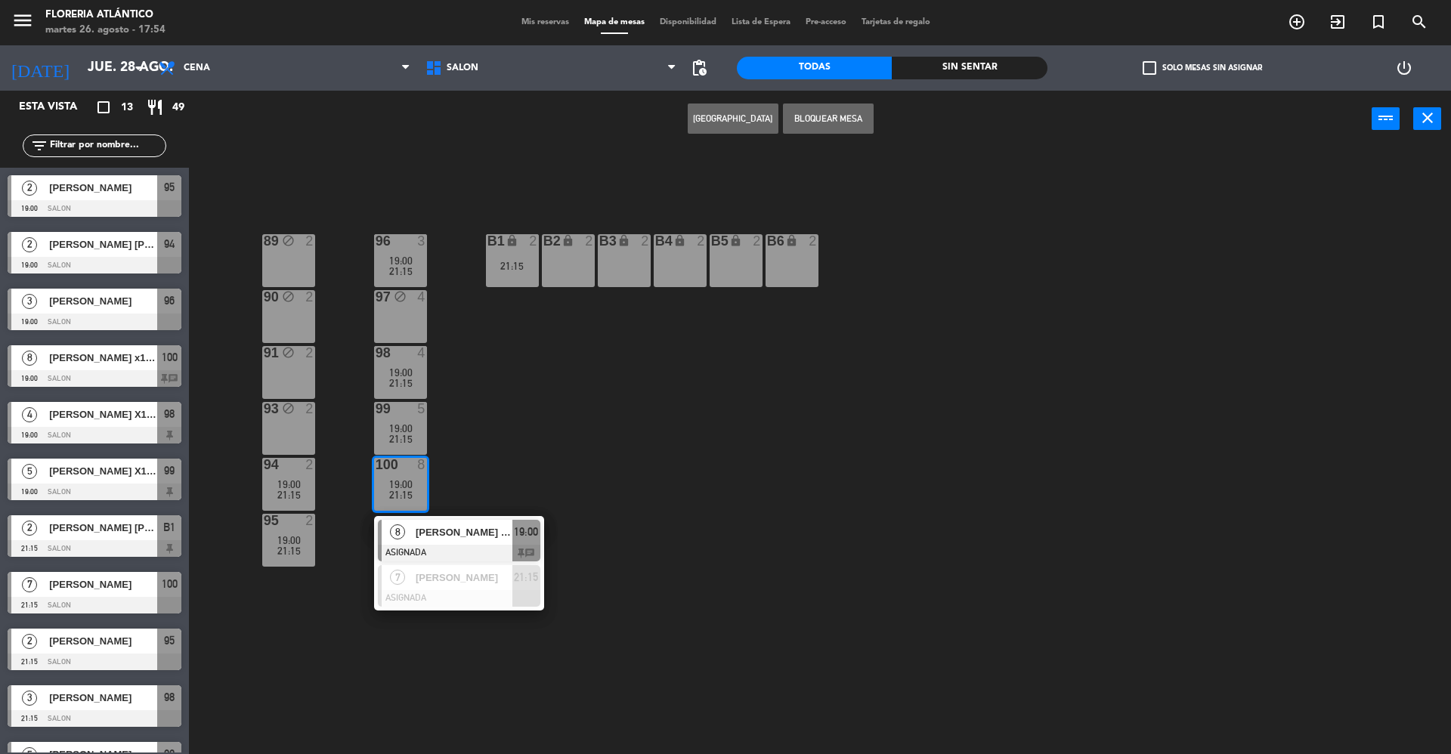
drag, startPoint x: 823, startPoint y: 113, endPoint x: 572, endPoint y: 31, distance: 264.5
click at [808, 112] on button "Bloquear Mesa" at bounding box center [828, 118] width 91 height 30
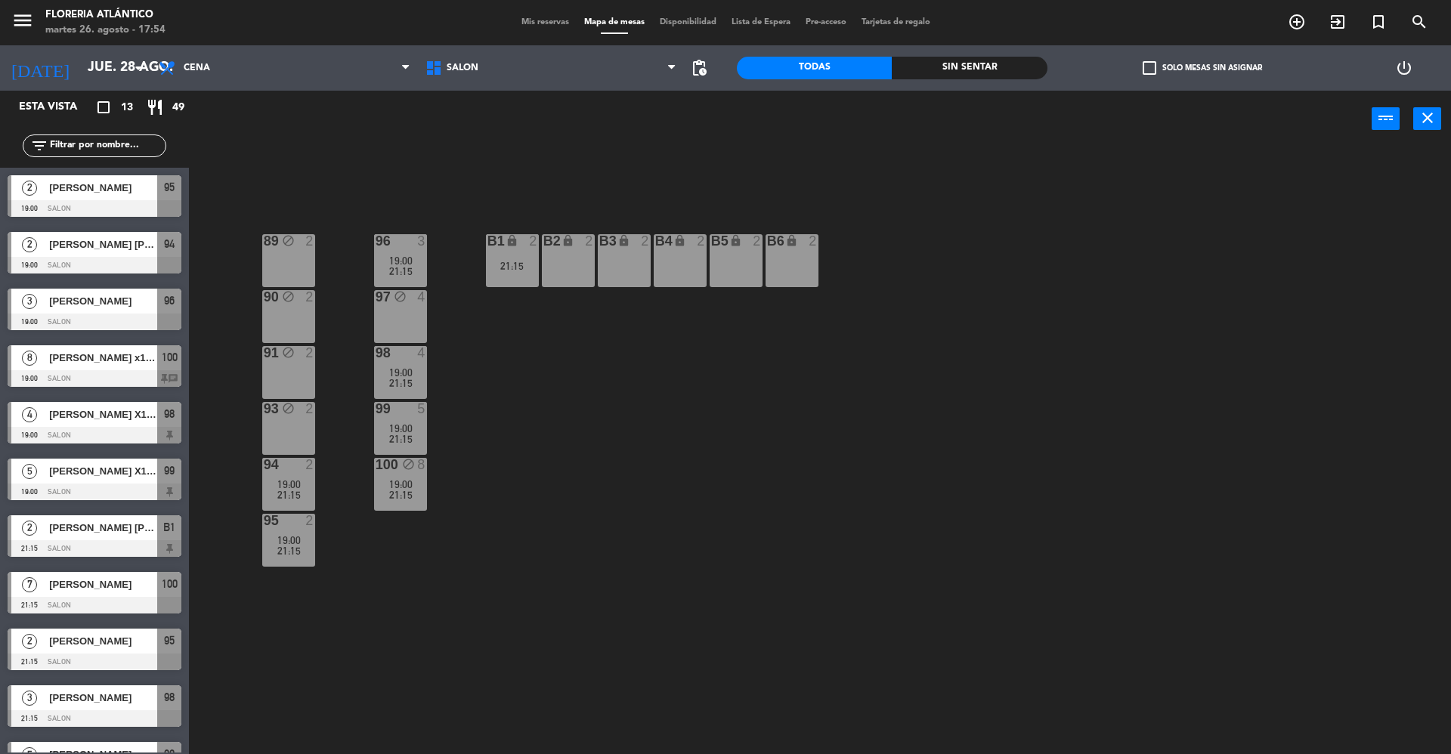
click at [530, 22] on span "Mis reservas" at bounding box center [545, 22] width 63 height 8
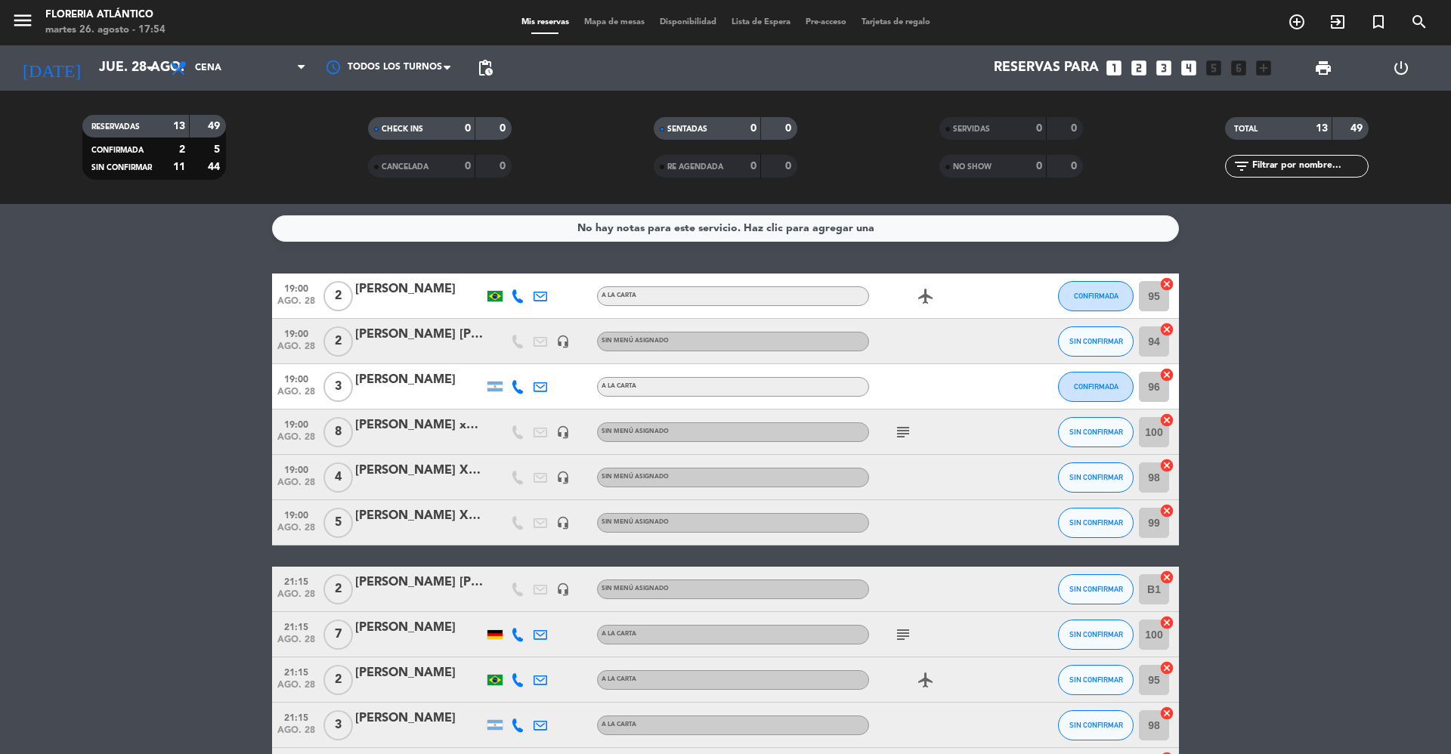
click at [904, 429] on icon "subject" at bounding box center [903, 432] width 18 height 18
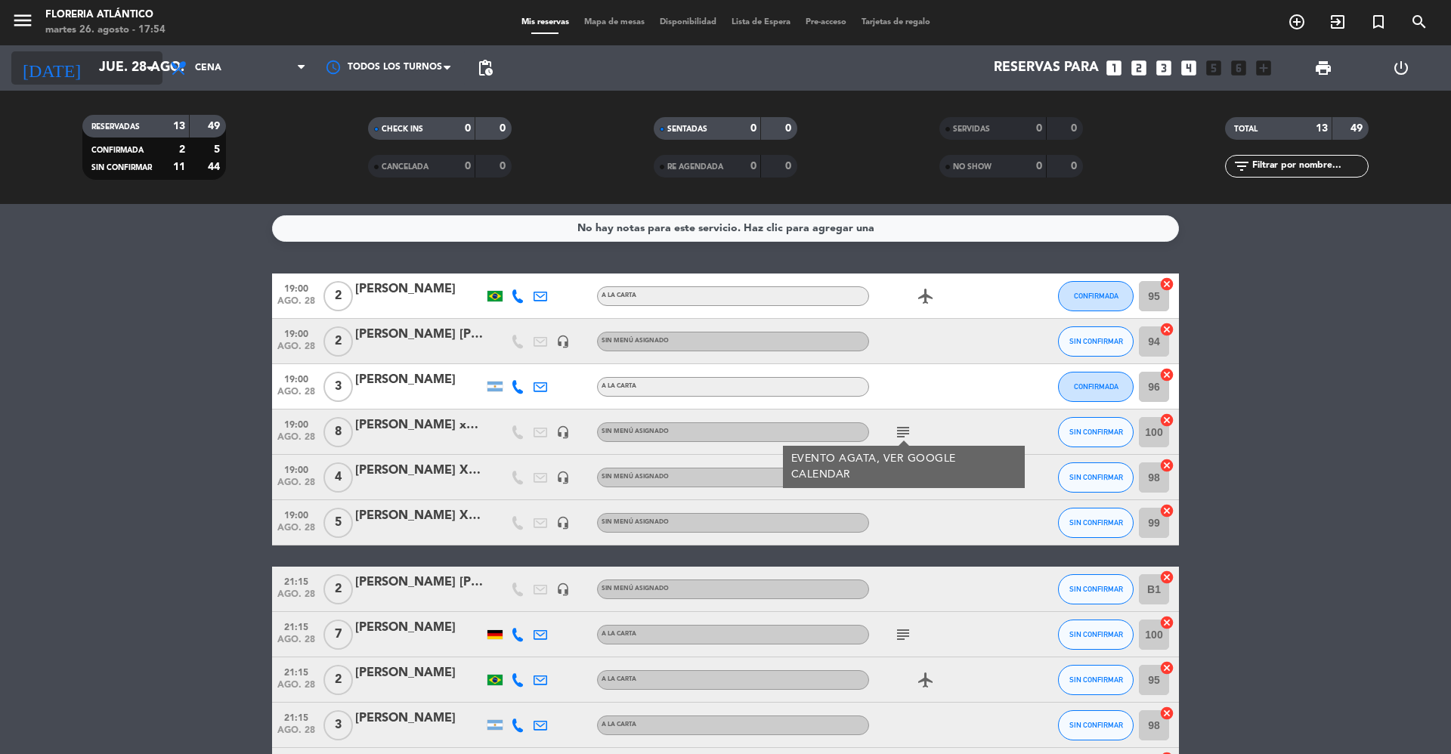
click at [133, 61] on input "jue. 28 ago." at bounding box center [178, 68] width 175 height 30
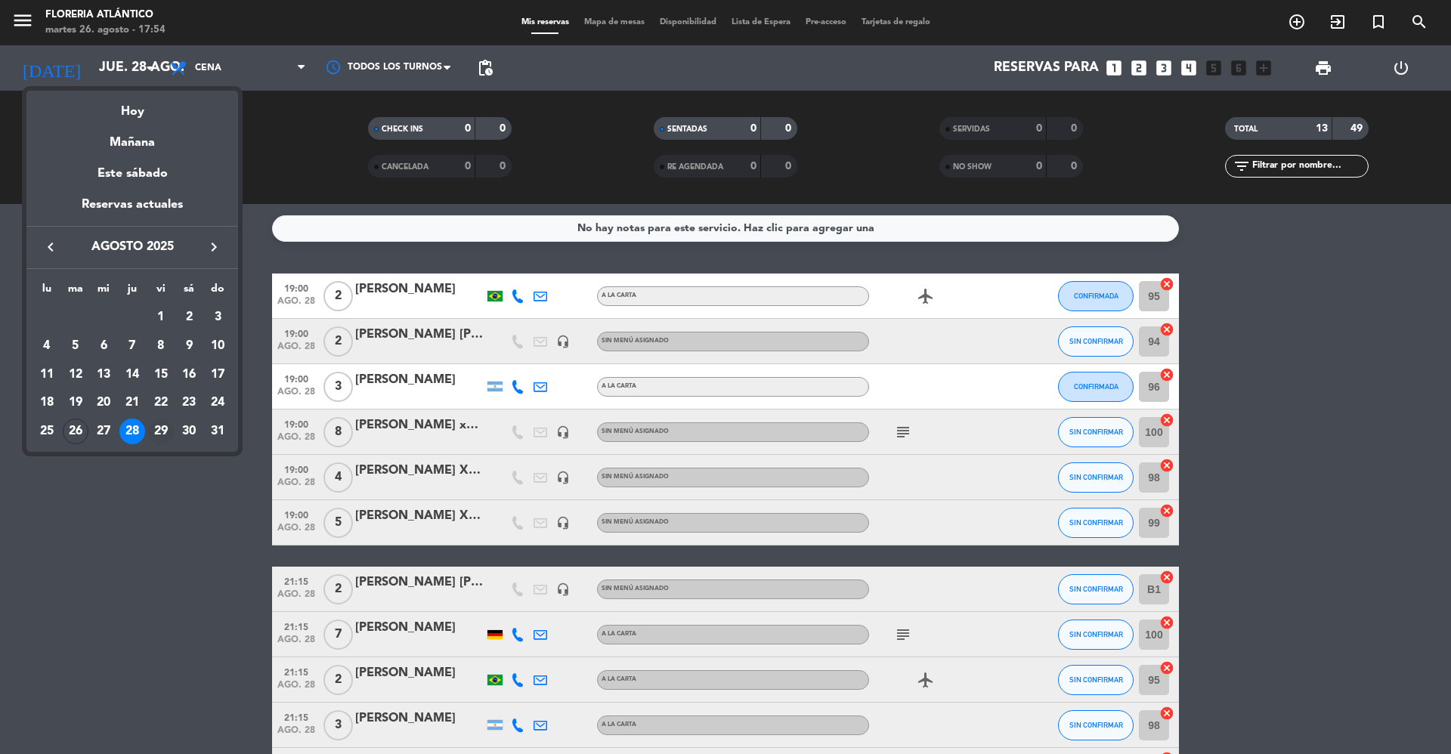
click at [160, 420] on div "29" at bounding box center [161, 432] width 26 height 26
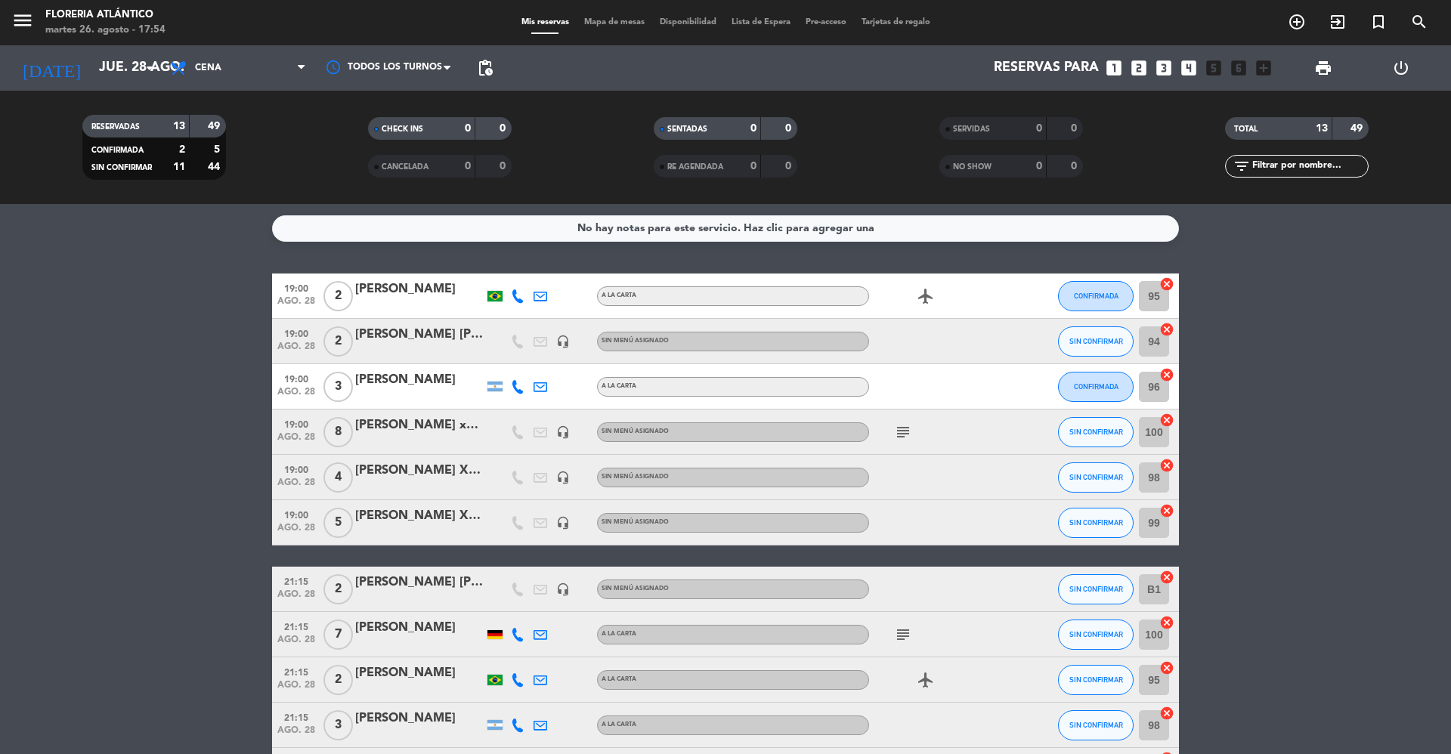
type input "vie. 29 ago."
